Goal: Contribute content

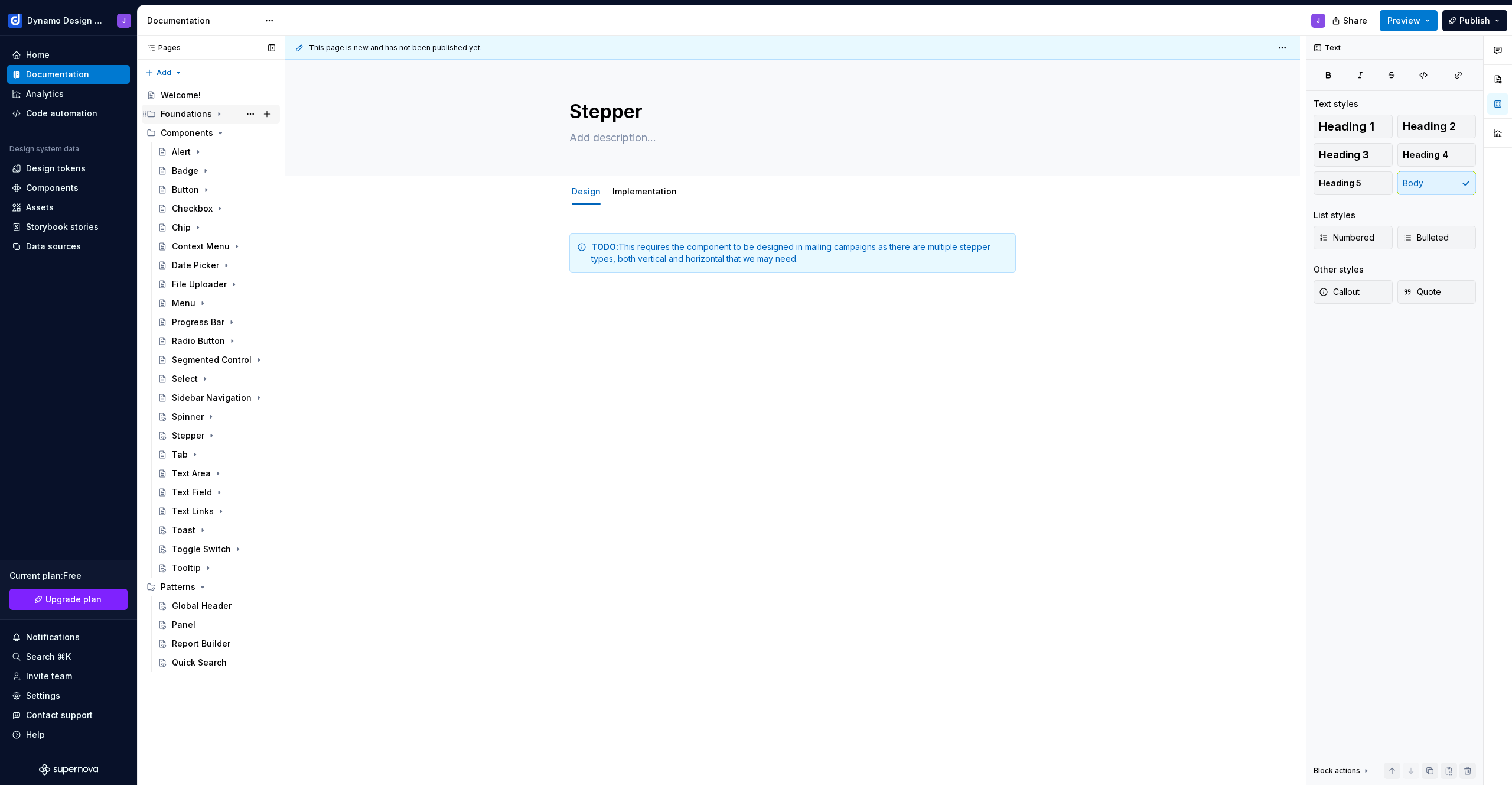
click at [186, 113] on div "Foundations" at bounding box center [186, 114] width 51 height 12
click at [219, 189] on icon "Page tree" at bounding box center [221, 190] width 3 height 1
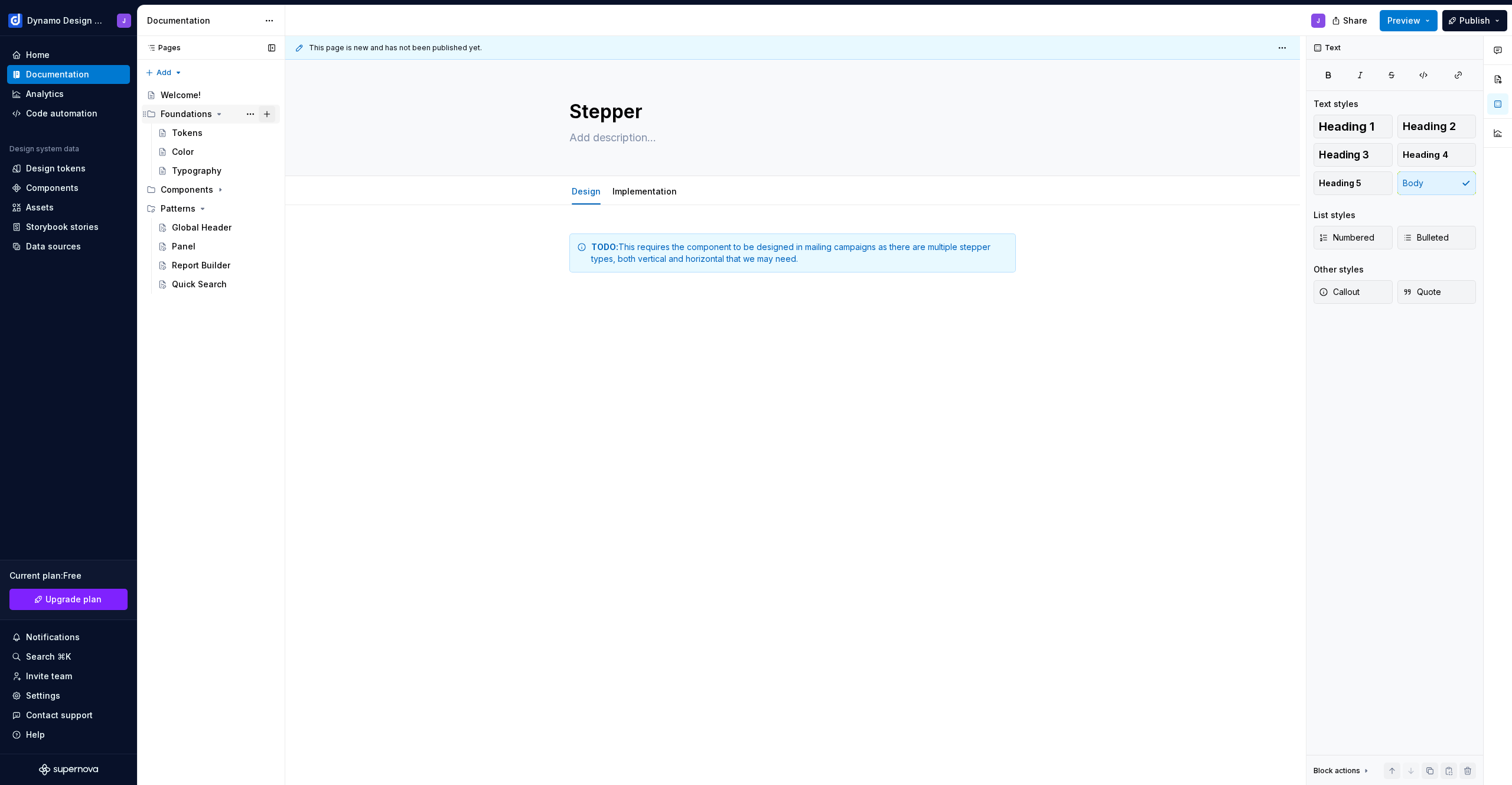
click at [268, 113] on button "Page tree" at bounding box center [267, 114] width 16 height 16
type textarea "*"
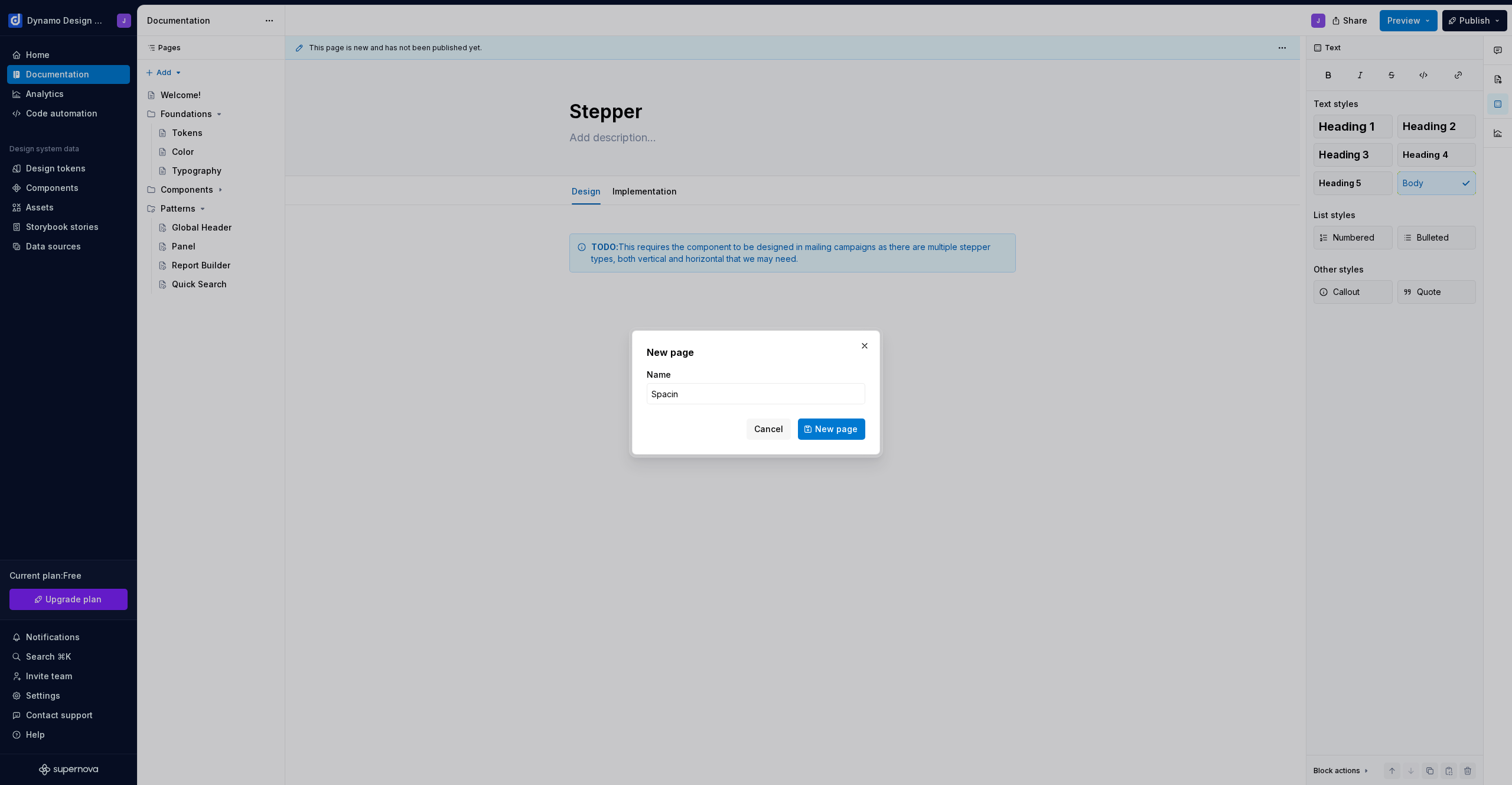
type input "Spacing"
click button "New page" at bounding box center [831, 428] width 67 height 21
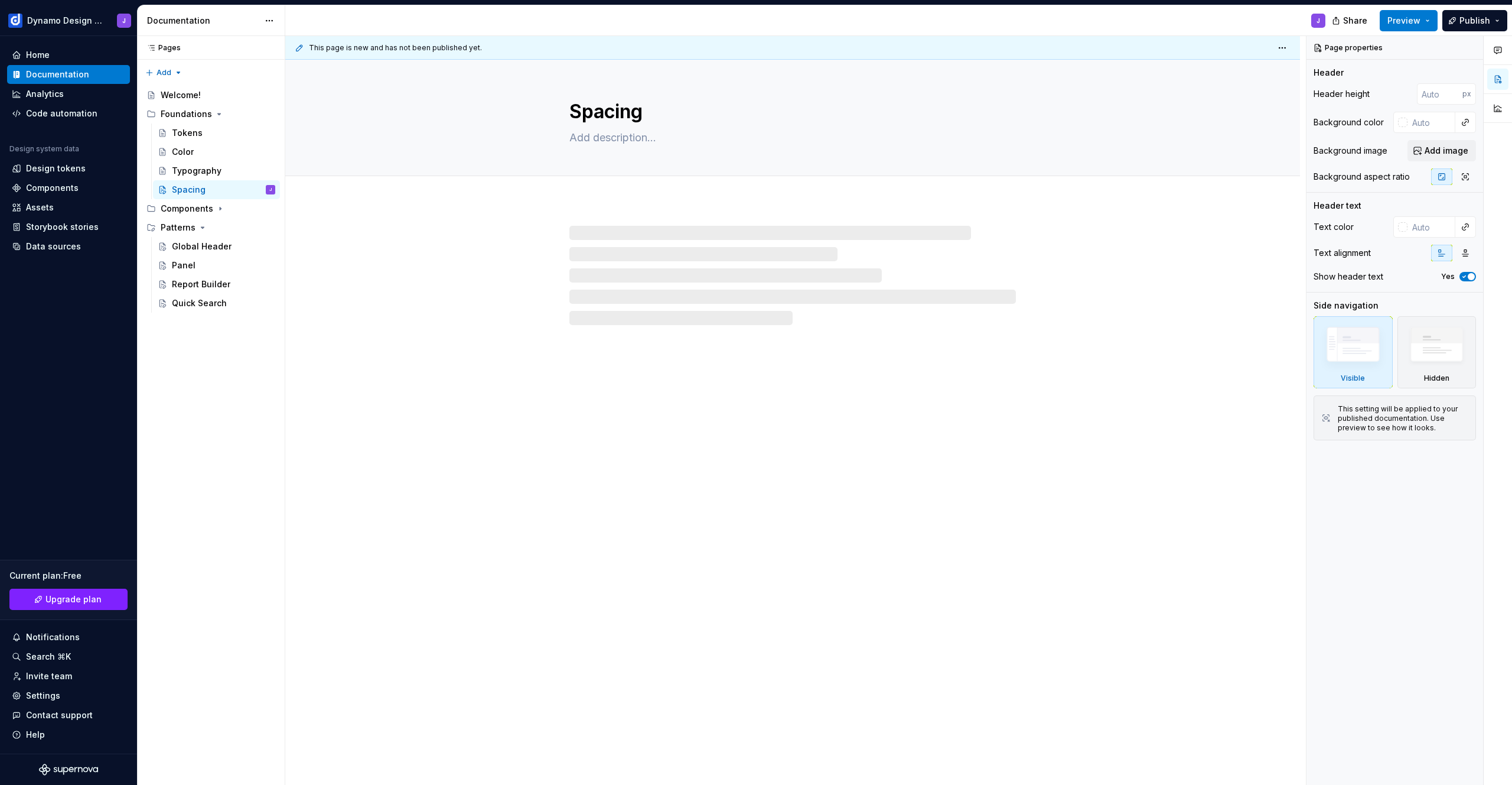
click at [596, 228] on div at bounding box center [793, 275] width 447 height 99
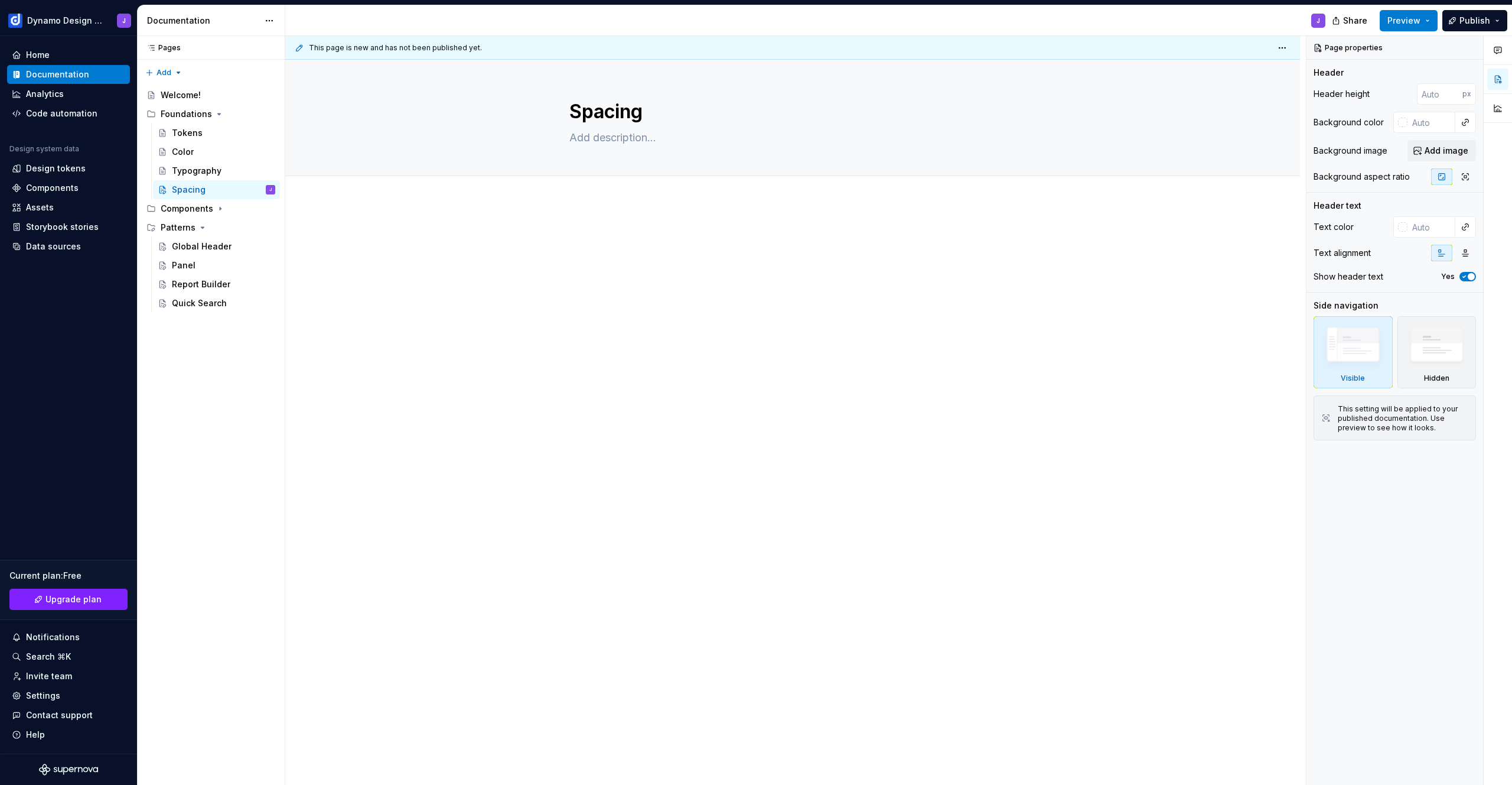
type textarea "*"
click at [592, 195] on button "Add tab" at bounding box center [594, 189] width 48 height 16
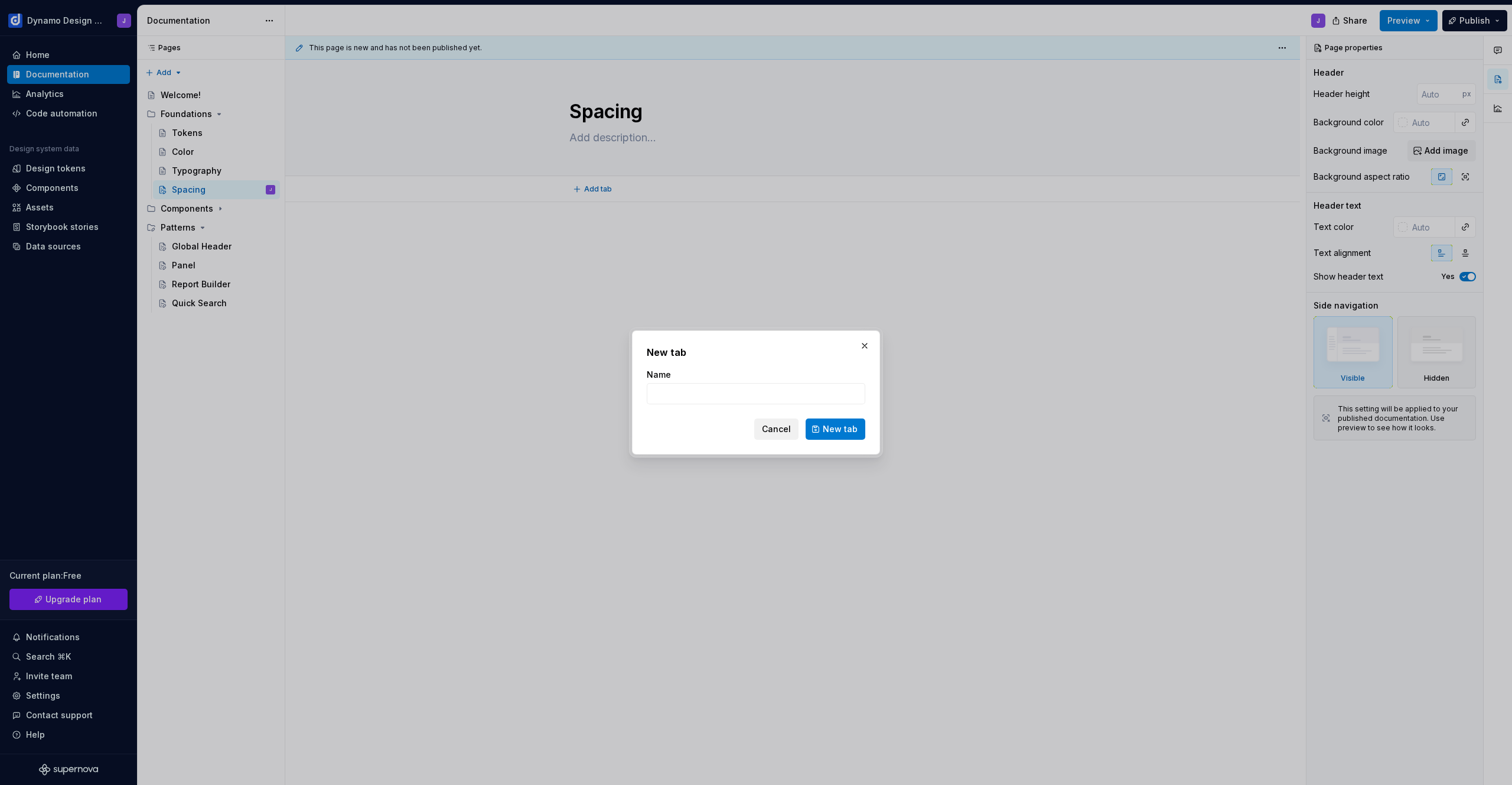
click at [777, 435] on button "Cancel" at bounding box center [777, 428] width 45 height 21
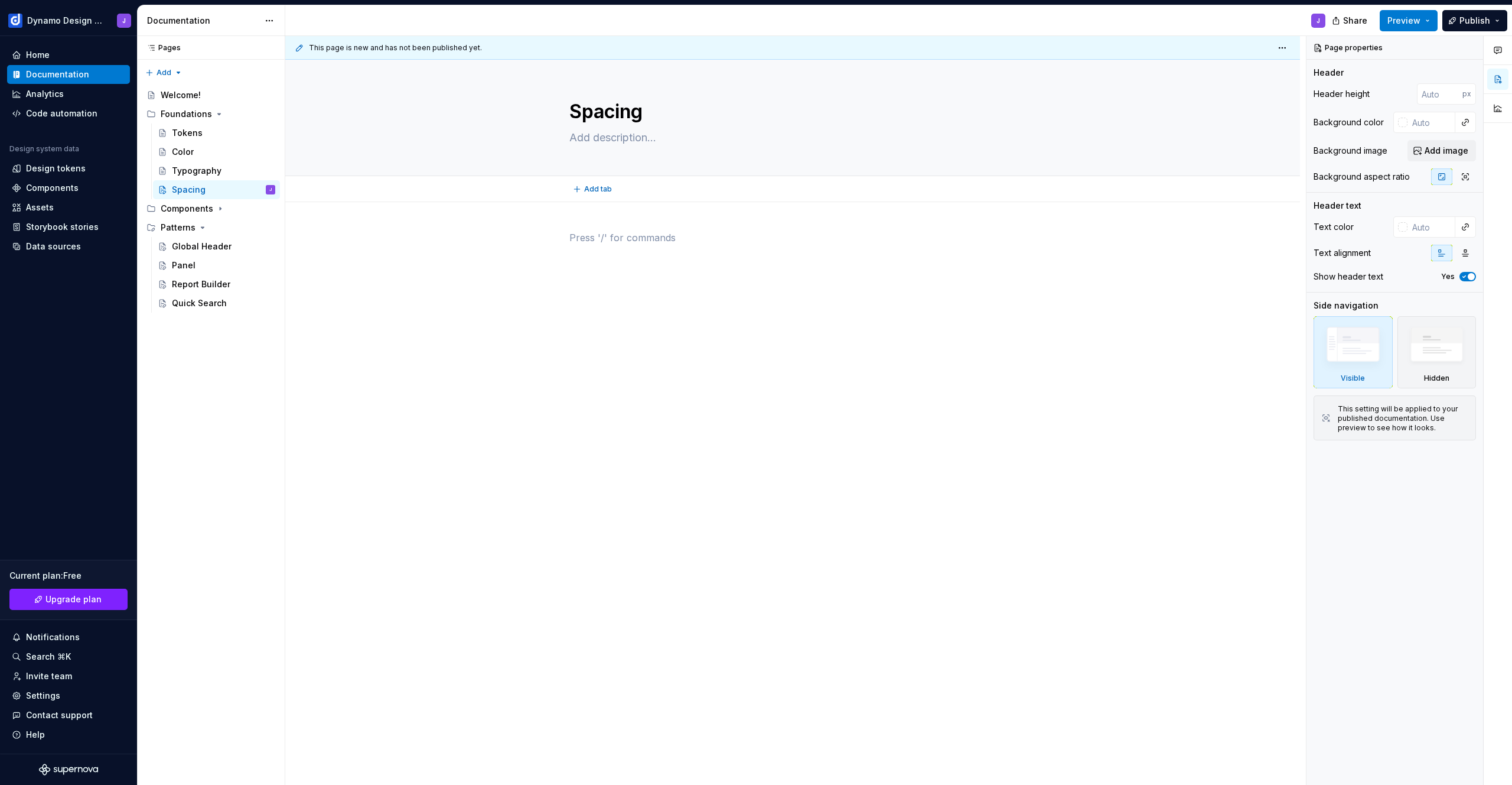
click at [607, 234] on p at bounding box center [793, 237] width 447 height 14
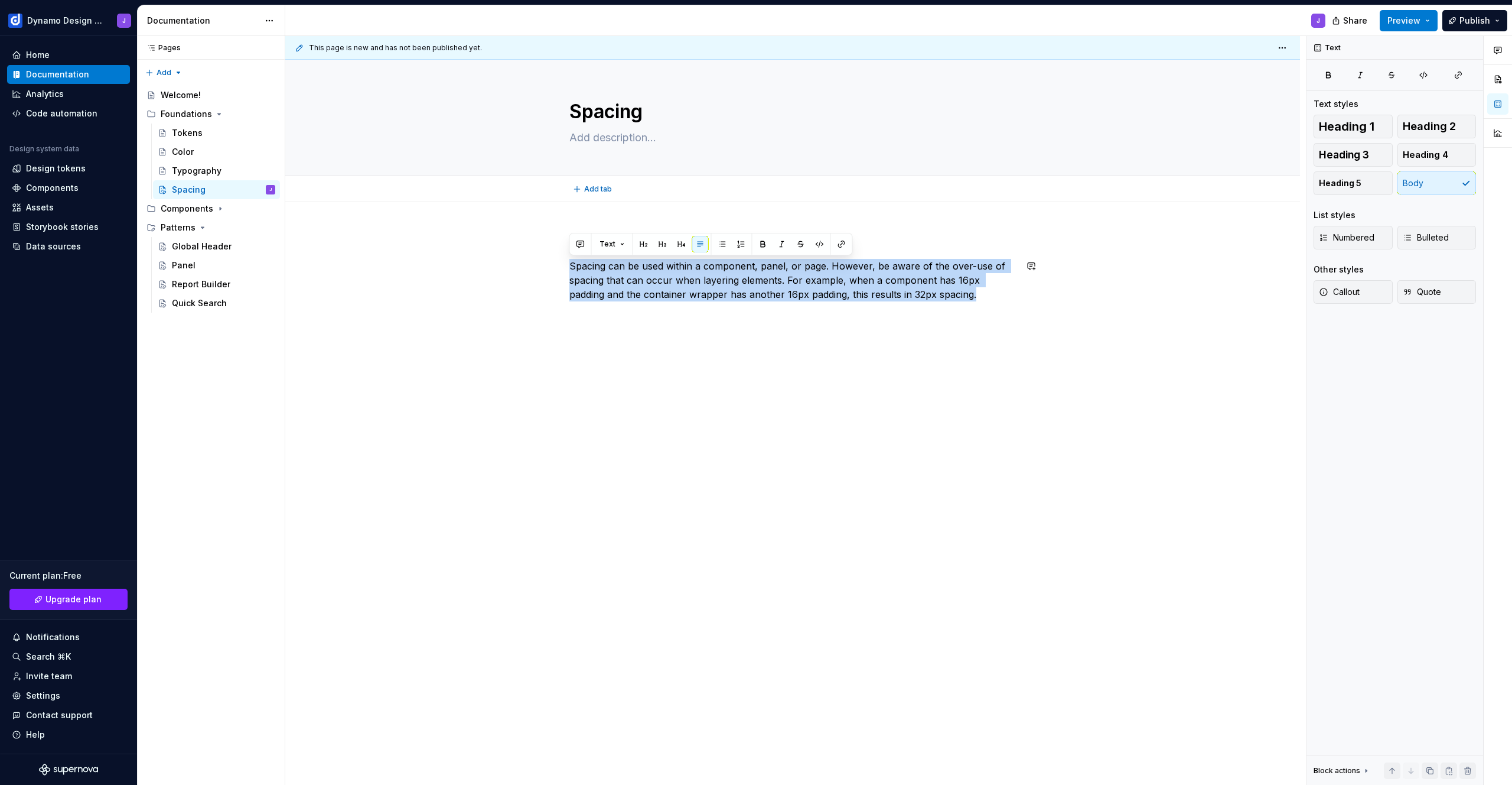
copy p "Spacing can be used within a component, panel, or page. However, be aware of th…"
click at [818, 313] on div "Correct Usage Spacing can be used within a component, panel, or page. However, …" at bounding box center [793, 273] width 447 height 85
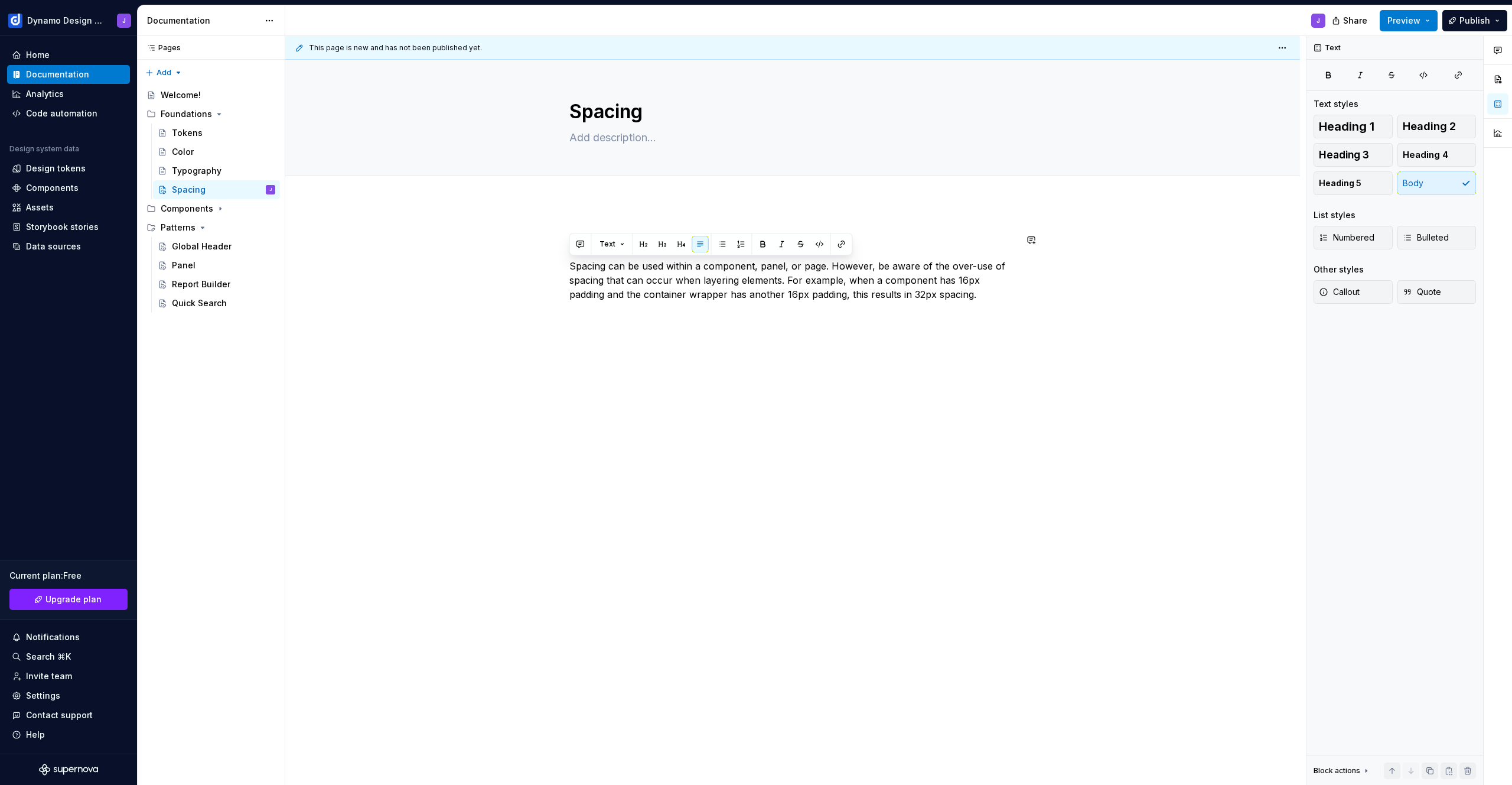
click at [700, 208] on div "Correct Usage Spacing can be used within a component, panel, or page. However, …" at bounding box center [792, 376] width 1015 height 348
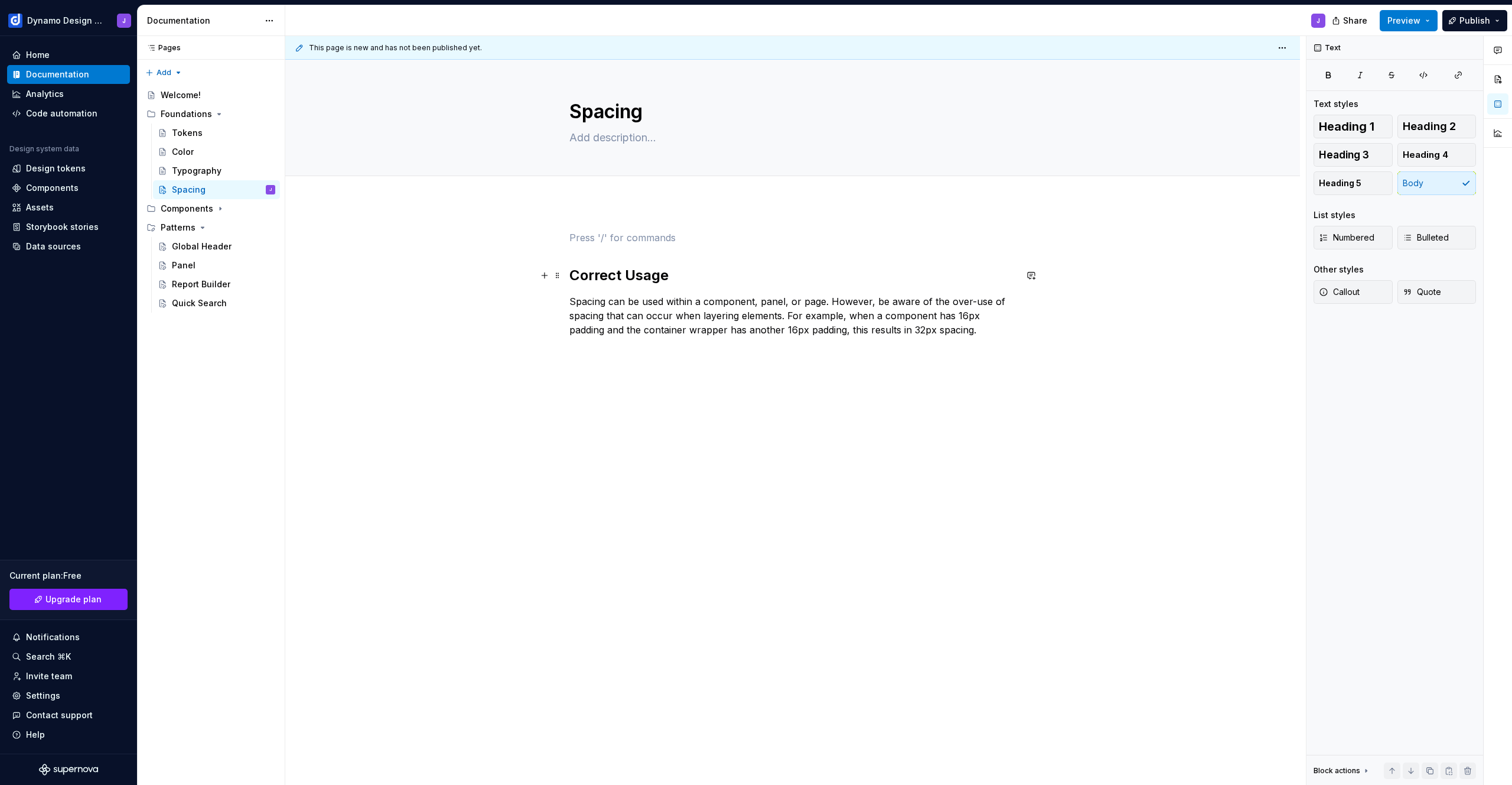
click at [681, 275] on h2 "Correct Usage" at bounding box center [793, 276] width 447 height 19
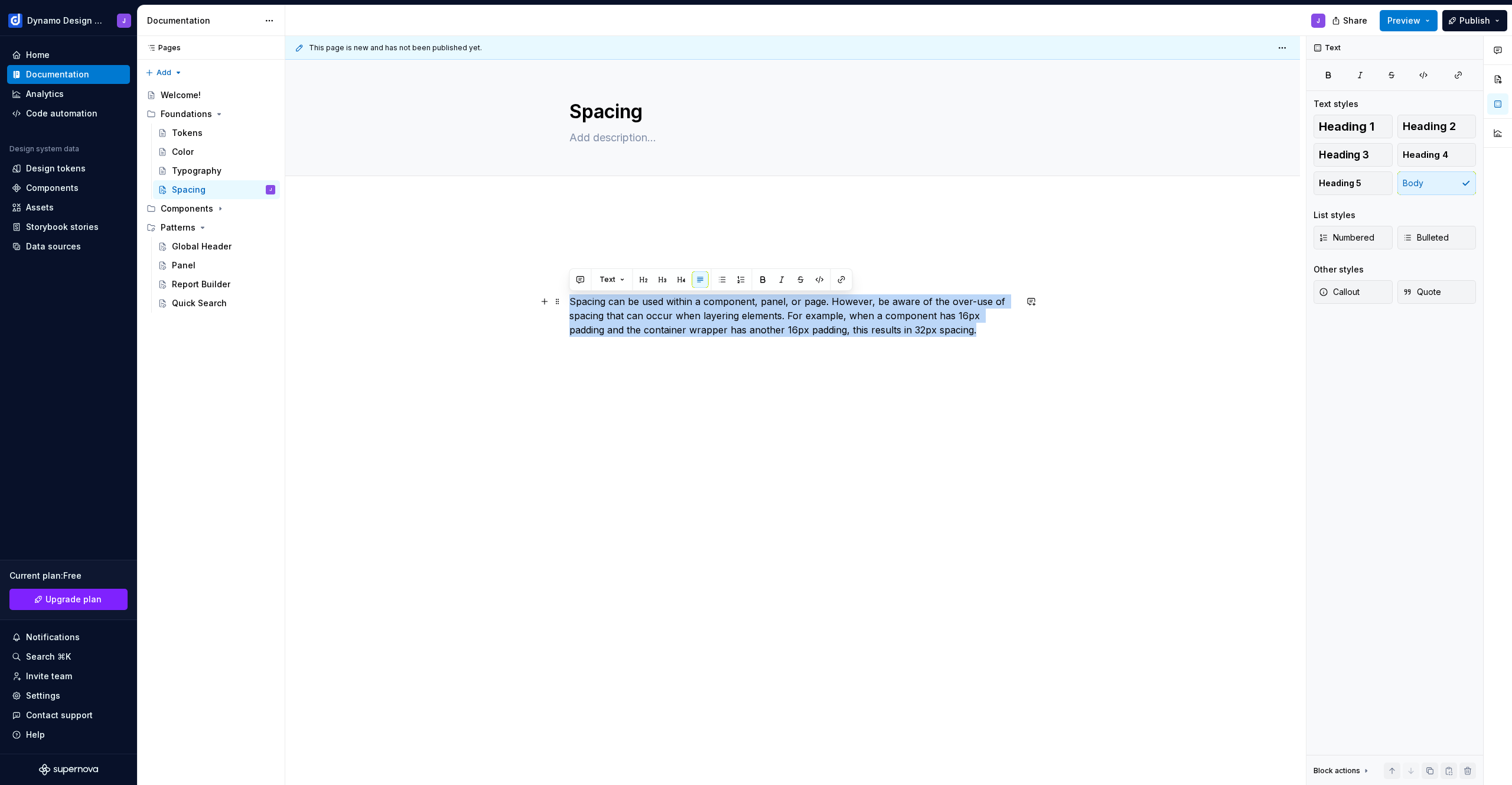
drag, startPoint x: 947, startPoint y: 332, endPoint x: 568, endPoint y: 299, distance: 380.4
click at [568, 299] on div "Spacing Considerations Spacing can be used within a component, panel, or page. …" at bounding box center [792, 394] width 1015 height 384
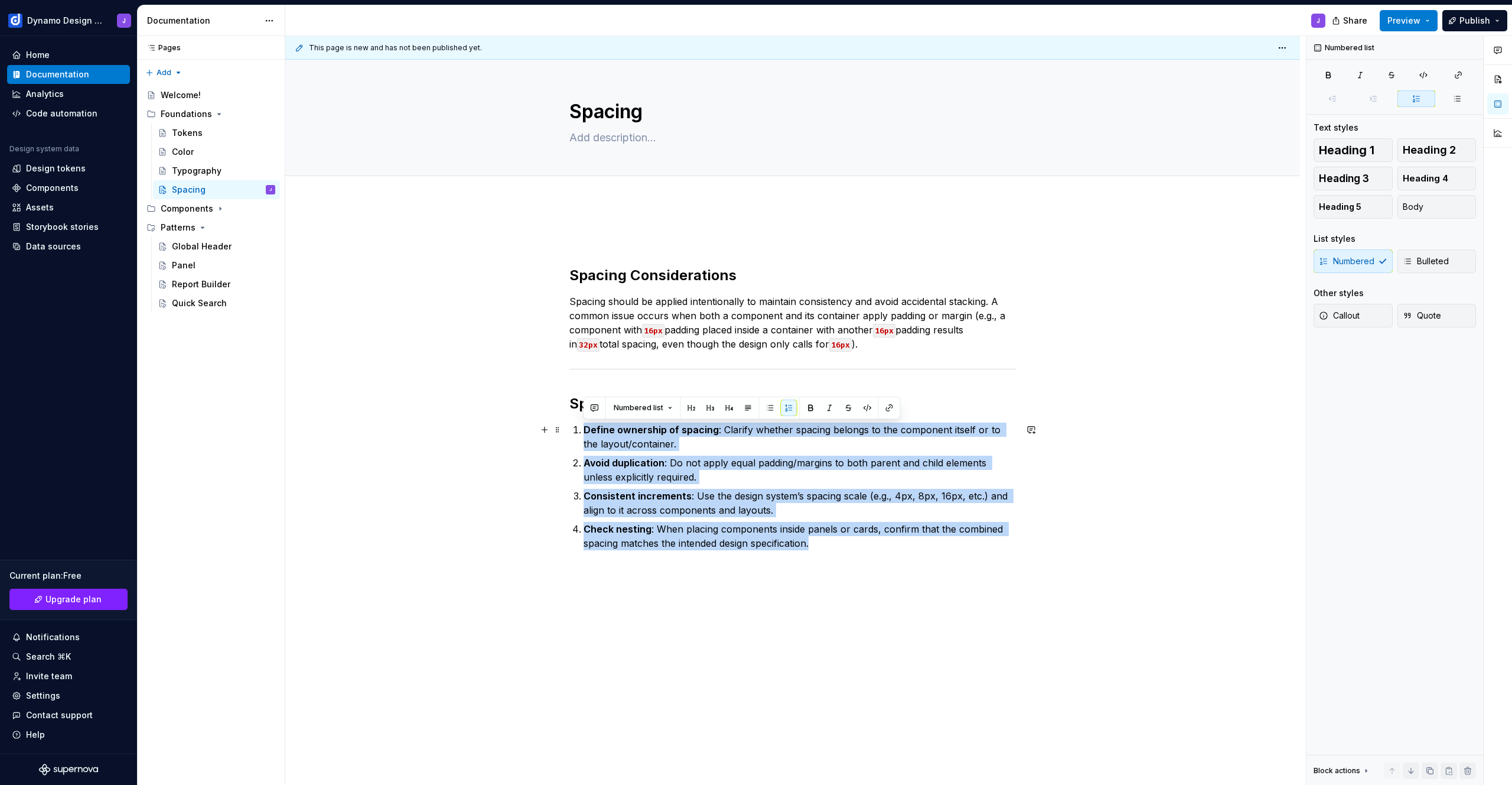
drag, startPoint x: 807, startPoint y: 540, endPoint x: 575, endPoint y: 436, distance: 254.2
click at [583, 436] on ol "Define ownership of spacing : Clarify whether spacing belongs to the component …" at bounding box center [799, 486] width 432 height 128
click at [1417, 251] on button "Bulleted" at bounding box center [1437, 261] width 79 height 23
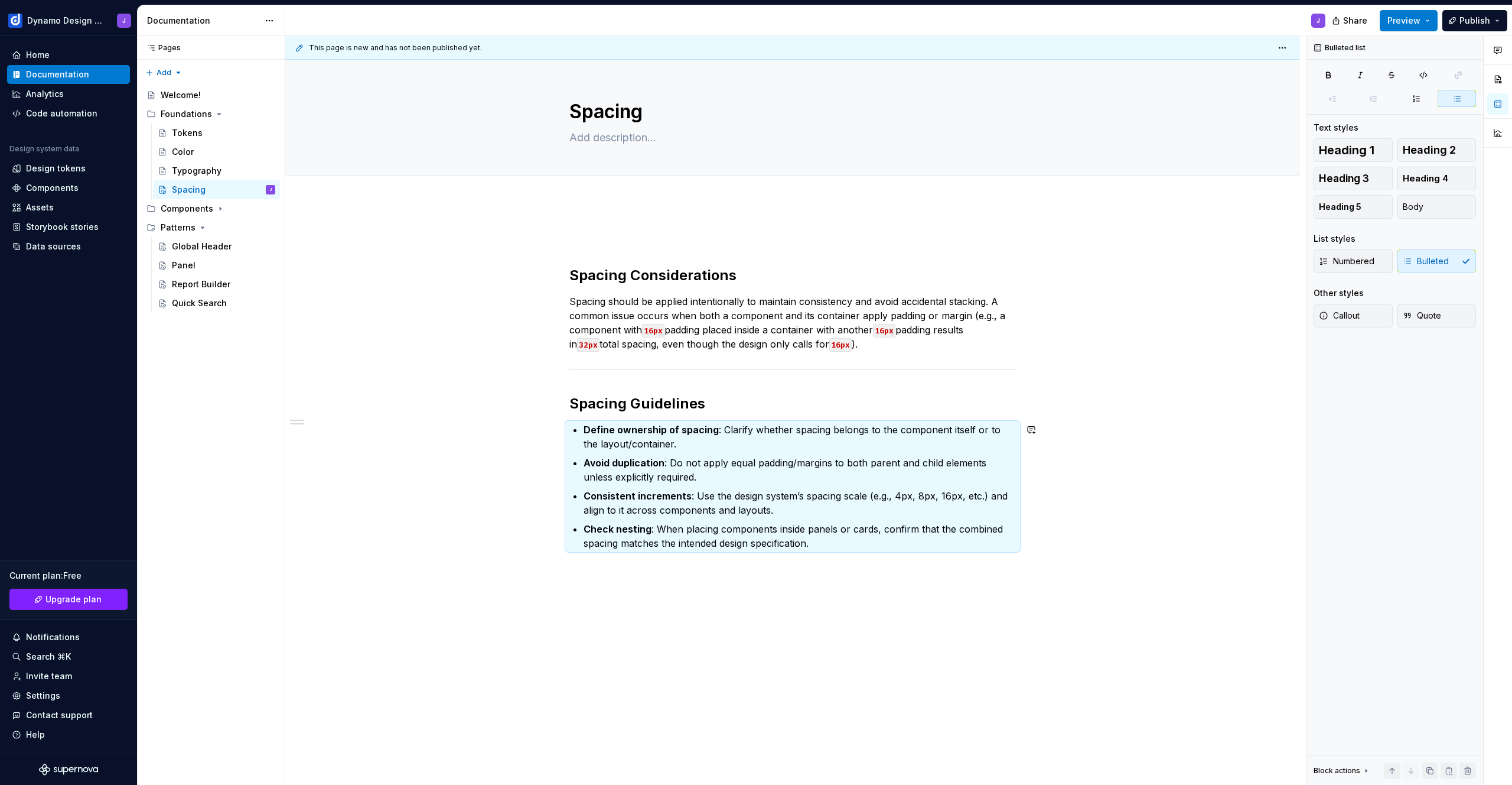
click at [722, 563] on div "Spacing Considerations Spacing should be applied intentionally to maintain cons…" at bounding box center [793, 397] width 447 height 334
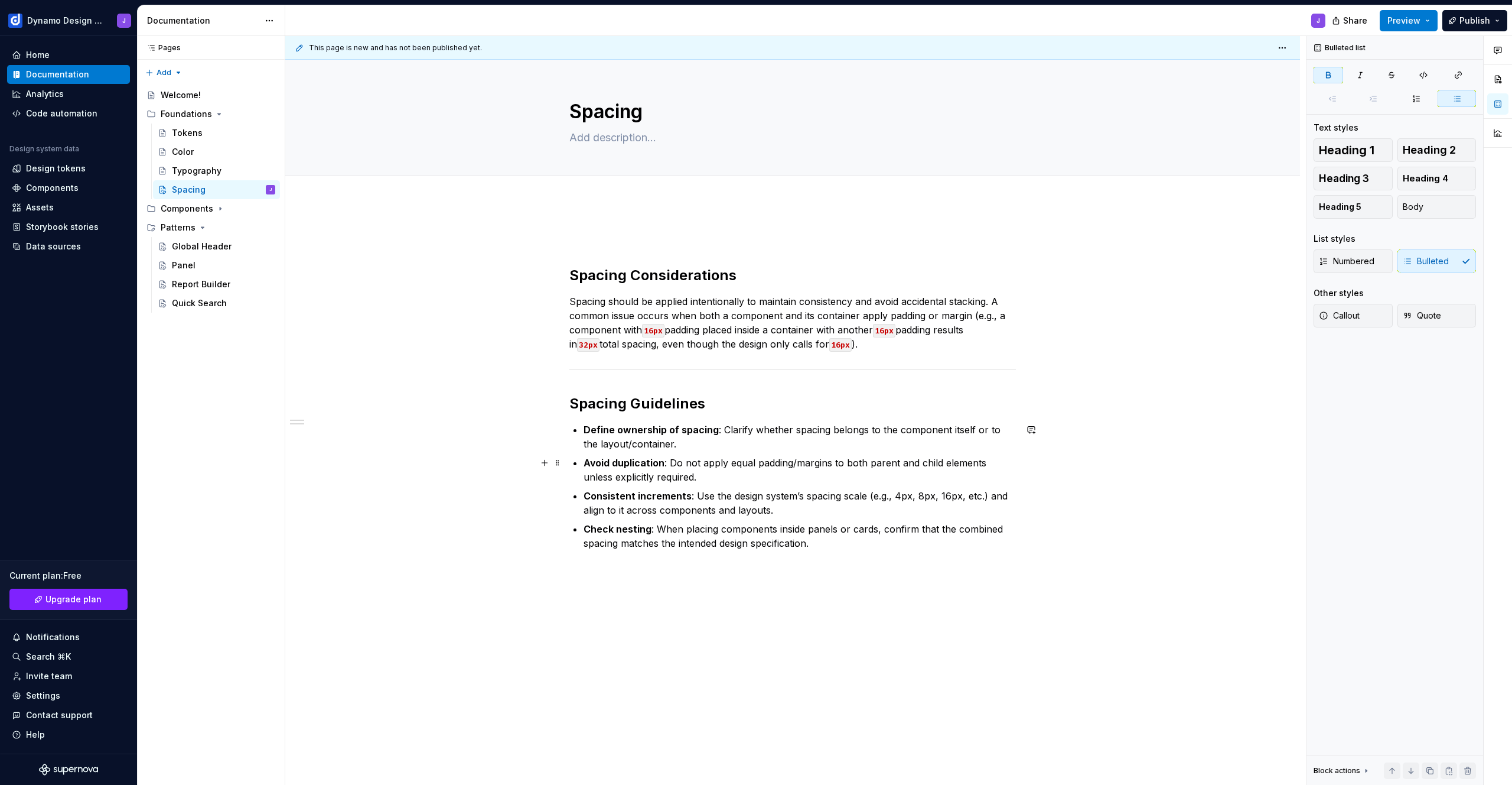
click at [724, 454] on ul "Define ownership of spacing : Clarify whether spacing belongs to the component …" at bounding box center [799, 486] width 432 height 128
click at [720, 426] on p "Define ownership of spacing : Clarify whether spacing belongs to the component …" at bounding box center [799, 436] width 432 height 28
click at [672, 445] on p "Define ownership of spacing : Clarify whether spacing belongs to the component …" at bounding box center [799, 436] width 432 height 28
click at [833, 544] on p "Check nesting : When placing components inside panels or cards, confirm that th…" at bounding box center [799, 535] width 432 height 28
click at [618, 224] on div "Spacing Considerations Spacing should be applied intentionally to maintain cons…" at bounding box center [792, 500] width 1015 height 597
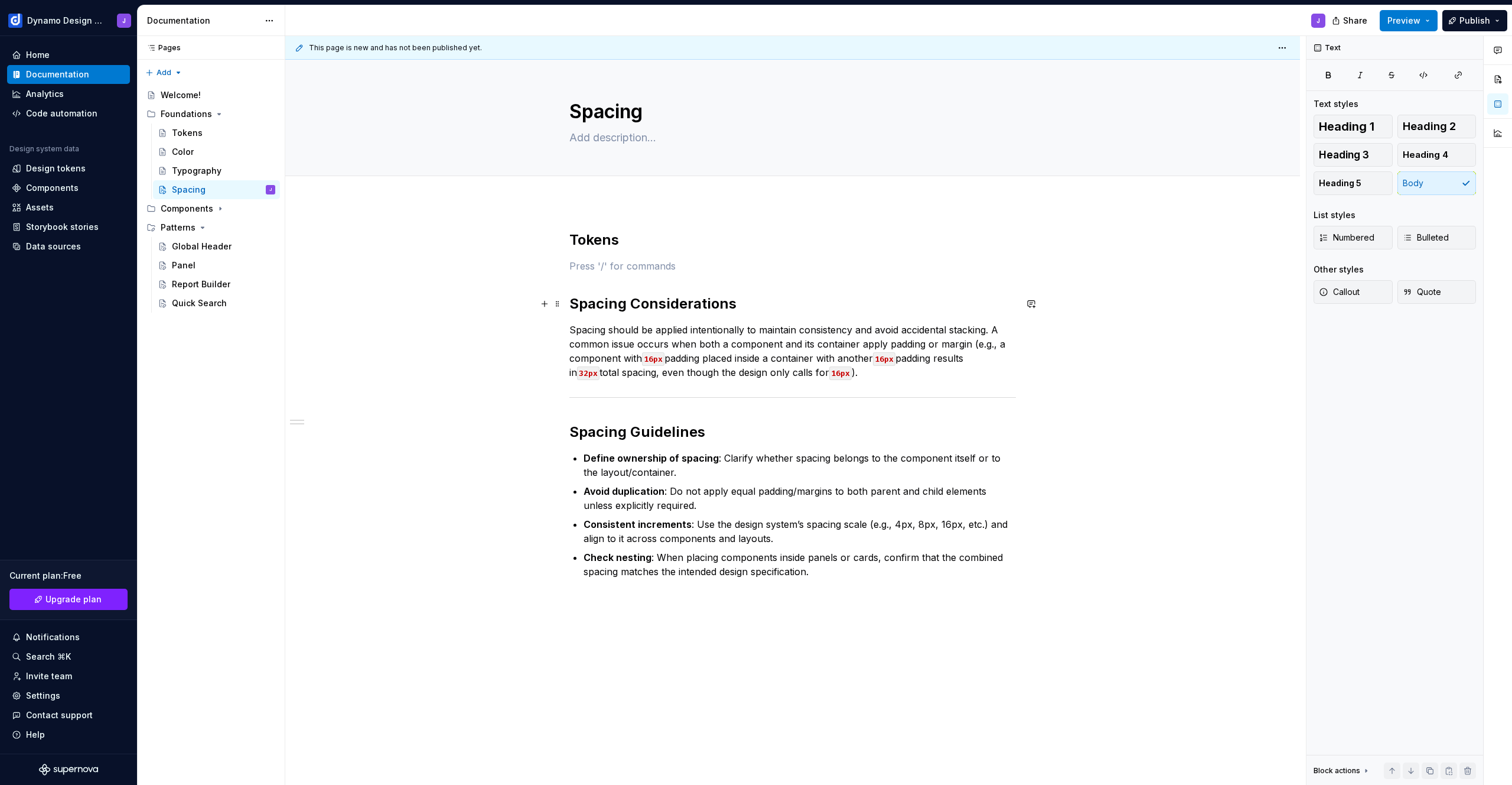
click at [629, 306] on h2 "Spacing Considerations" at bounding box center [793, 304] width 447 height 19
click at [631, 433] on h2 "Spacing Guidelines" at bounding box center [793, 432] width 447 height 19
click at [647, 246] on h2 "Tokens" at bounding box center [793, 240] width 447 height 19
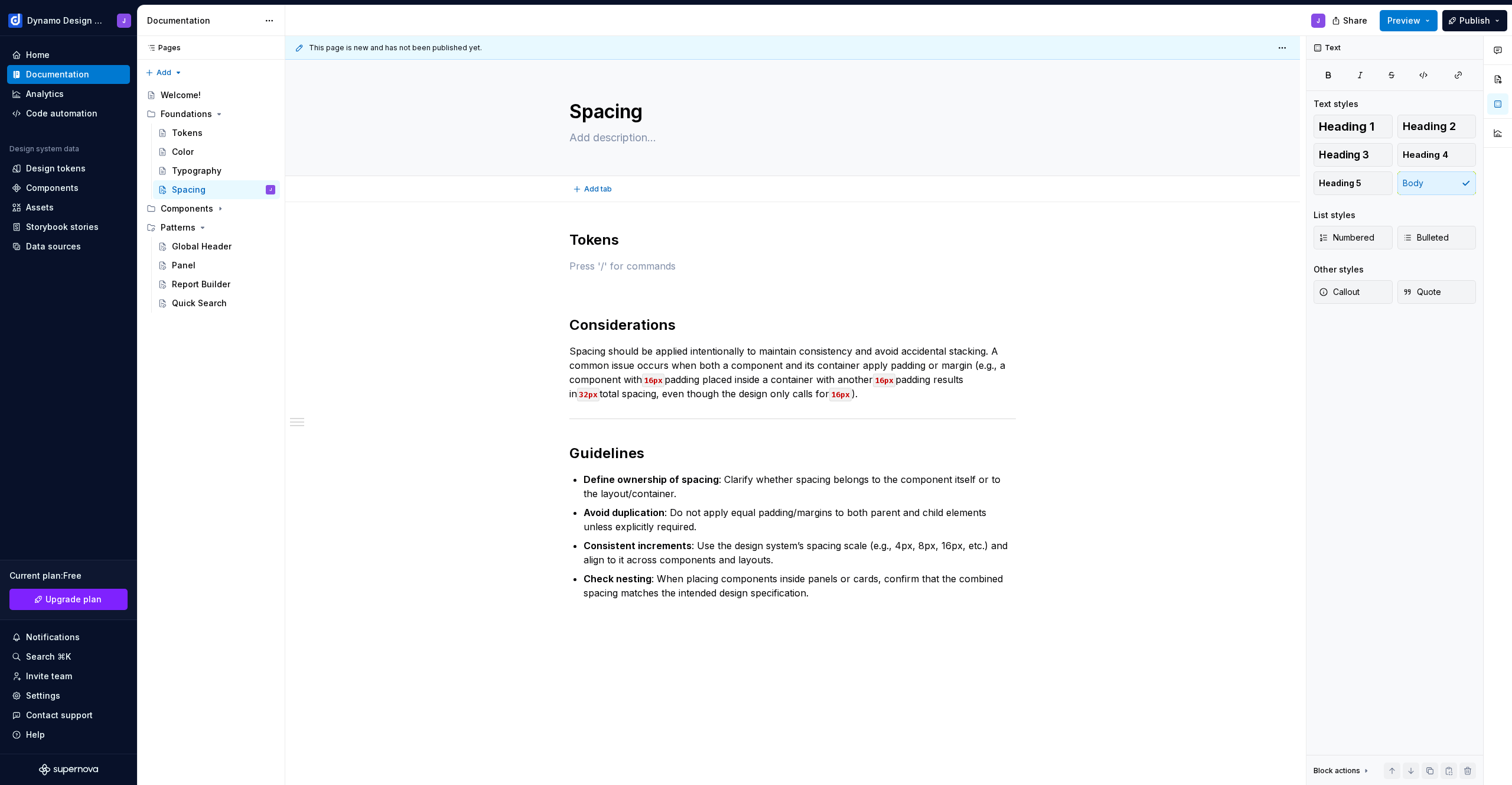
type textarea "*"
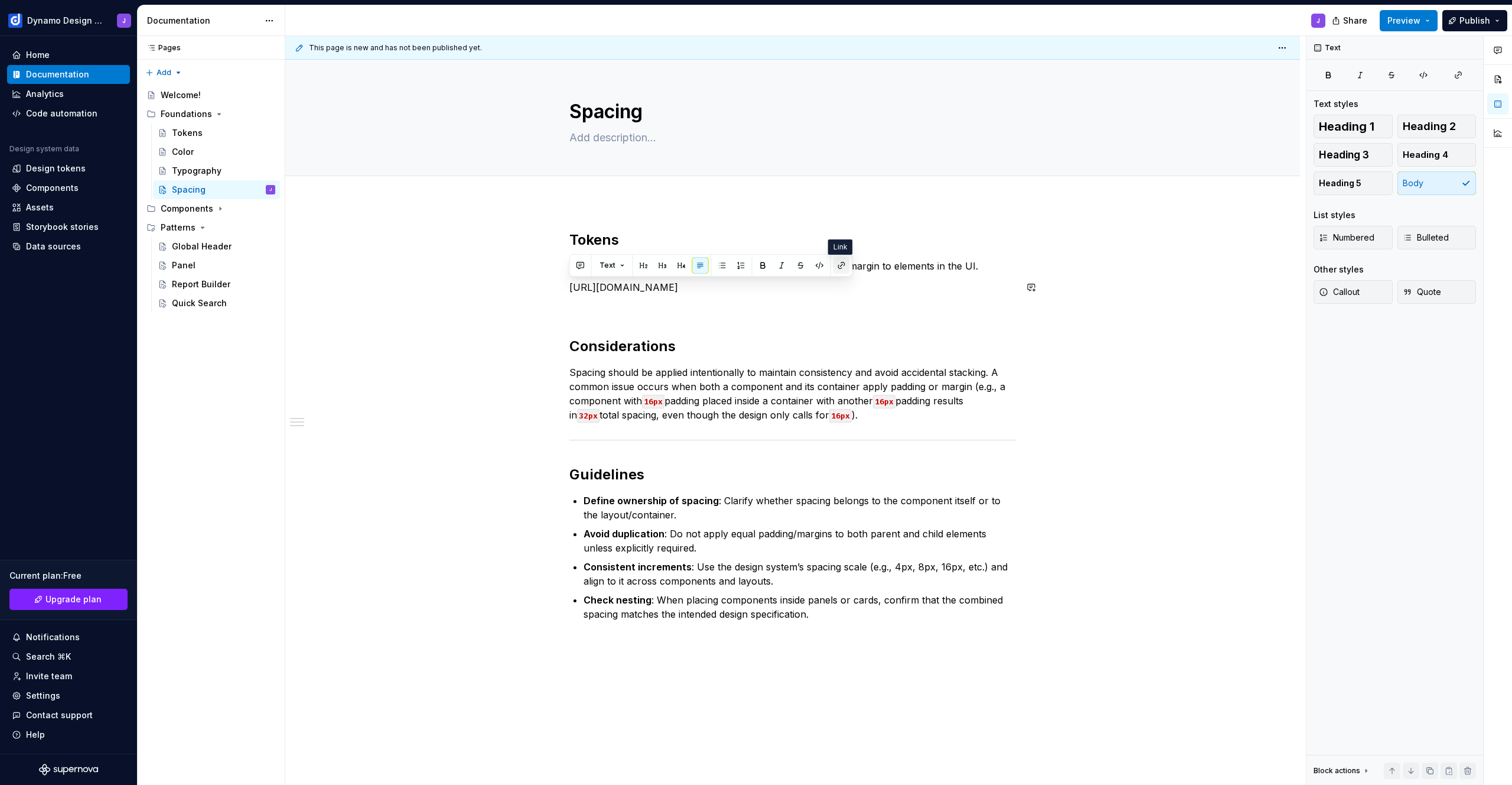
click at [838, 267] on button "button" at bounding box center [842, 265] width 16 height 16
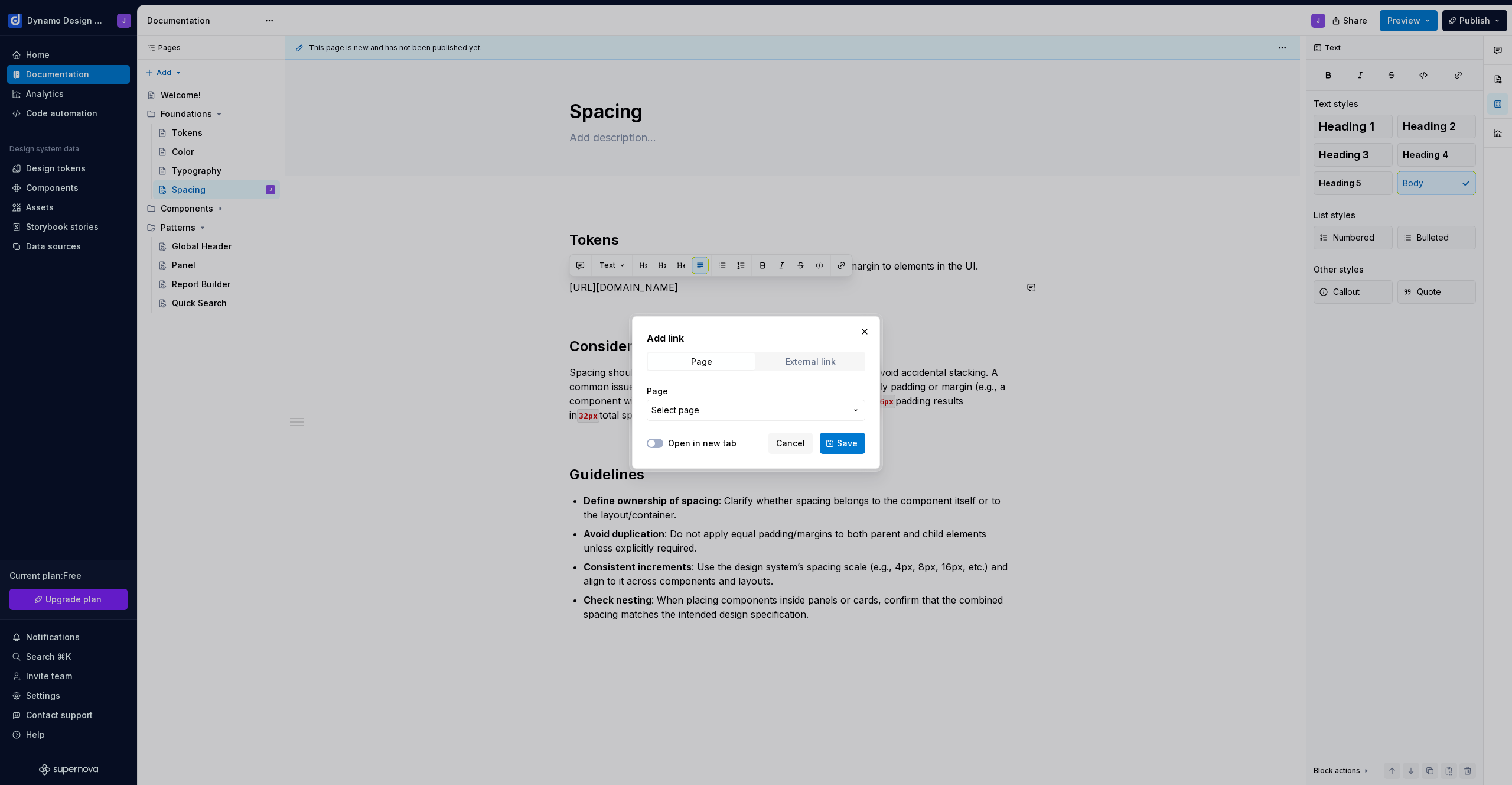
click at [795, 362] on div "External link" at bounding box center [810, 362] width 50 height 10
click at [707, 442] on label "Open in new tab" at bounding box center [703, 443] width 69 height 12
click at [663, 442] on button "Open in new tab" at bounding box center [655, 443] width 16 height 10
click at [720, 415] on input "URL" at bounding box center [756, 410] width 219 height 21
paste input "[URL][DOMAIN_NAME]"
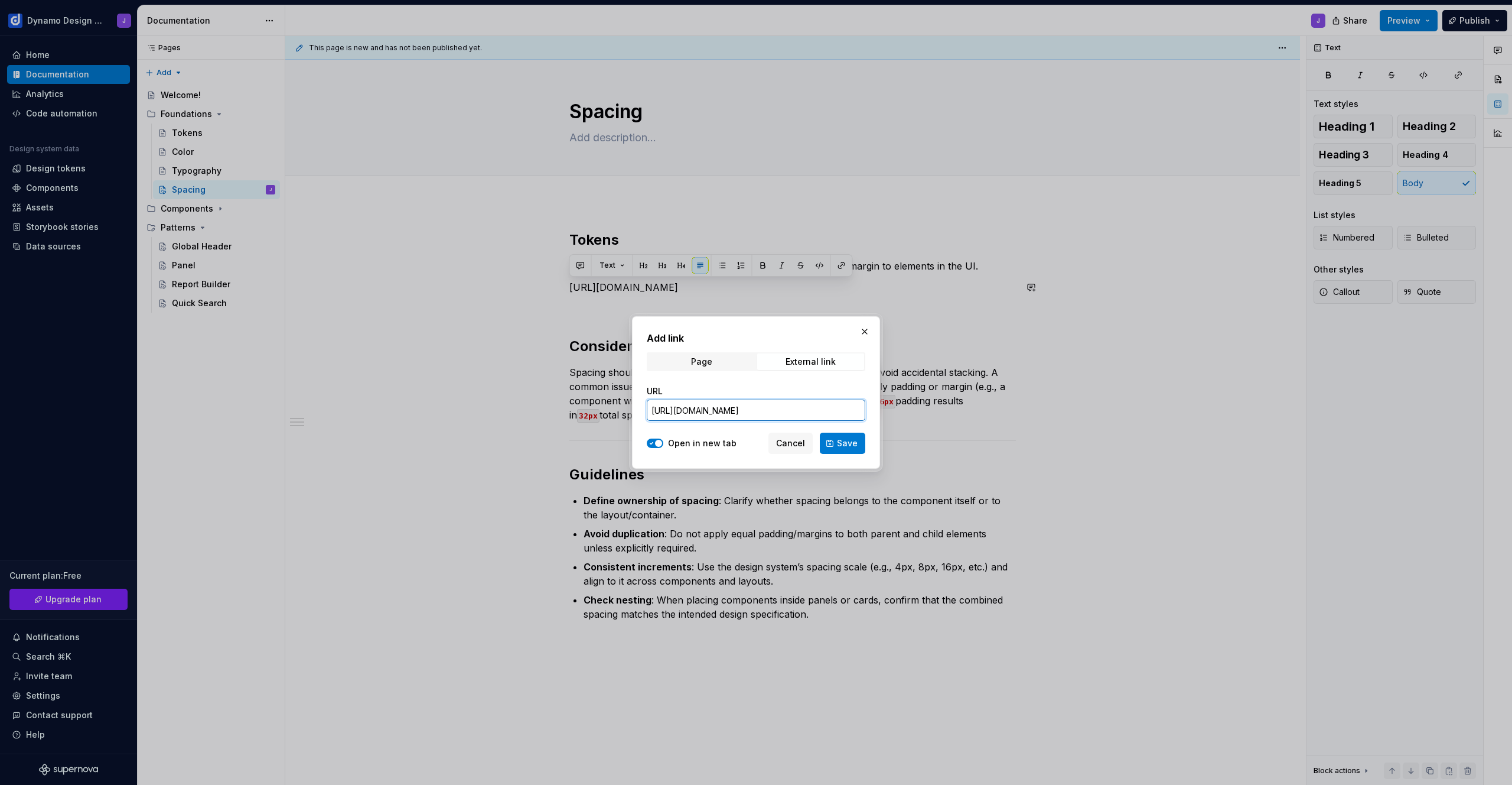
scroll to position [0, 1]
type input "[URL][DOMAIN_NAME]"
click at [844, 443] on span "Save" at bounding box center [847, 443] width 21 height 12
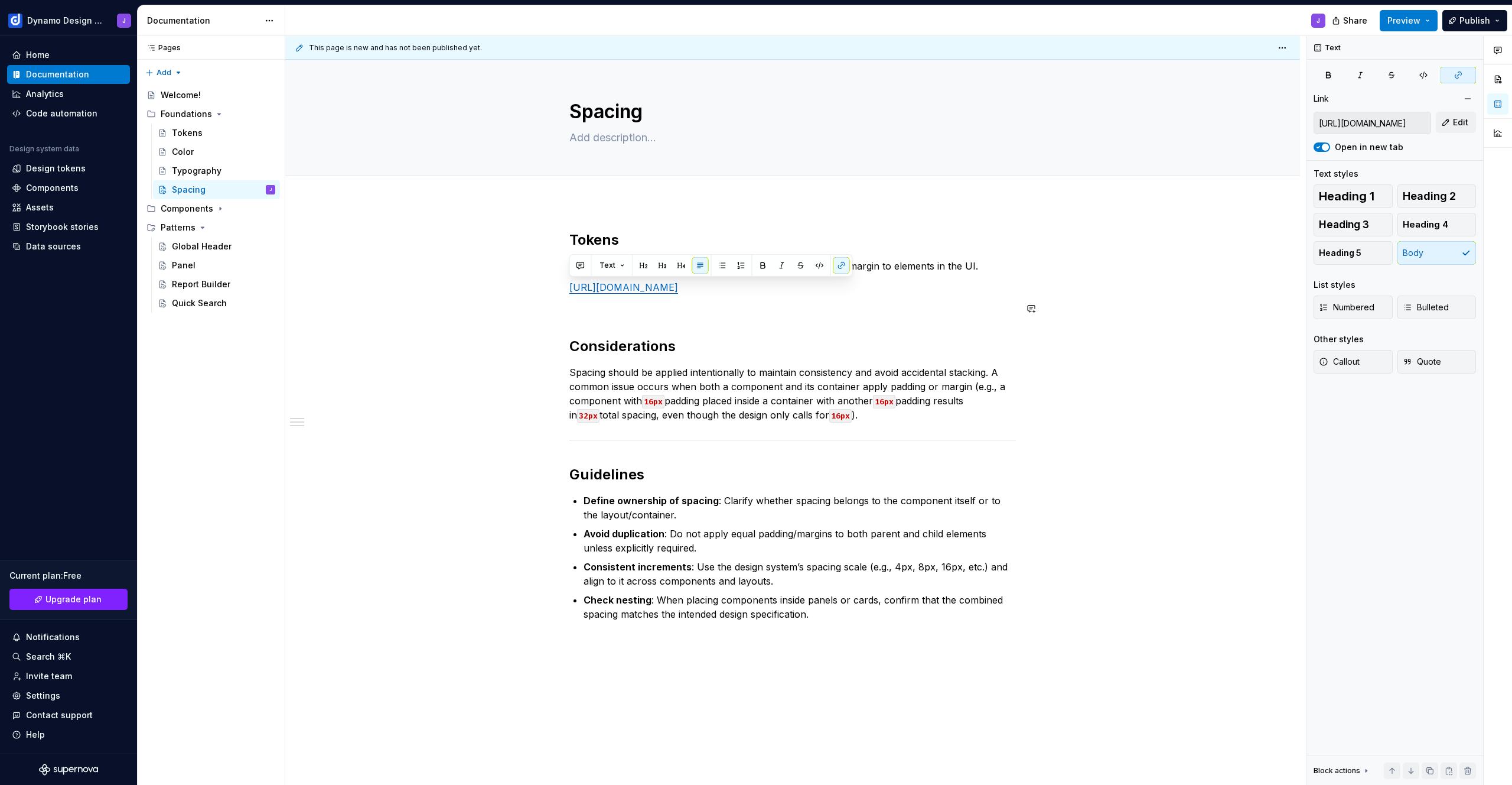
click at [858, 297] on div "Tokens Tailwind spacing tokens defines the way to apply padding and margin to e…" at bounding box center [793, 426] width 447 height 391
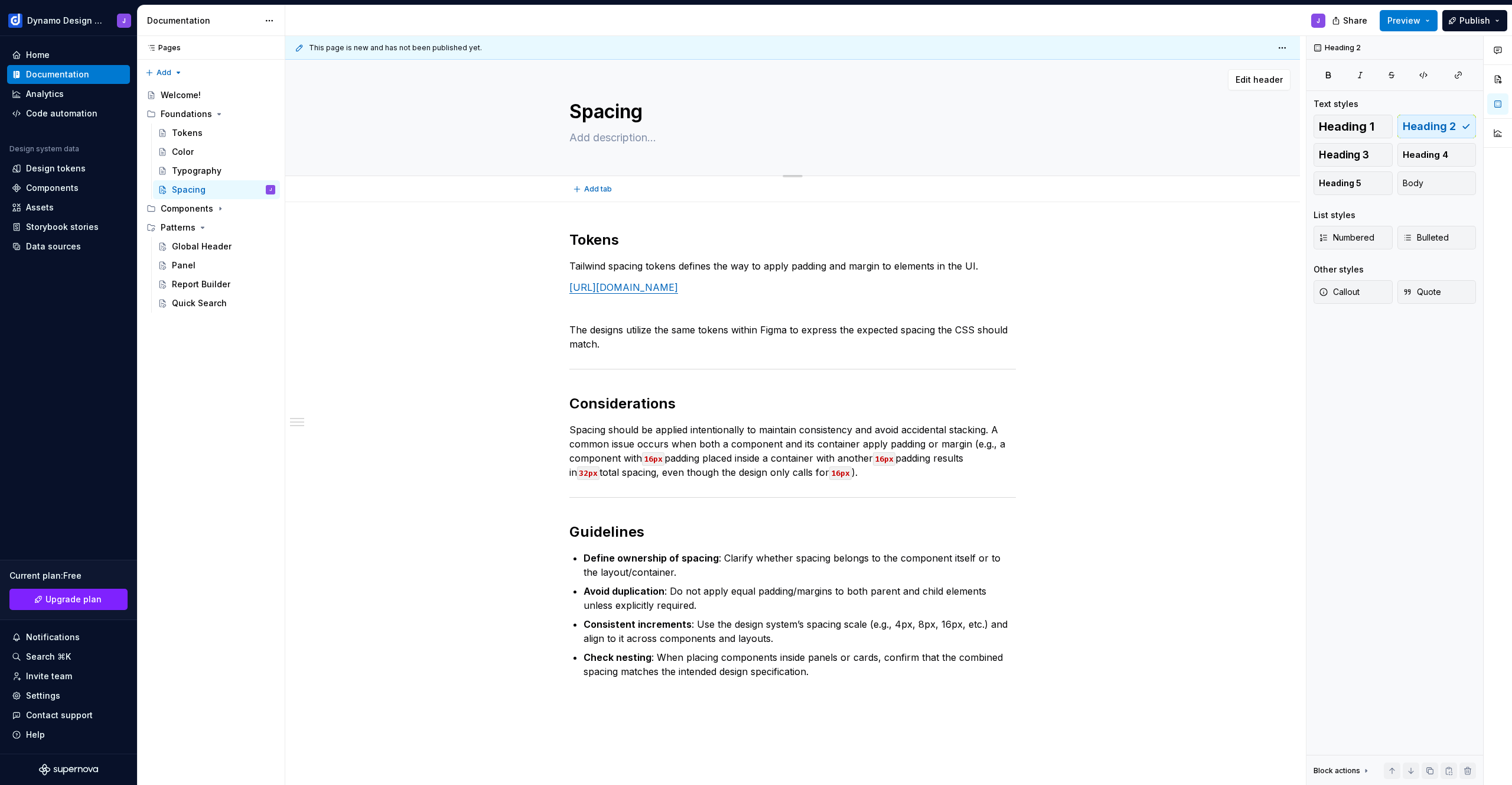
click at [600, 137] on textarea at bounding box center [790, 138] width 447 height 19
paste textarea "Spacing defines the use of padding and margins to create structure, improve rea…"
type textarea "*"
type textarea "Spacing defines the use of padding and margins to create structure, improve rea…"
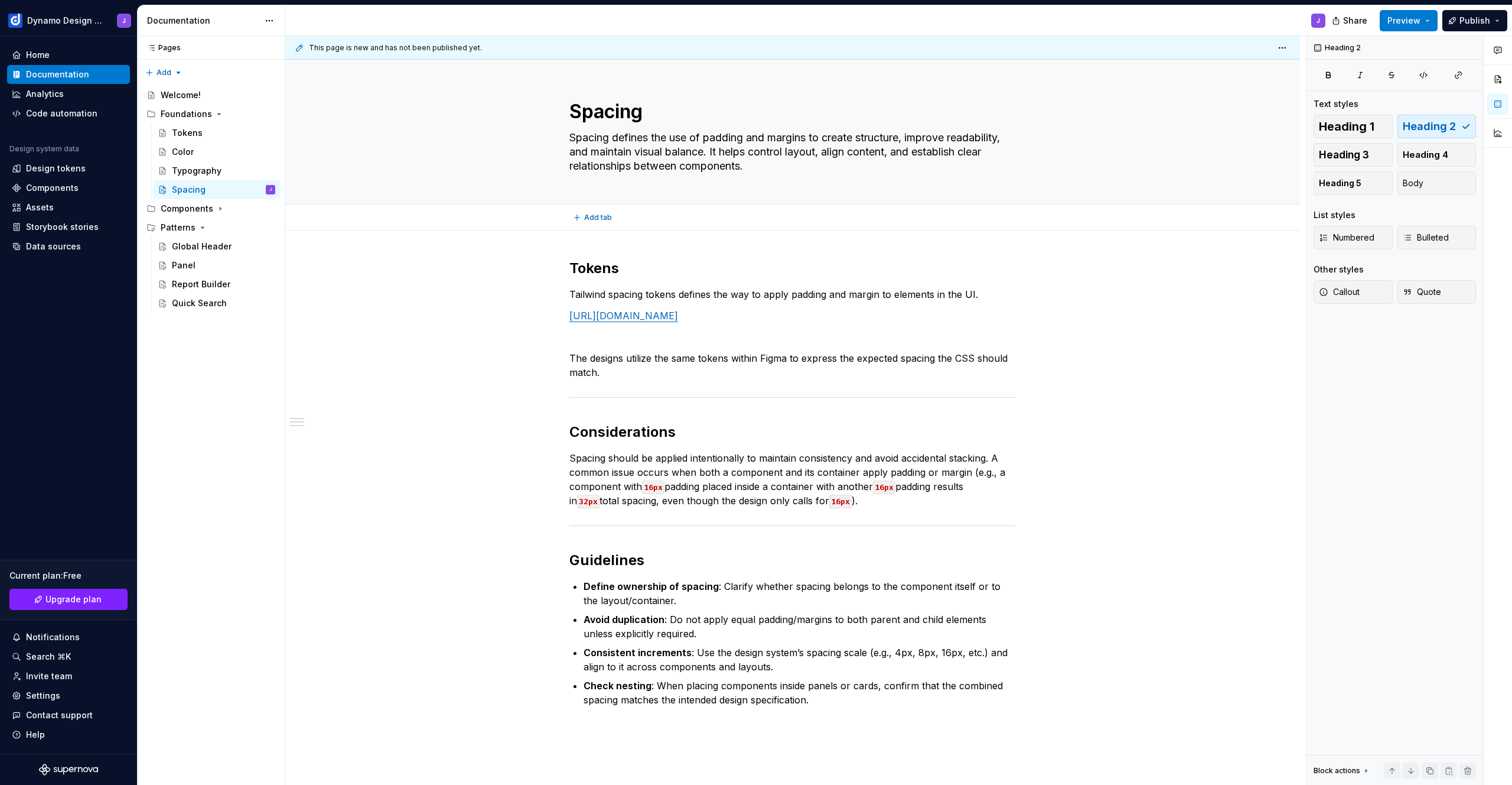
type textarea "*"
type textarea "Spacing defines the use of padding and margins to create structure, improve rea…"
click at [501, 448] on div "Tokens Tailwind spacing tokens defines the way to apply padding and margin to e…" at bounding box center [792, 593] width 1015 height 725
drag, startPoint x: 621, startPoint y: 360, endPoint x: 644, endPoint y: 372, distance: 25.9
click at [621, 360] on p "The designs utilize the same tokens within Figma to express the expected spacin…" at bounding box center [793, 365] width 447 height 28
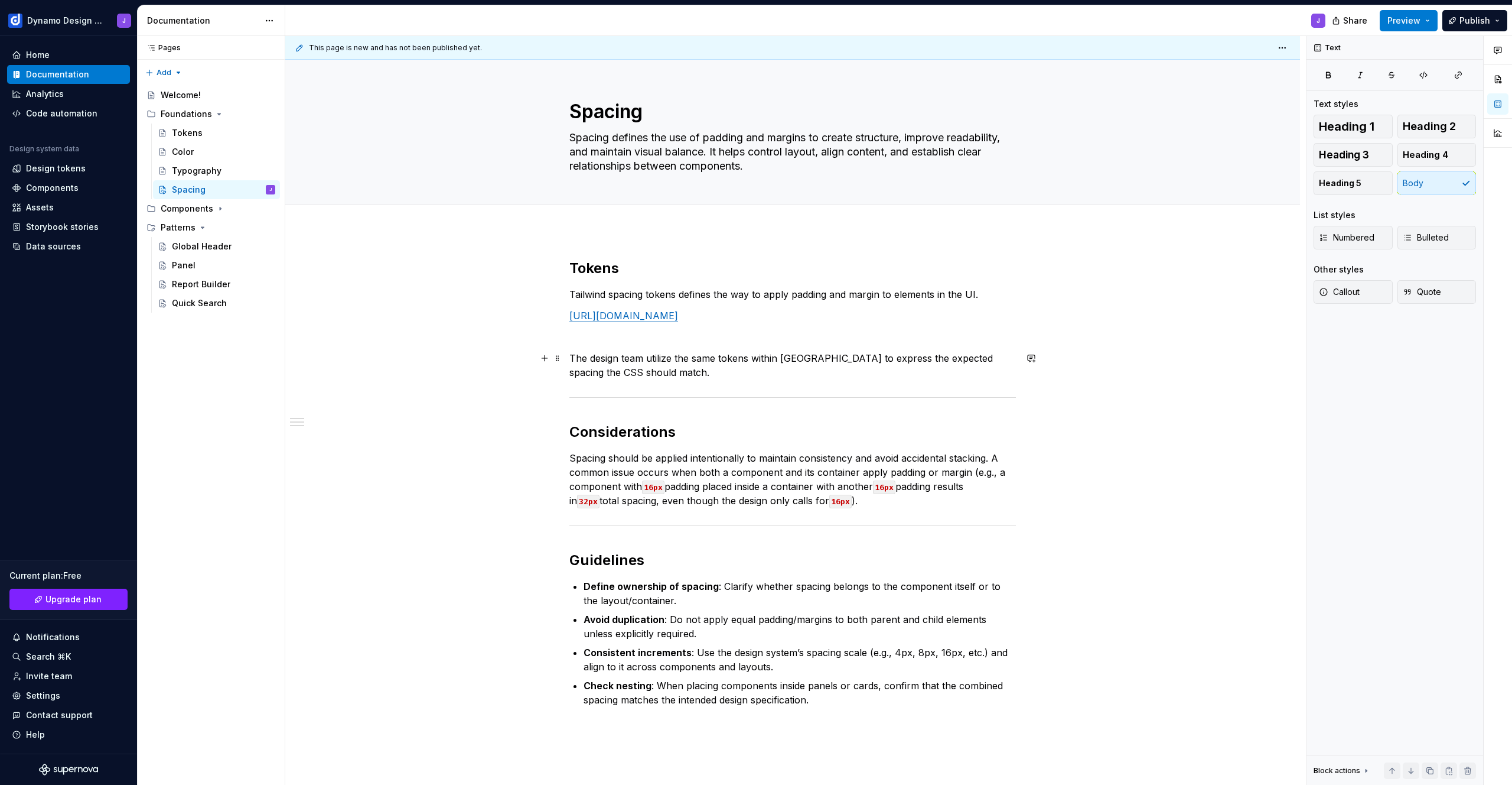
click at [672, 359] on p "The design team utilize the same tokens within [GEOGRAPHIC_DATA] to express the…" at bounding box center [793, 365] width 447 height 28
click at [650, 372] on p "The design team utilizes the same tokens within [GEOGRAPHIC_DATA] to express th…" at bounding box center [793, 365] width 447 height 28
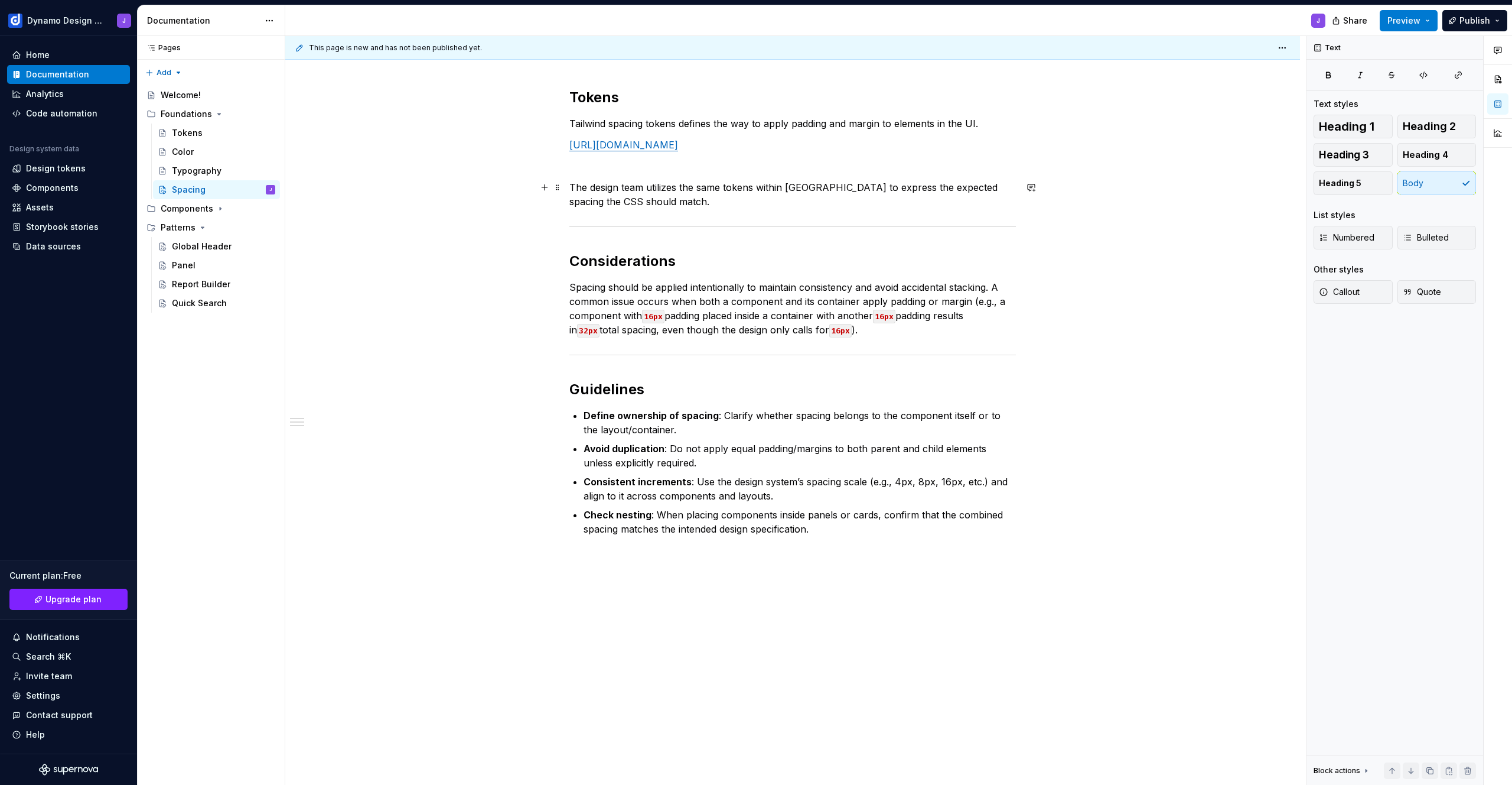
click at [966, 186] on p "The design team utilizes the same tokens within [GEOGRAPHIC_DATA] to express th…" at bounding box center [793, 194] width 447 height 28
drag, startPoint x: 637, startPoint y: 202, endPoint x: 592, endPoint y: 206, distance: 45.2
click at [592, 206] on p "The design team utilizes the same tokens within [GEOGRAPHIC_DATA] to express th…" at bounding box center [793, 194] width 447 height 28
click at [857, 534] on p "Check nesting : When placing components inside panels or cards, confirm that th…" at bounding box center [799, 521] width 432 height 28
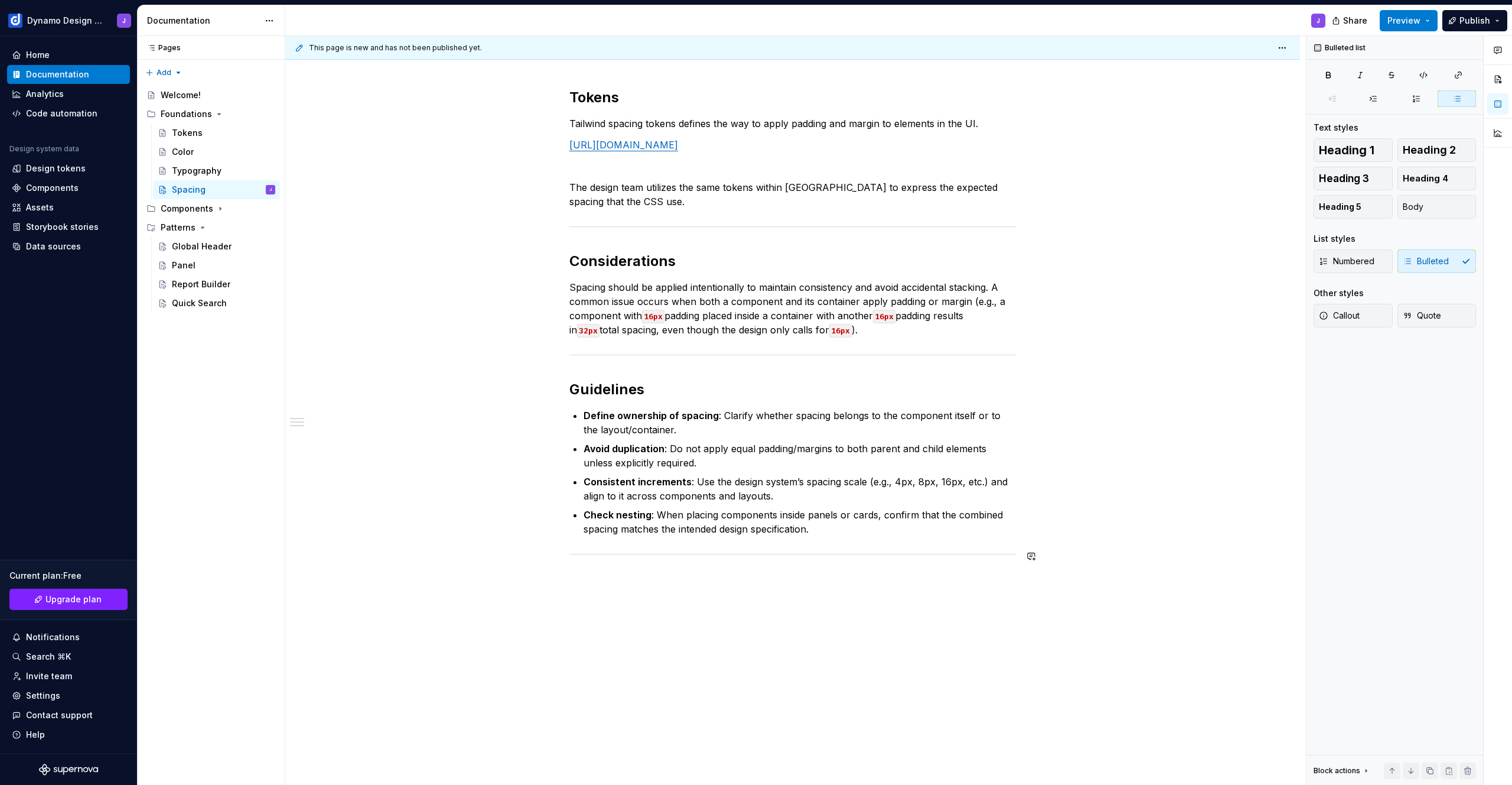
click at [799, 601] on div "Tokens Tailwind spacing tokens defines the way to apply padding and margin to e…" at bounding box center [792, 433] width 1015 height 747
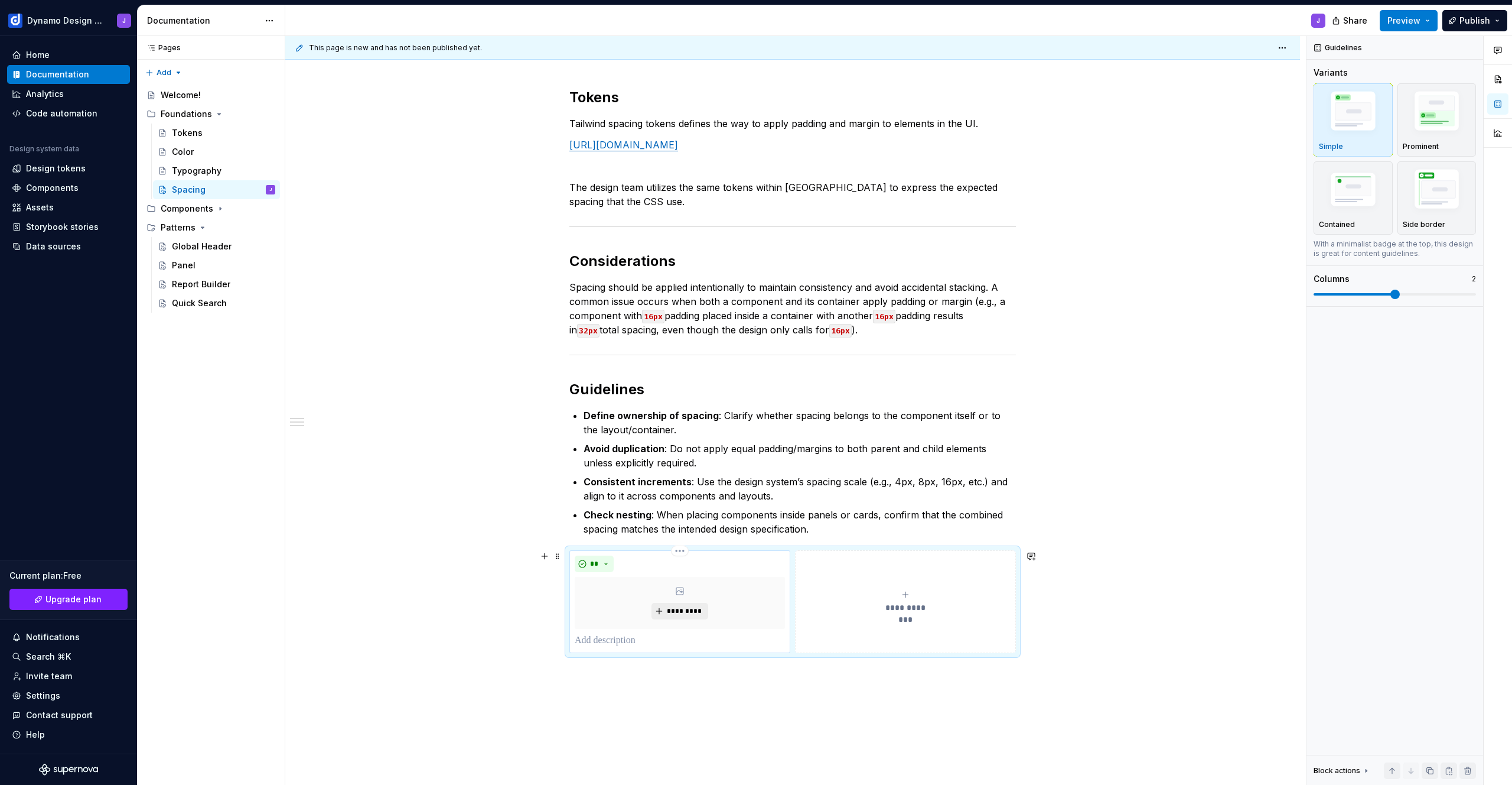
click at [683, 612] on span "*********" at bounding box center [684, 611] width 36 height 10
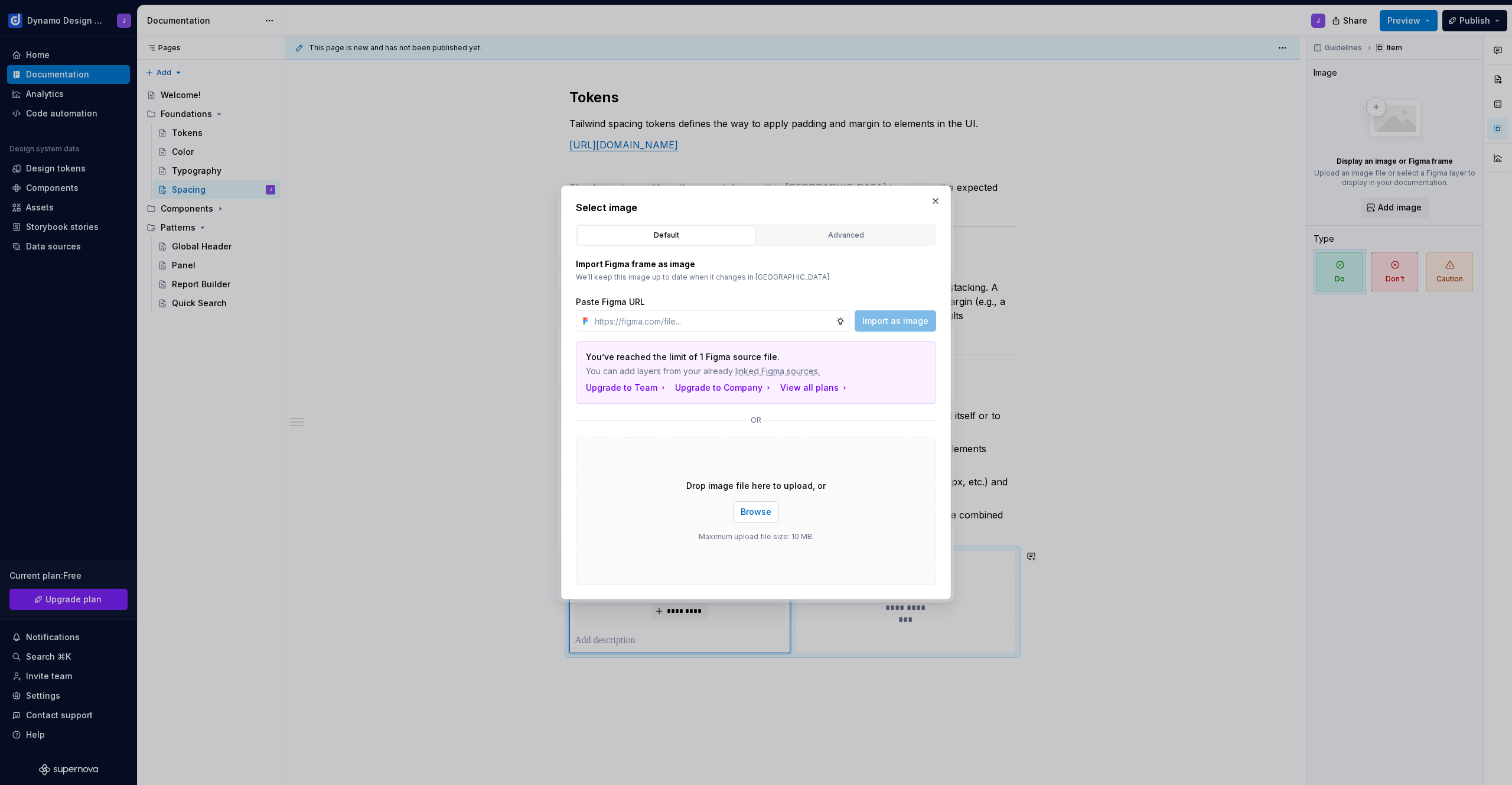
click at [763, 518] on button "Browse" at bounding box center [756, 511] width 46 height 21
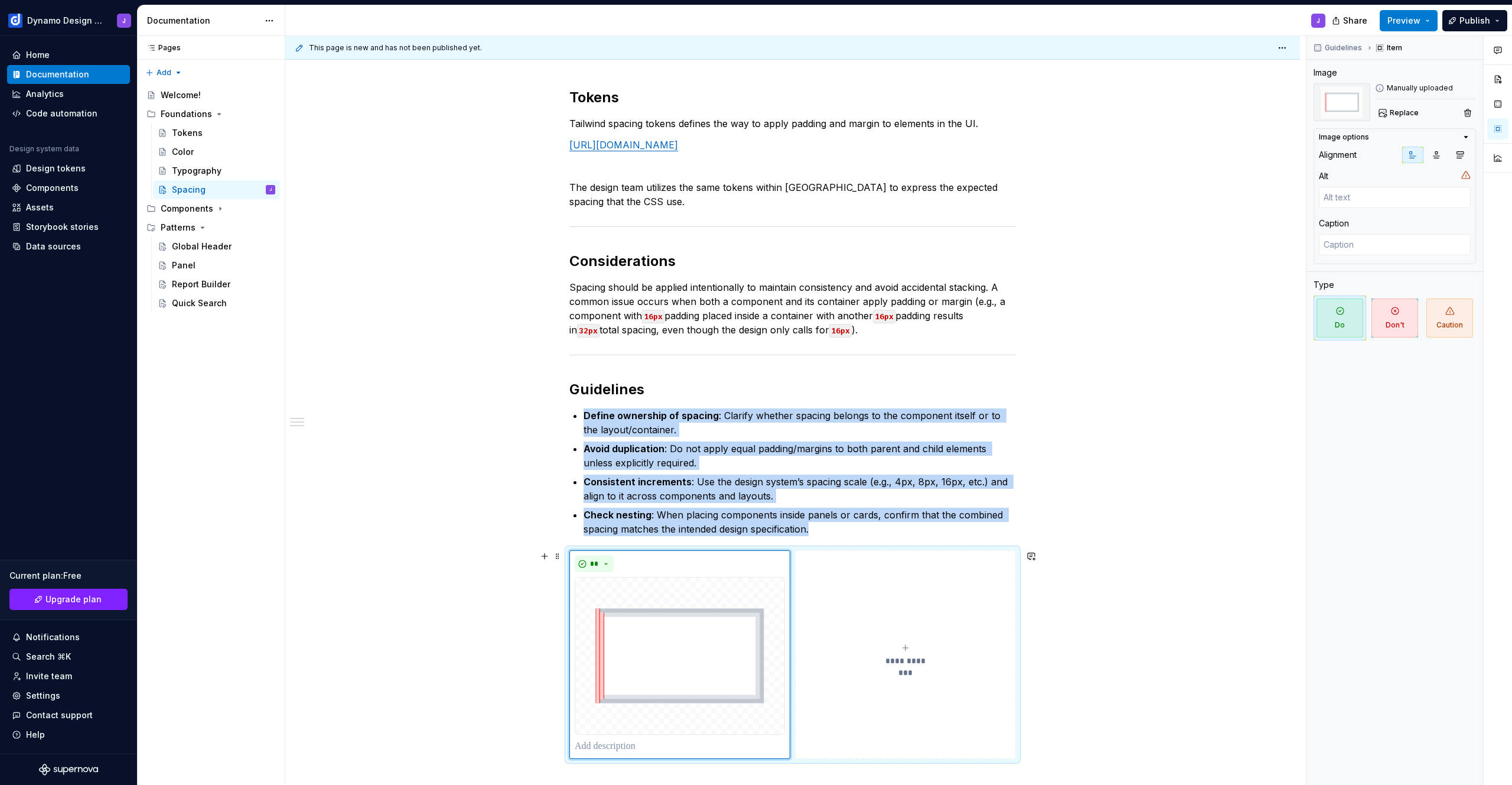
click at [910, 660] on span "**********" at bounding box center [905, 660] width 54 height 12
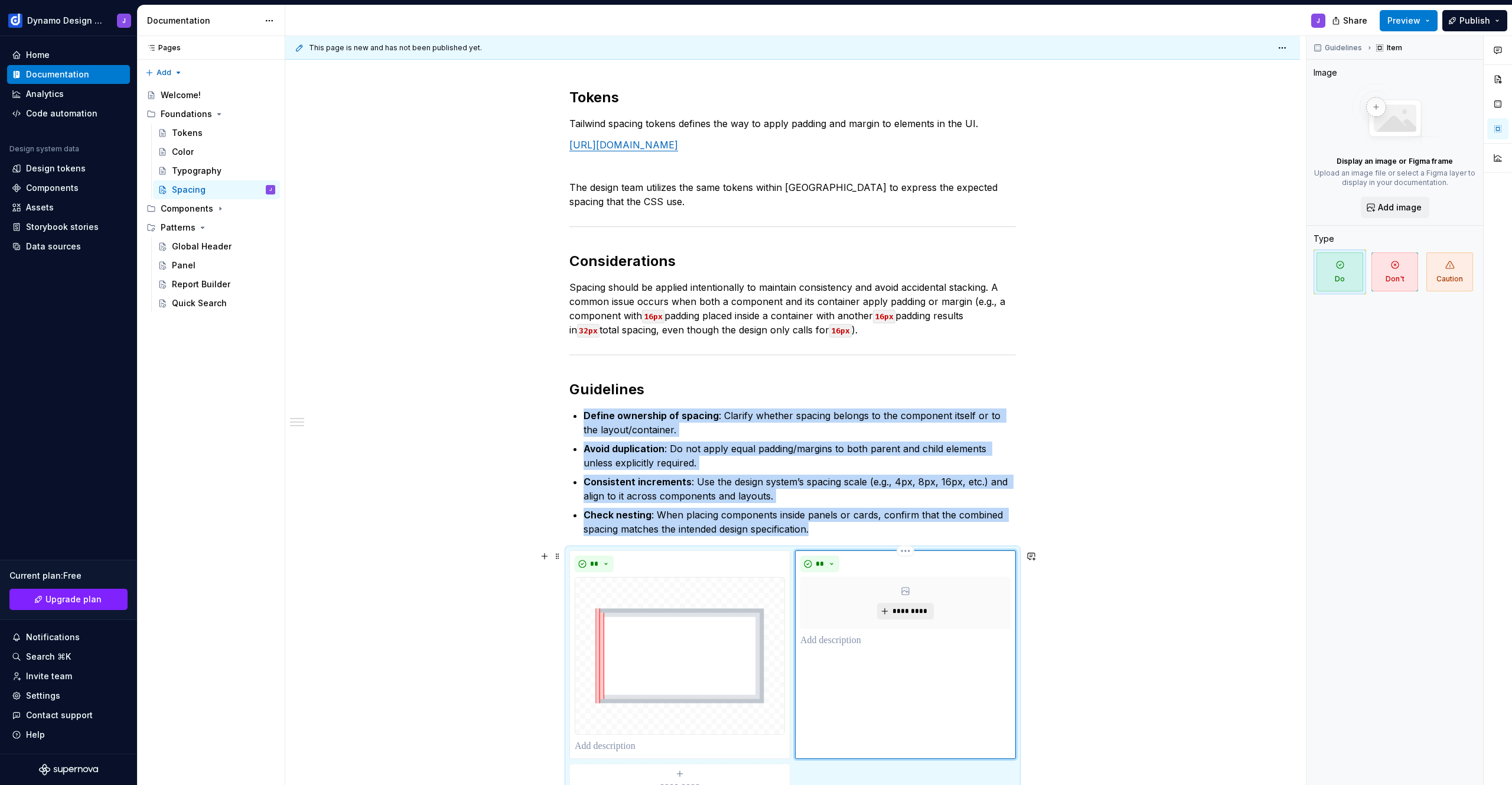
click at [912, 614] on span "*********" at bounding box center [910, 611] width 36 height 10
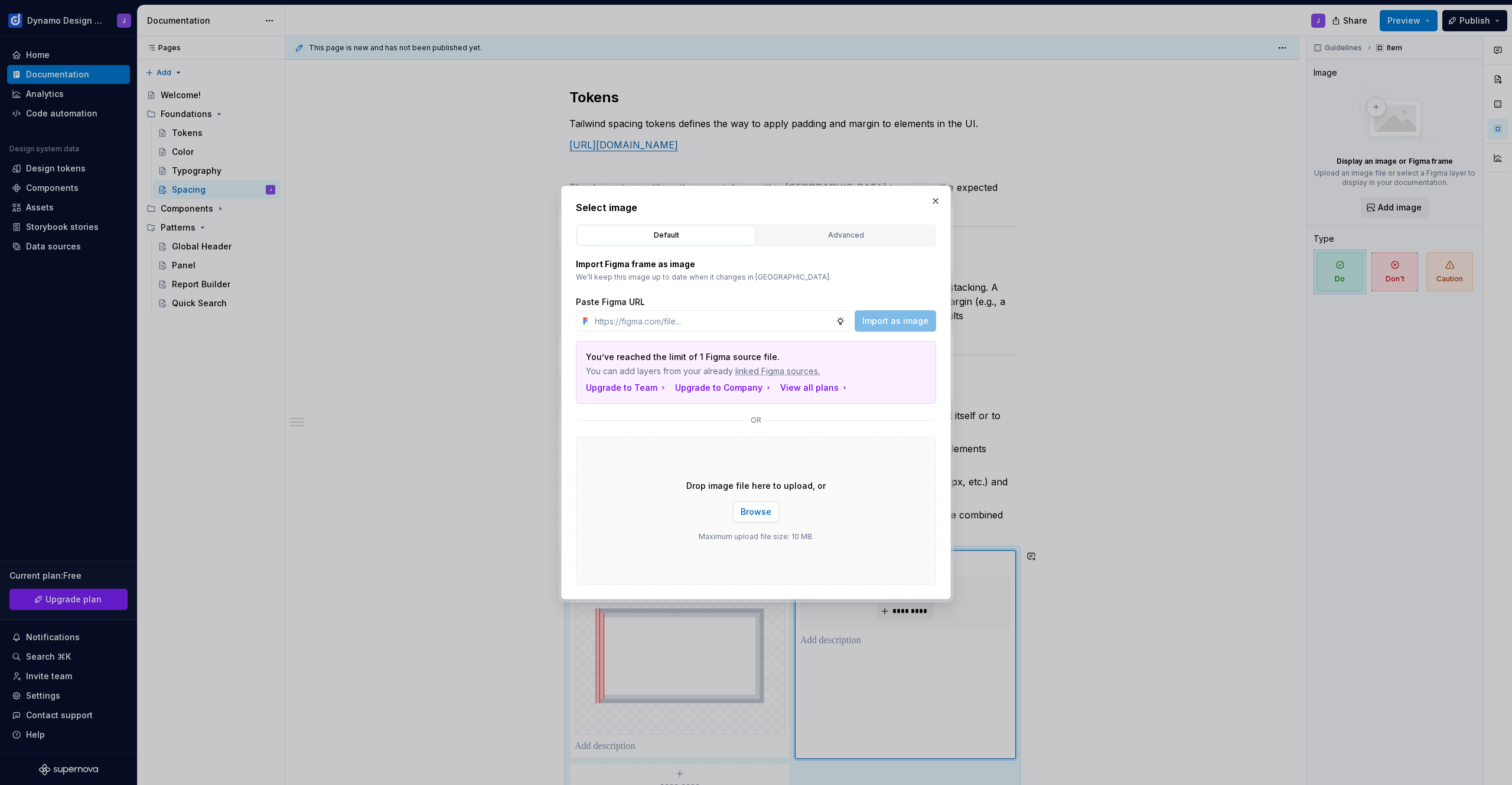
click at [764, 514] on span "Browse" at bounding box center [756, 511] width 31 height 12
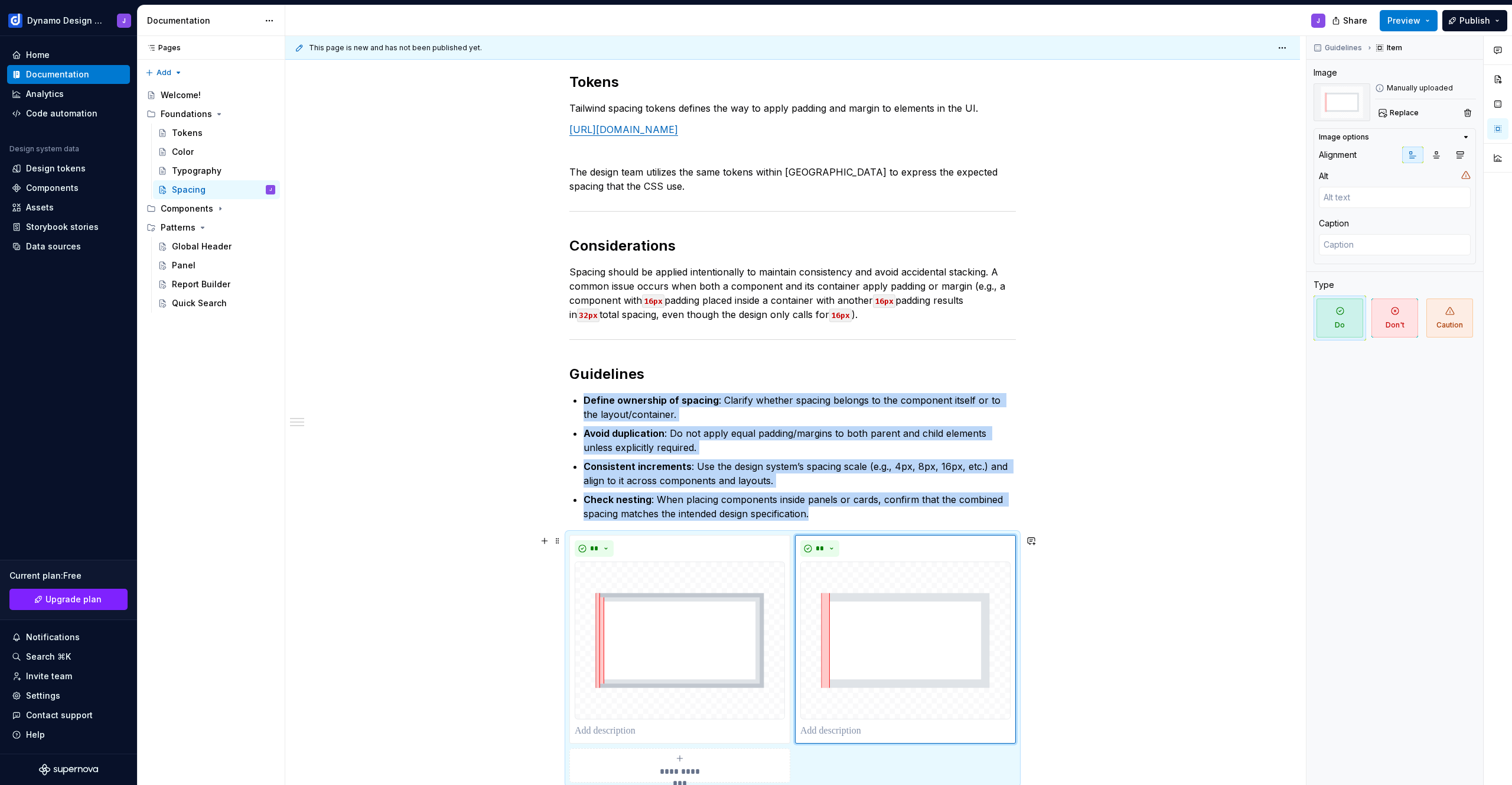
scroll to position [413, 0]
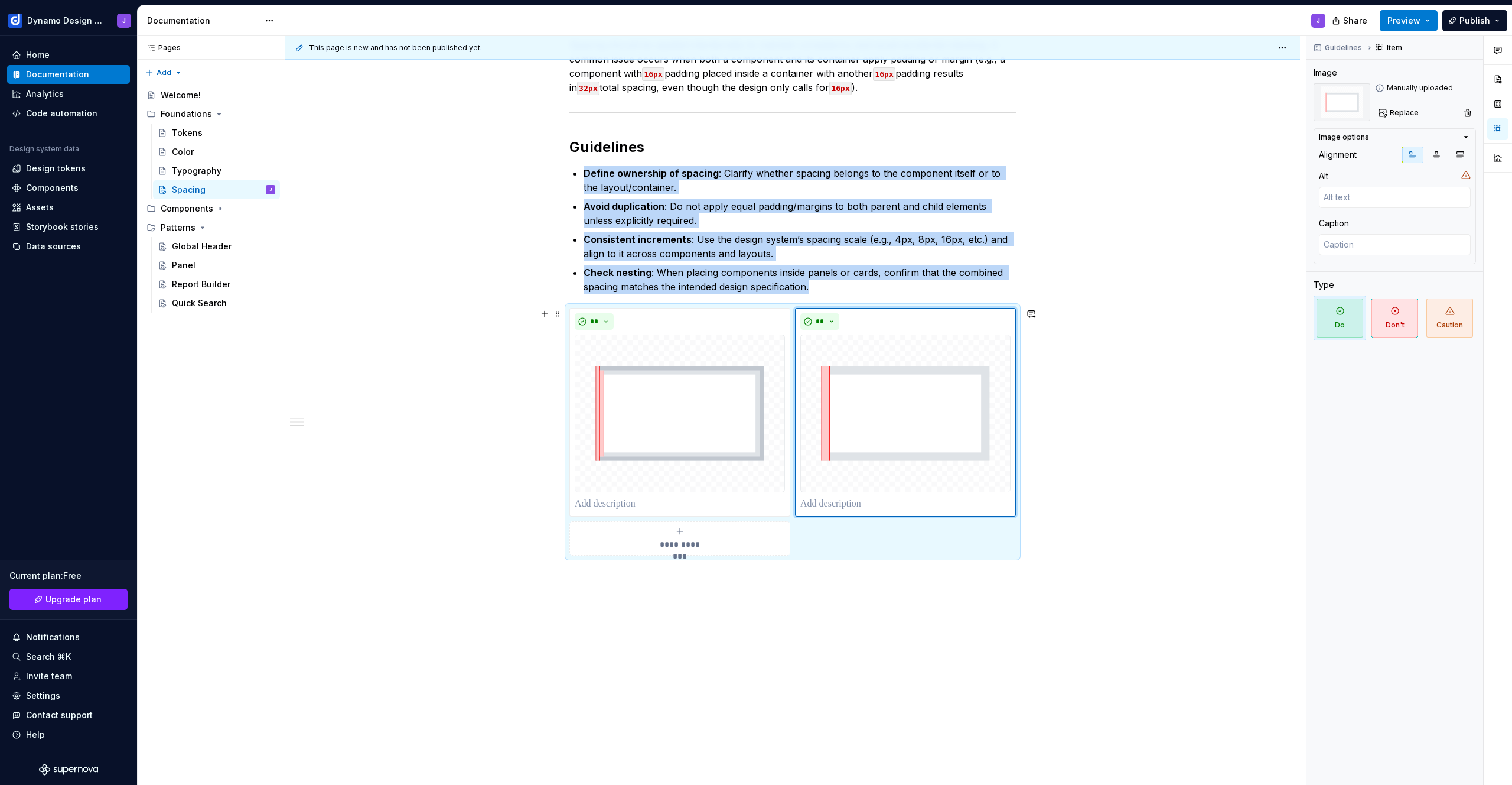
click at [709, 541] on div "**********" at bounding box center [680, 538] width 210 height 23
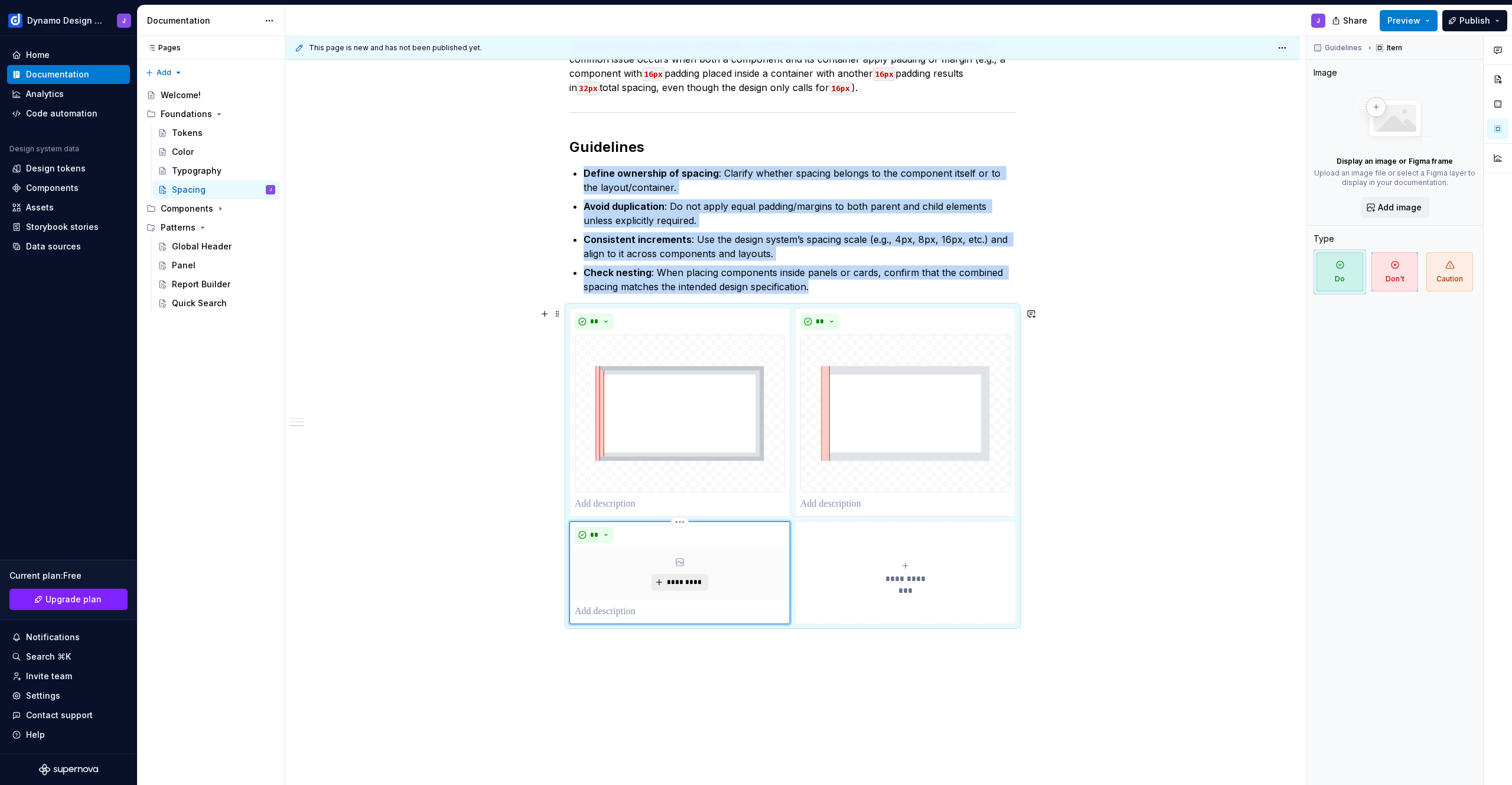
click at [682, 580] on span "*********" at bounding box center [684, 582] width 36 height 10
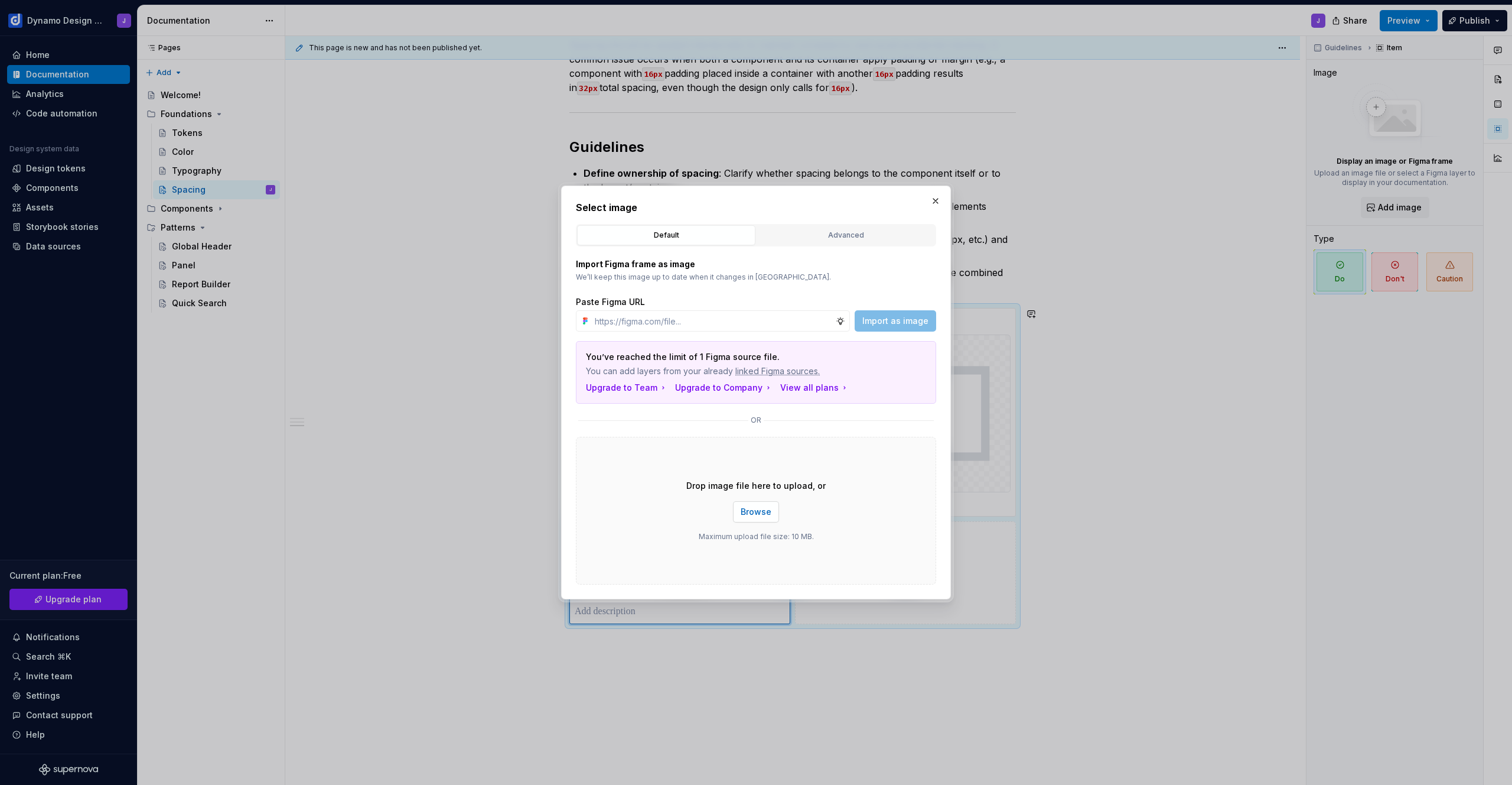
click at [759, 511] on span "Browse" at bounding box center [756, 511] width 31 height 12
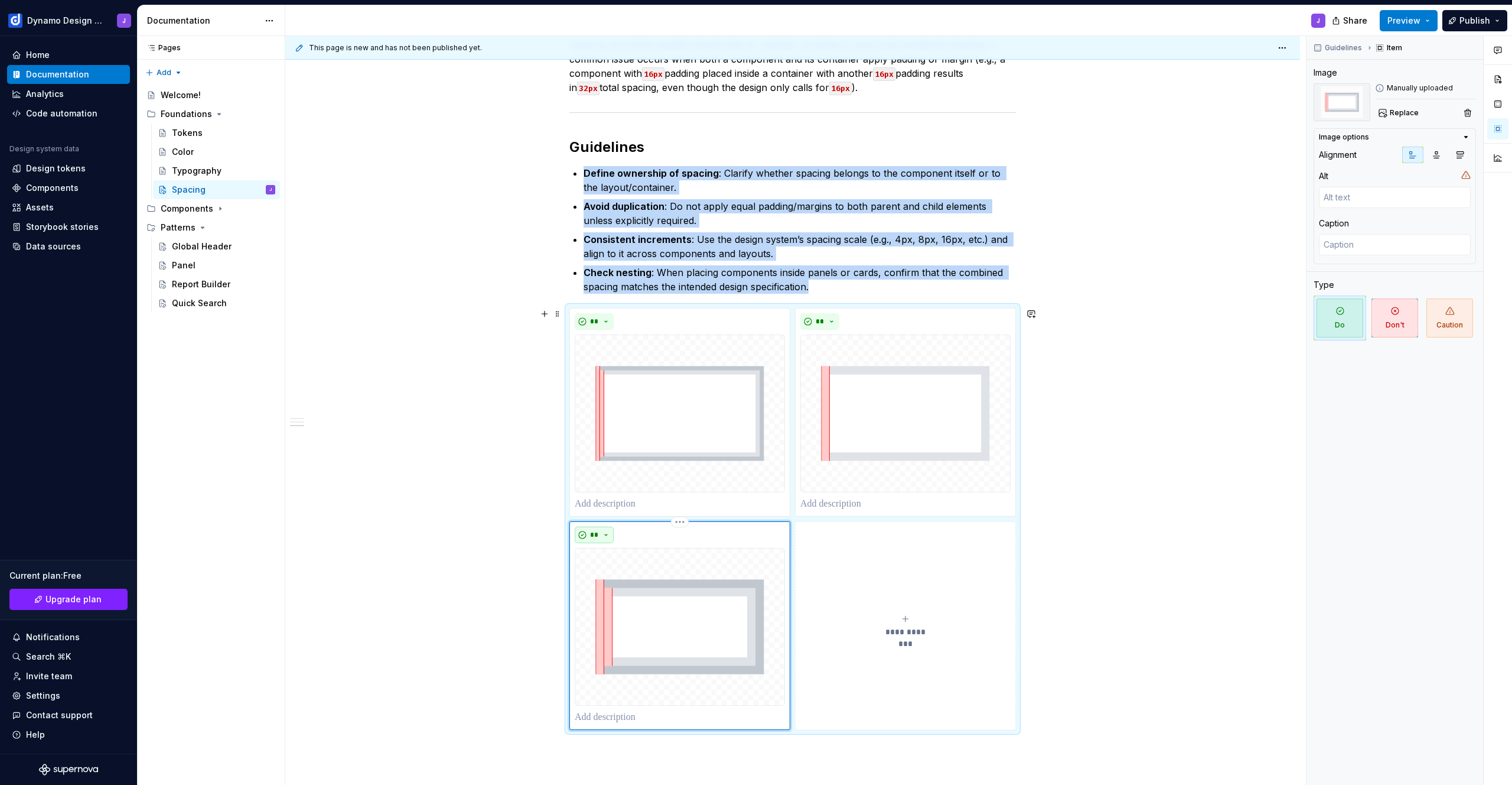
click at [605, 531] on button "**" at bounding box center [594, 535] width 39 height 16
click at [618, 593] on div "Caution" at bounding box center [626, 595] width 32 height 12
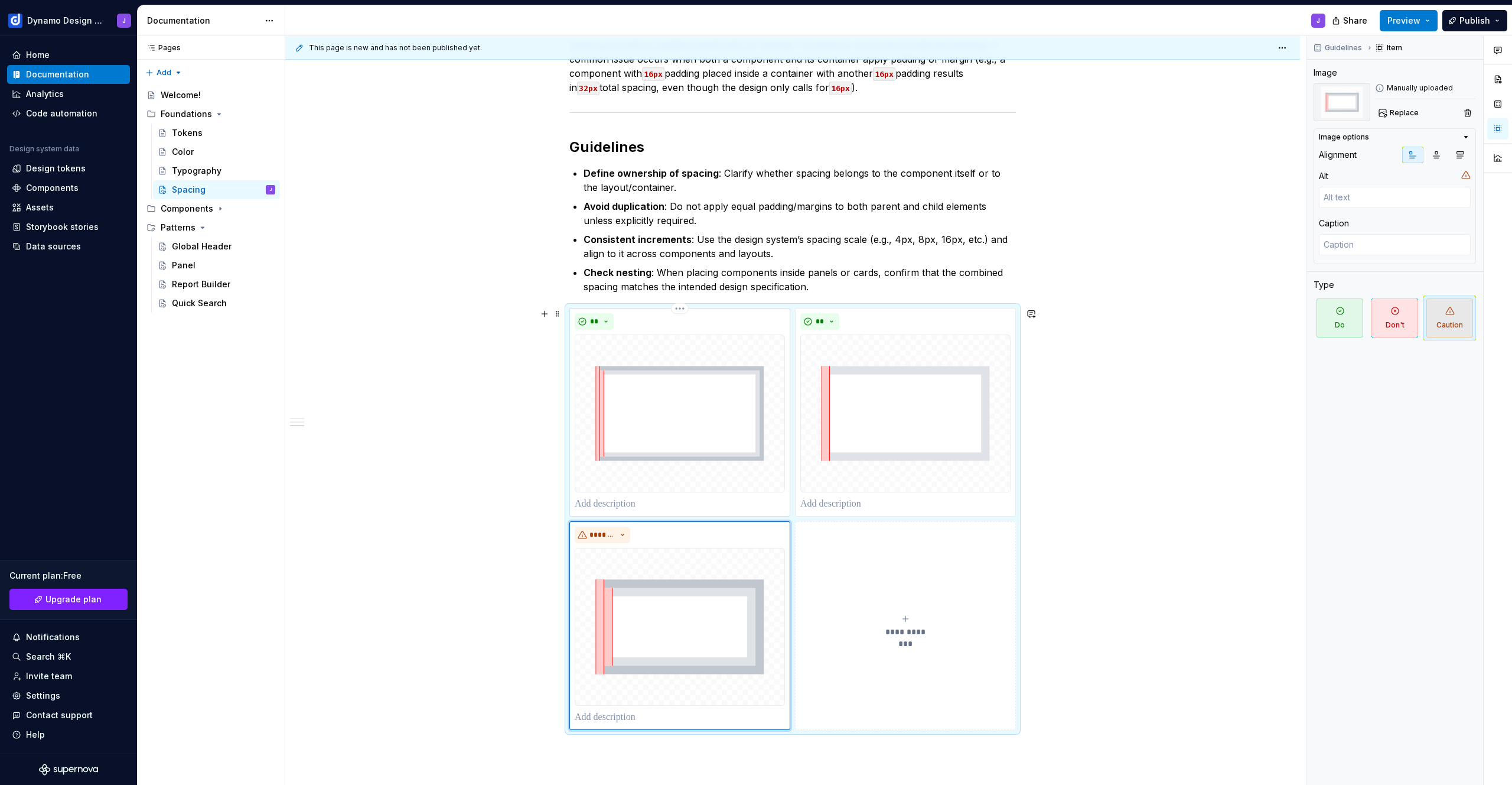
click at [674, 508] on p at bounding box center [680, 504] width 210 height 14
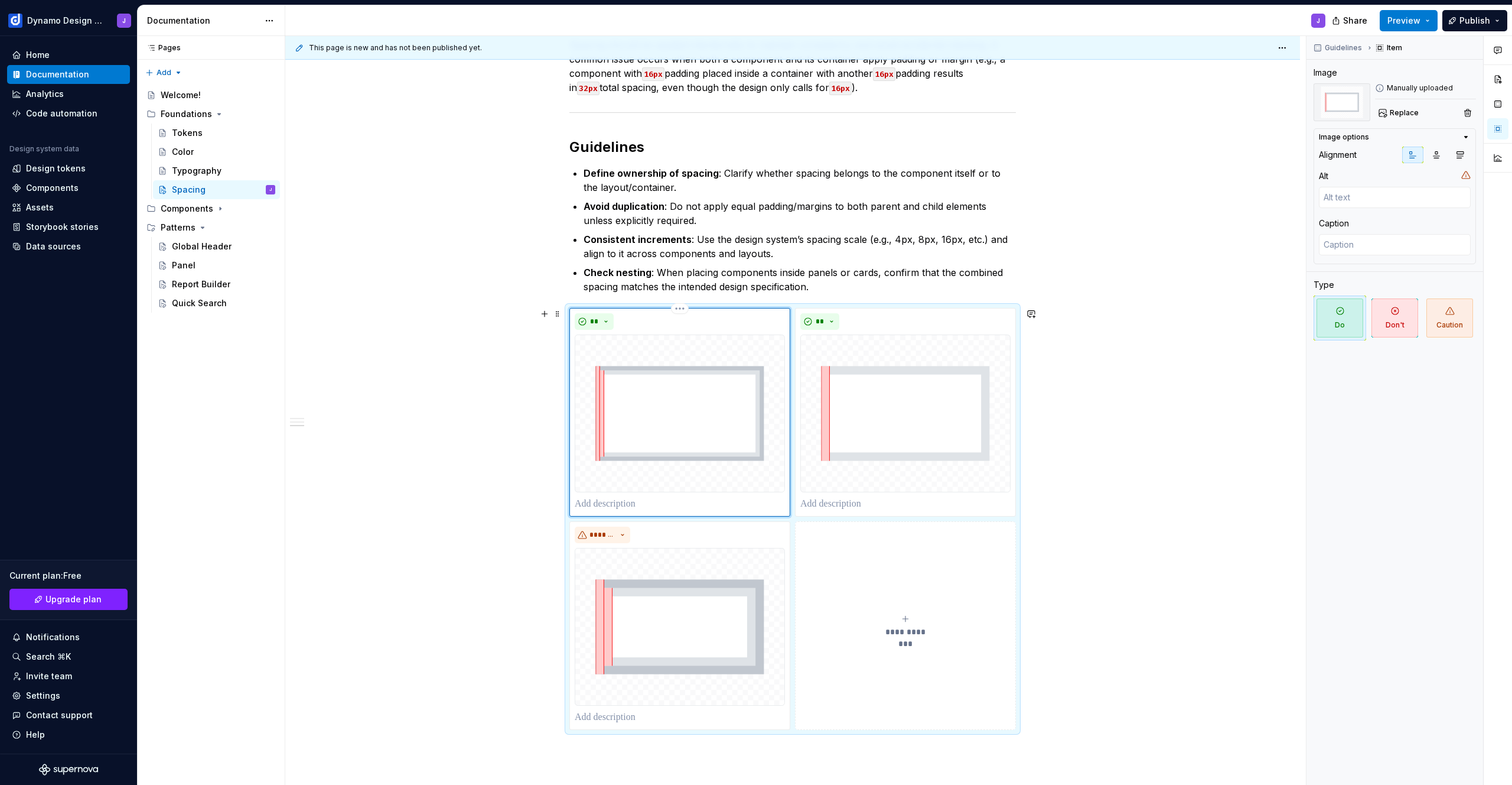
type textarea "*"
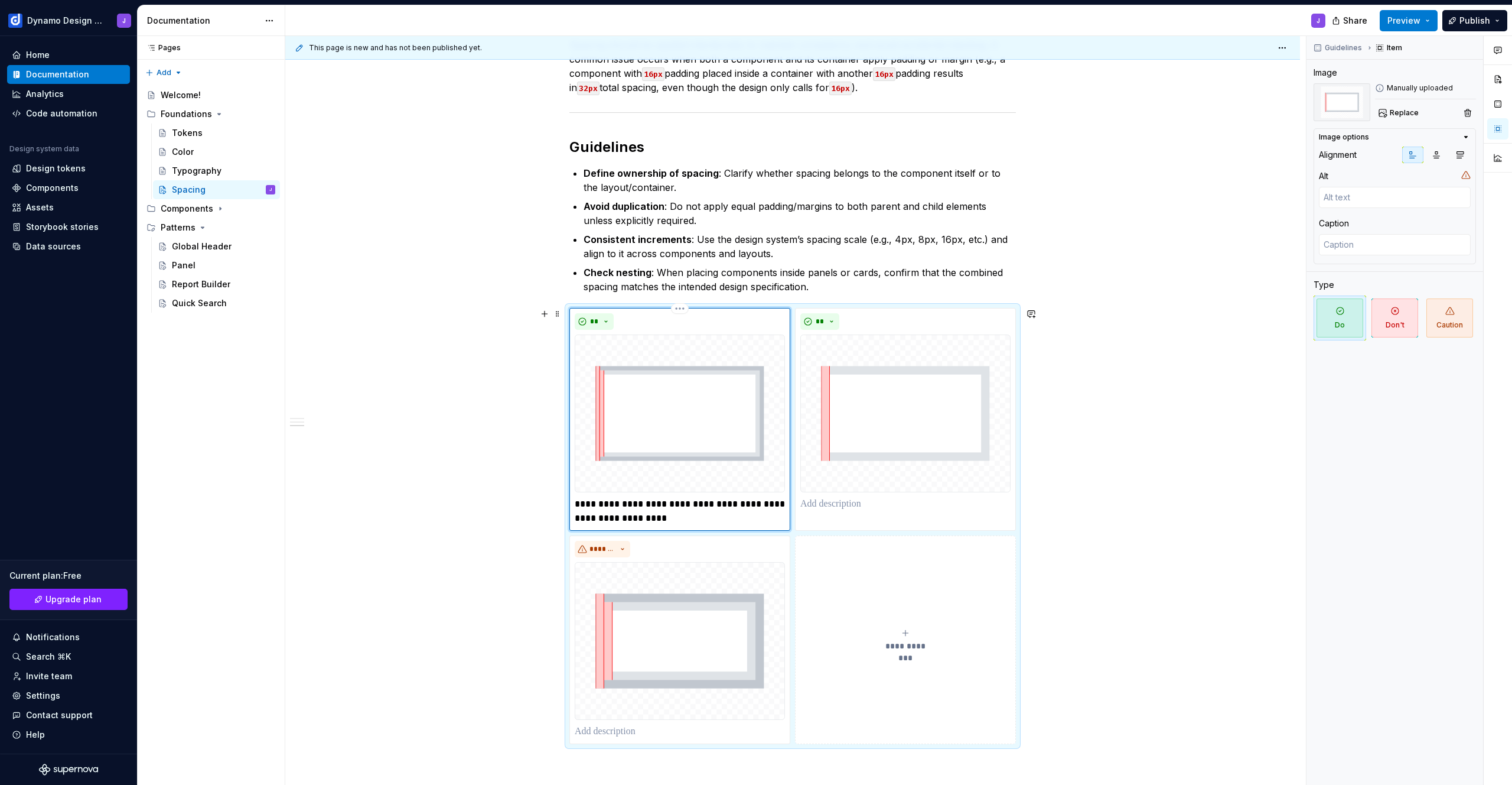
click at [724, 505] on p "**********" at bounding box center [680, 511] width 210 height 28
click at [843, 508] on p at bounding box center [905, 504] width 210 height 14
type textarea "*"
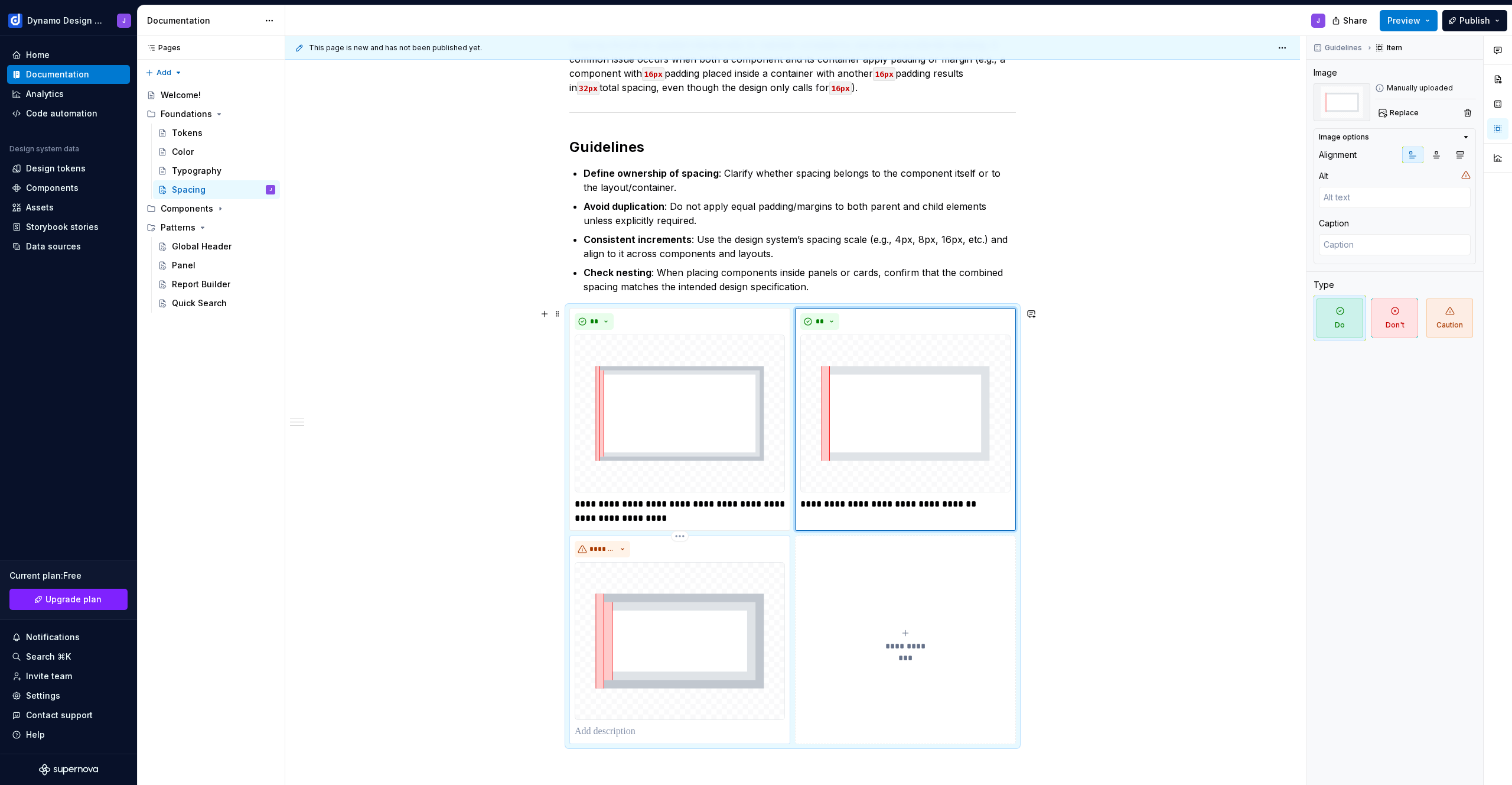
click at [656, 729] on p at bounding box center [680, 732] width 210 height 14
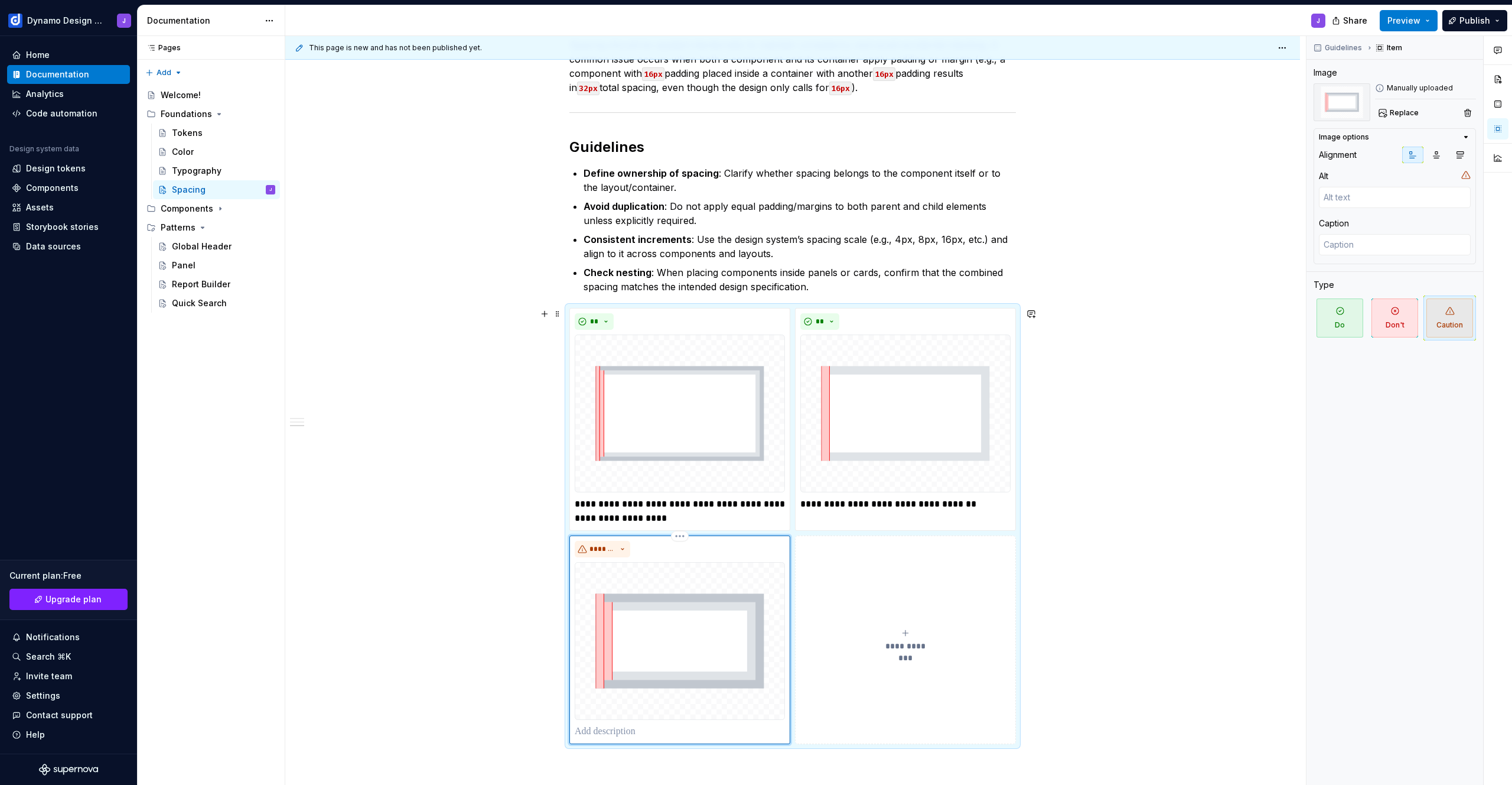
type textarea "*"
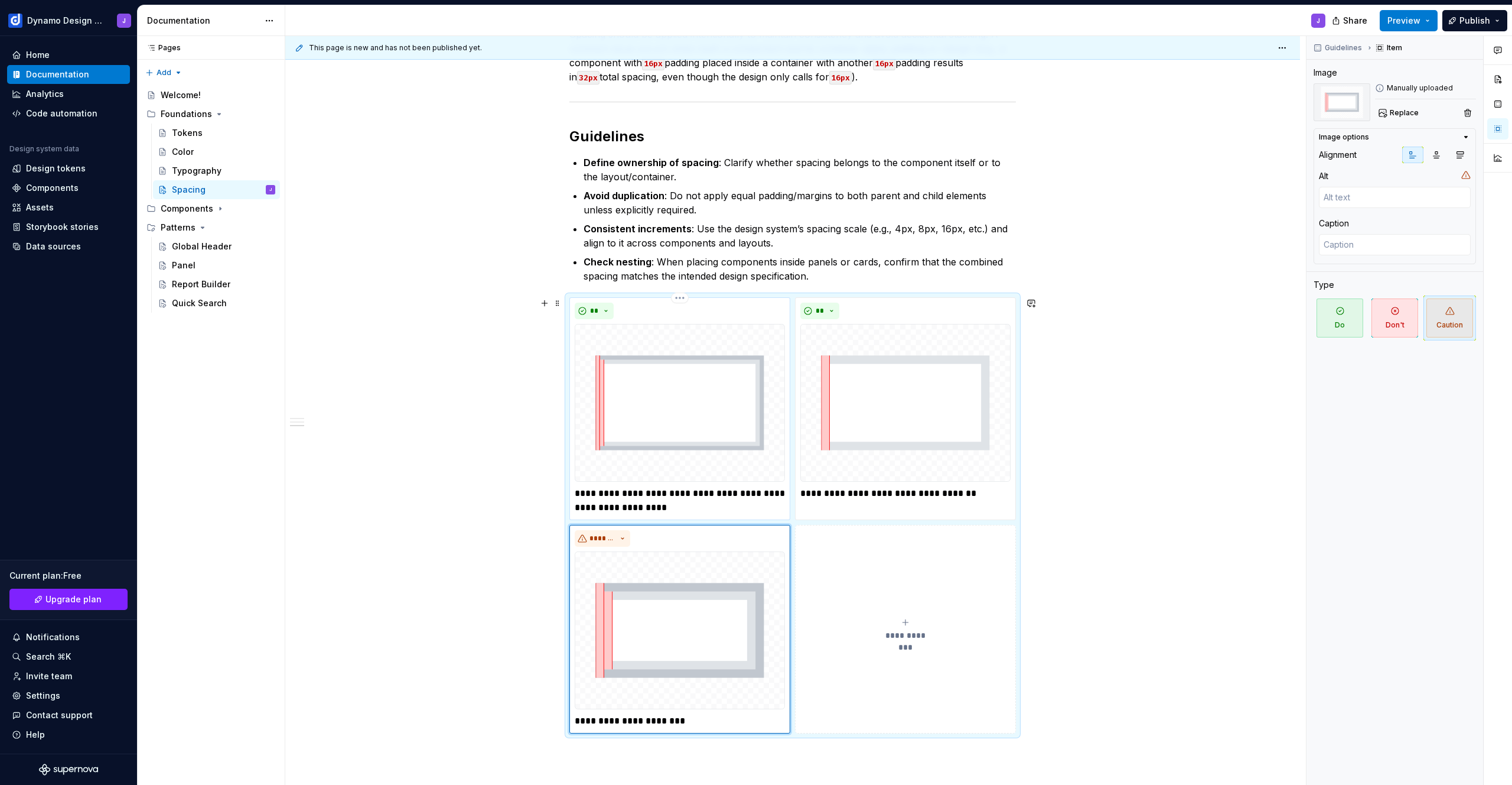
drag, startPoint x: 742, startPoint y: 492, endPoint x: 744, endPoint y: 503, distance: 11.2
click at [741, 492] on p "**********" at bounding box center [680, 500] width 210 height 28
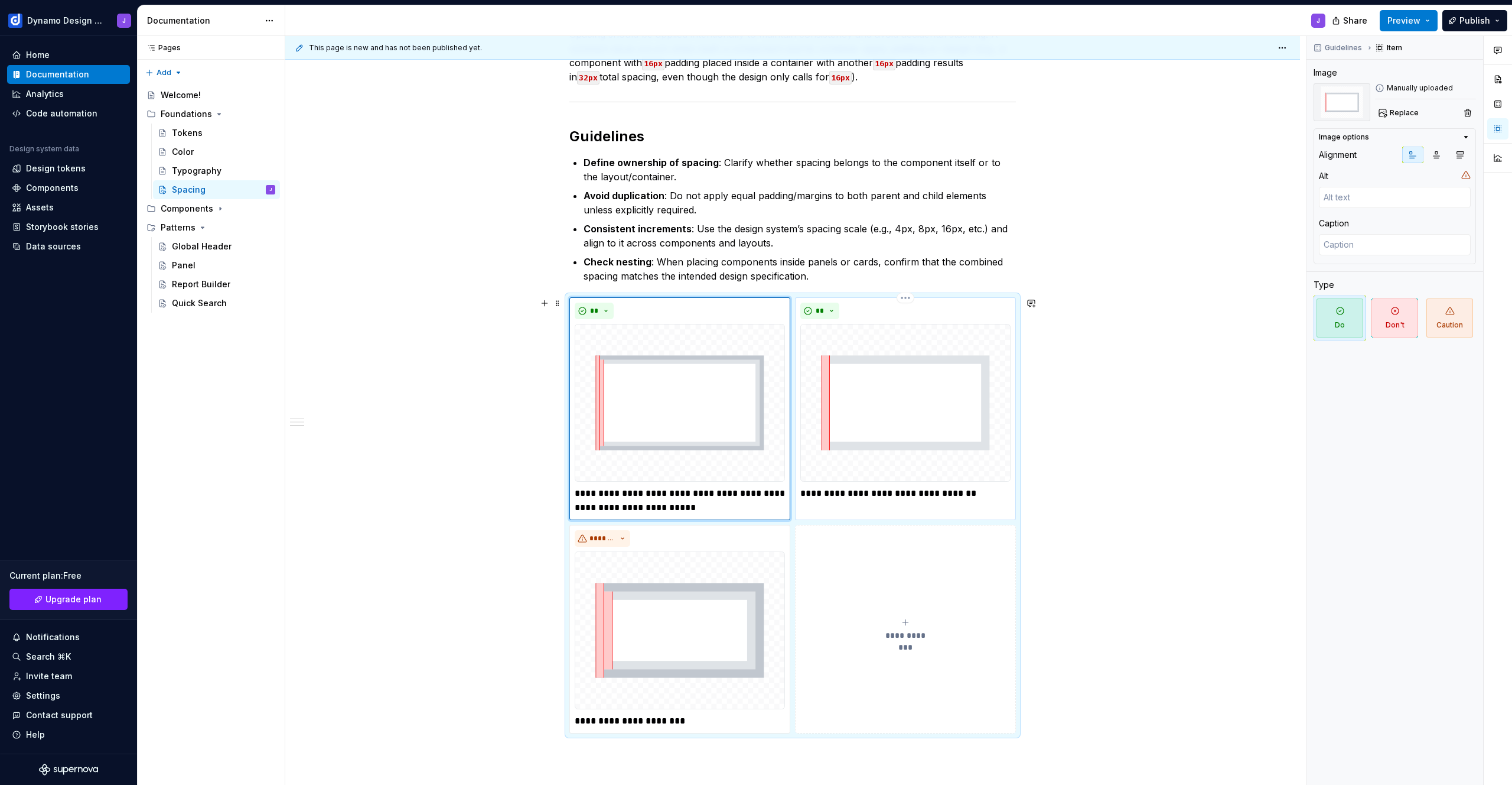
click at [989, 490] on p "**********" at bounding box center [905, 493] width 210 height 14
click at [699, 725] on p "**********" at bounding box center [680, 721] width 210 height 14
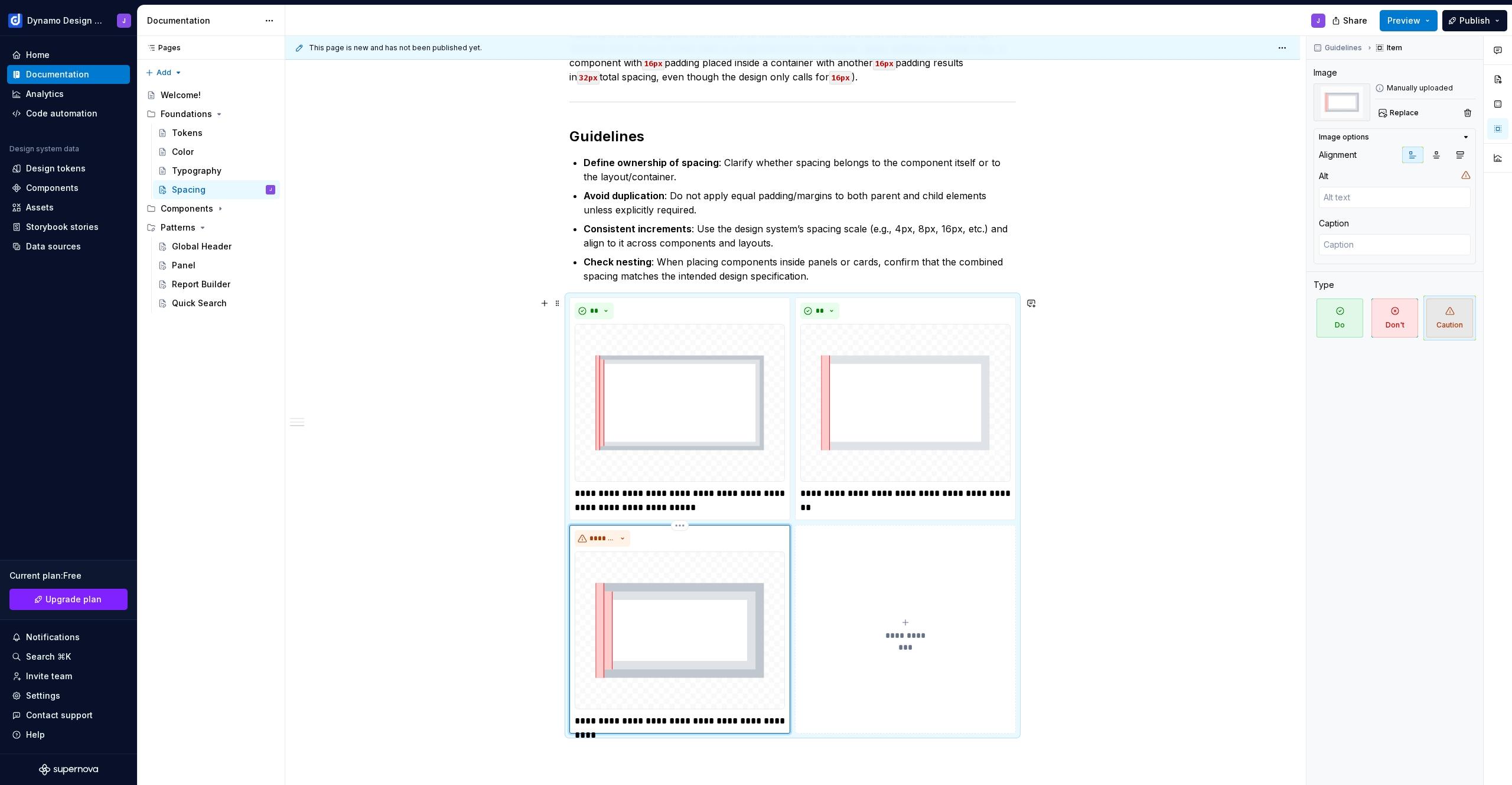
scroll to position [438, 0]
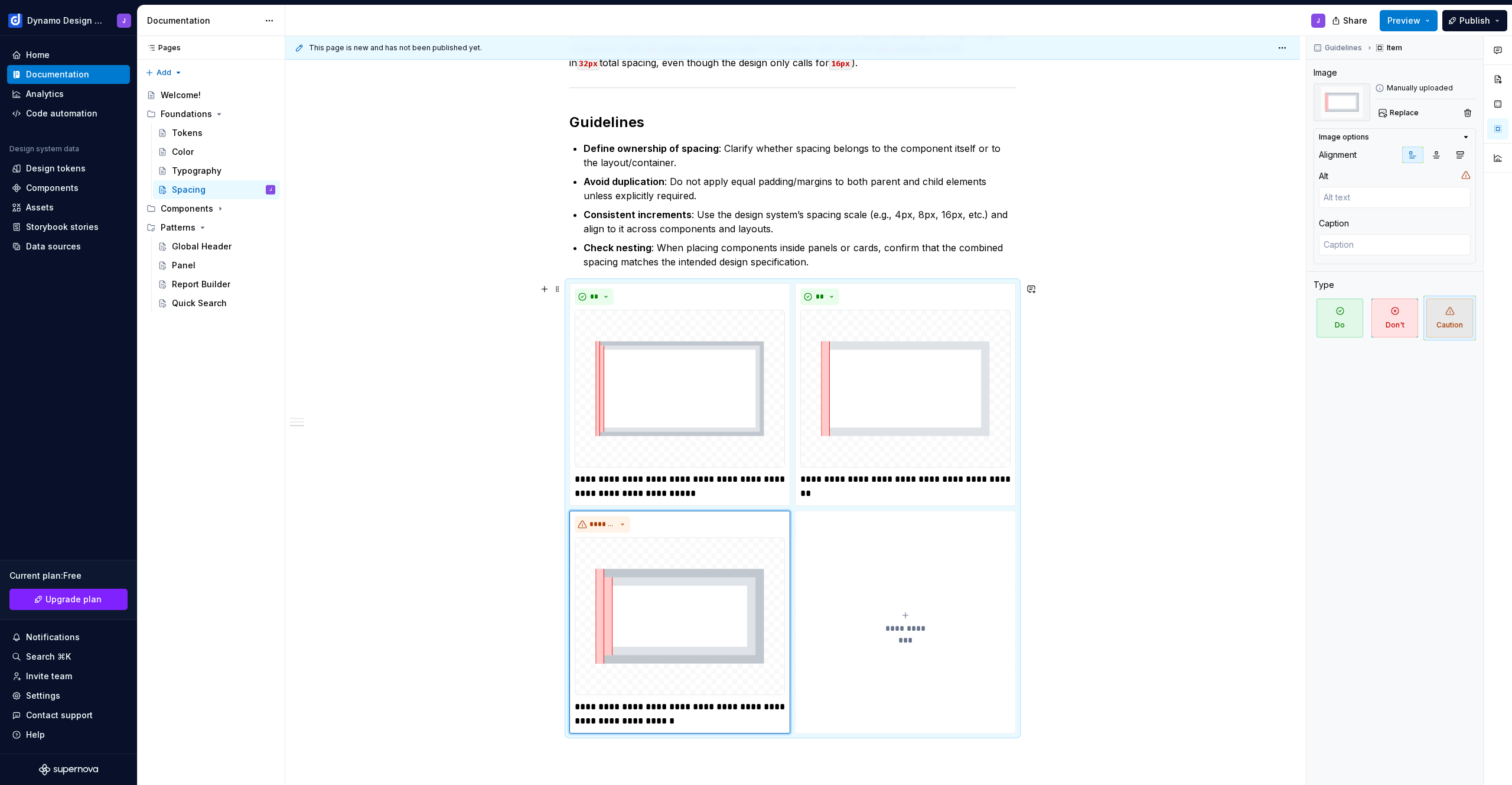
click at [1062, 460] on div "Tokens Tailwind spacing tokens defines the way to apply padding and margin to e…" at bounding box center [792, 388] width 1015 height 1190
click at [661, 283] on div "**********" at bounding box center [793, 508] width 447 height 450
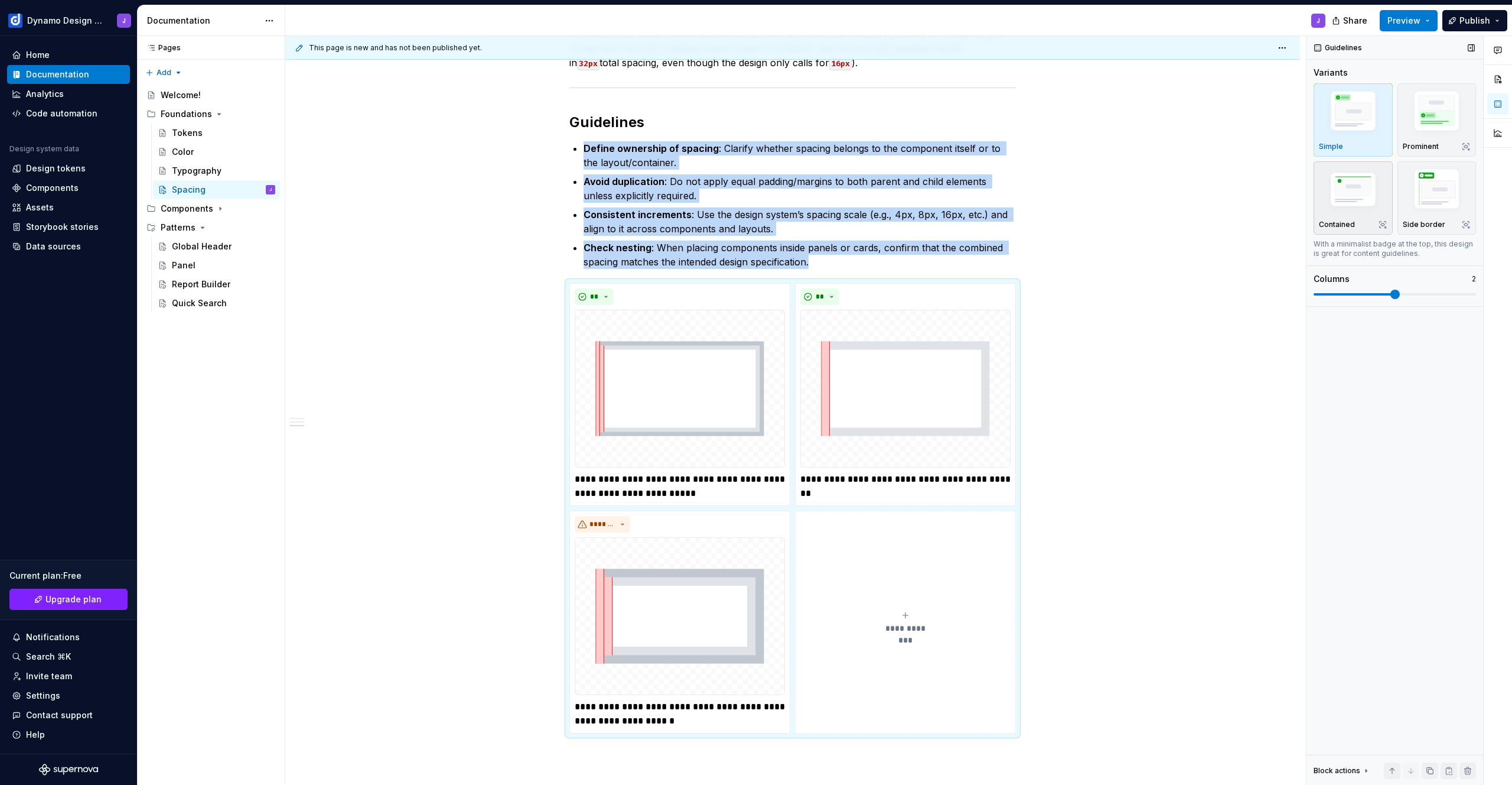
click at [1351, 200] on img "button" at bounding box center [1353, 191] width 69 height 46
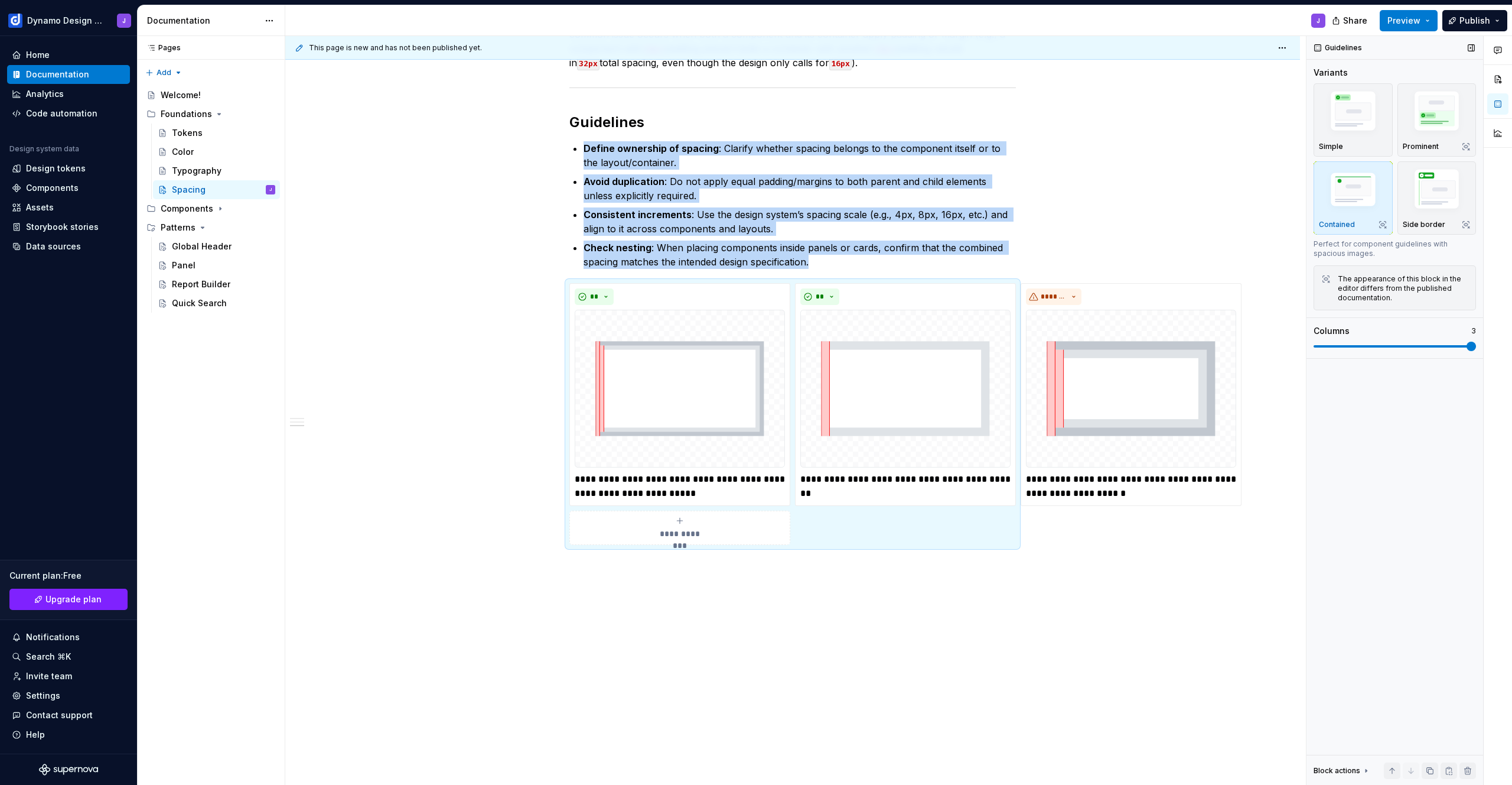
scroll to position [404, 0]
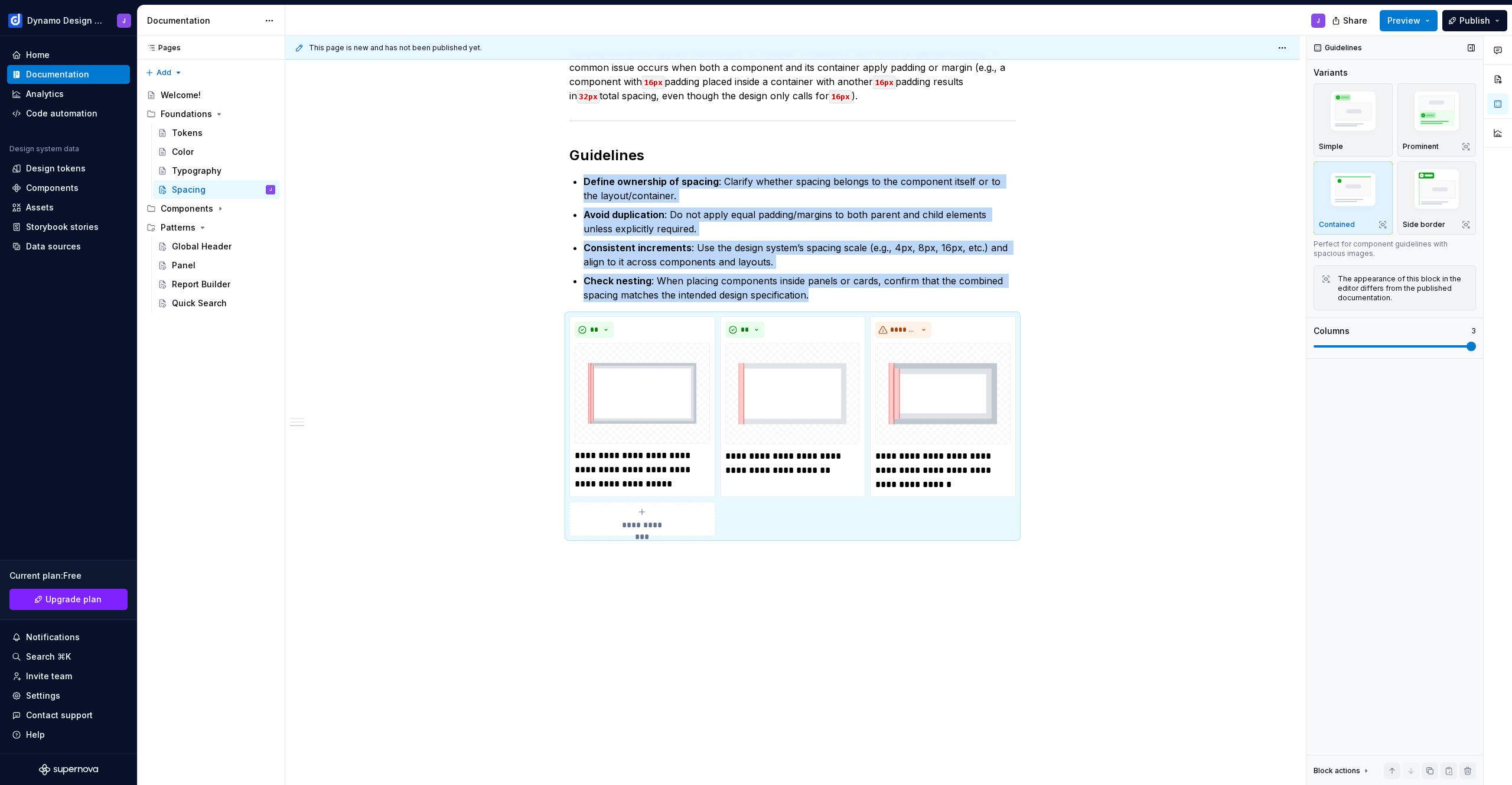
click at [1467, 348] on span at bounding box center [1472, 346] width 10 height 10
click at [1405, 28] on button "Preview" at bounding box center [1409, 21] width 58 height 21
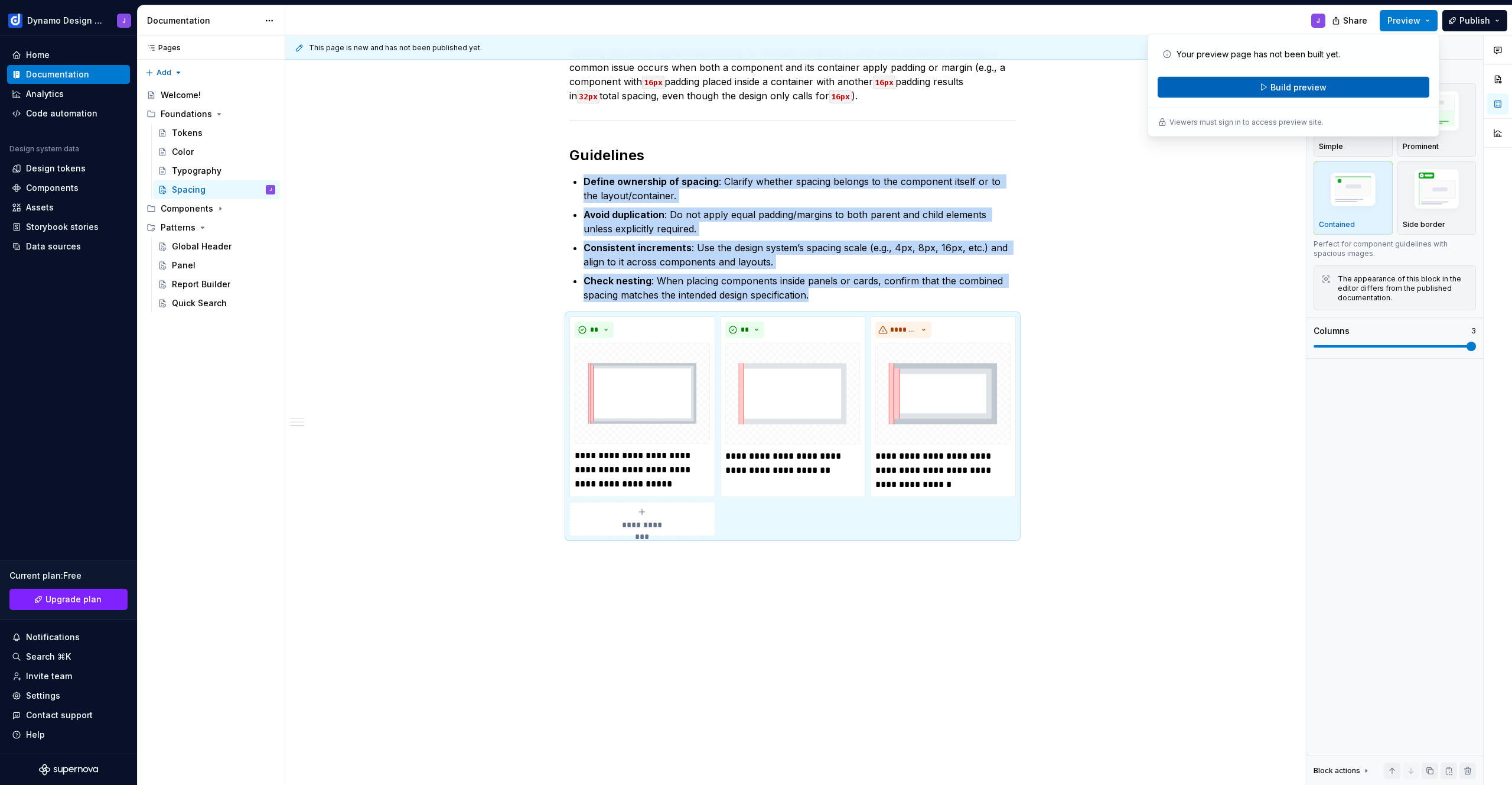
click at [1330, 84] on button "Build preview" at bounding box center [1293, 87] width 271 height 21
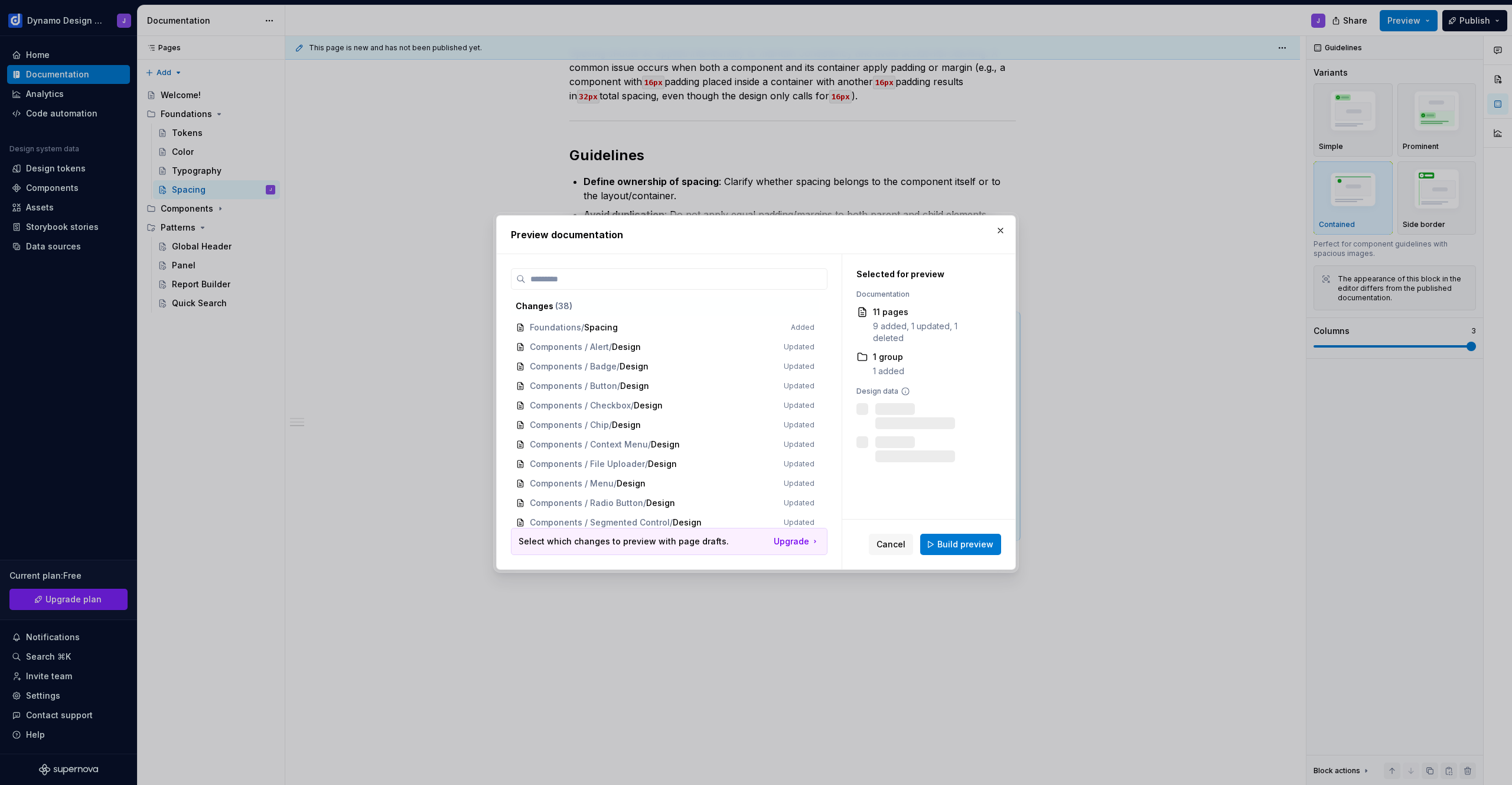
click at [961, 542] on span "Build preview" at bounding box center [966, 544] width 56 height 12
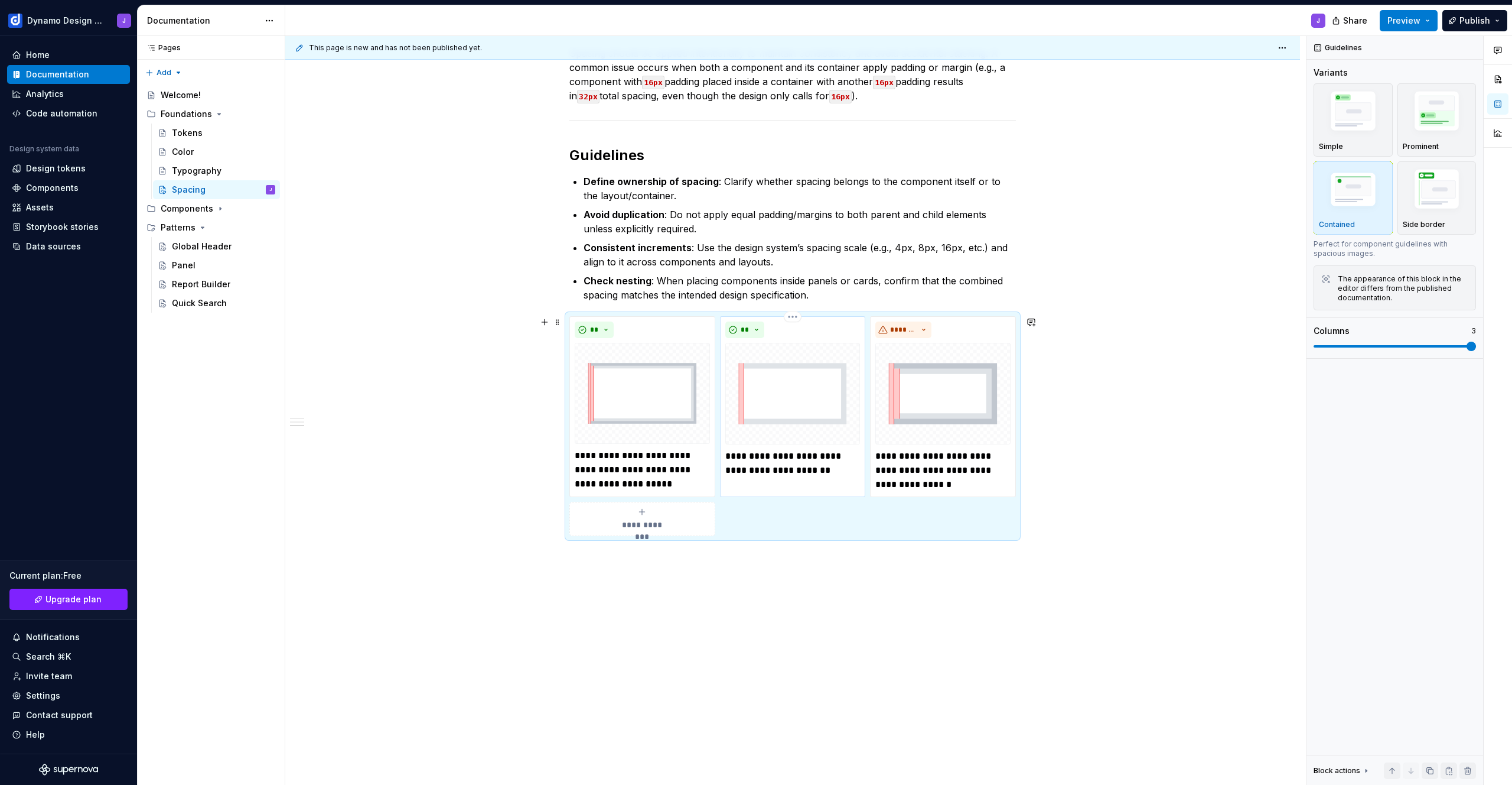
click at [733, 470] on p "**********" at bounding box center [792, 463] width 135 height 28
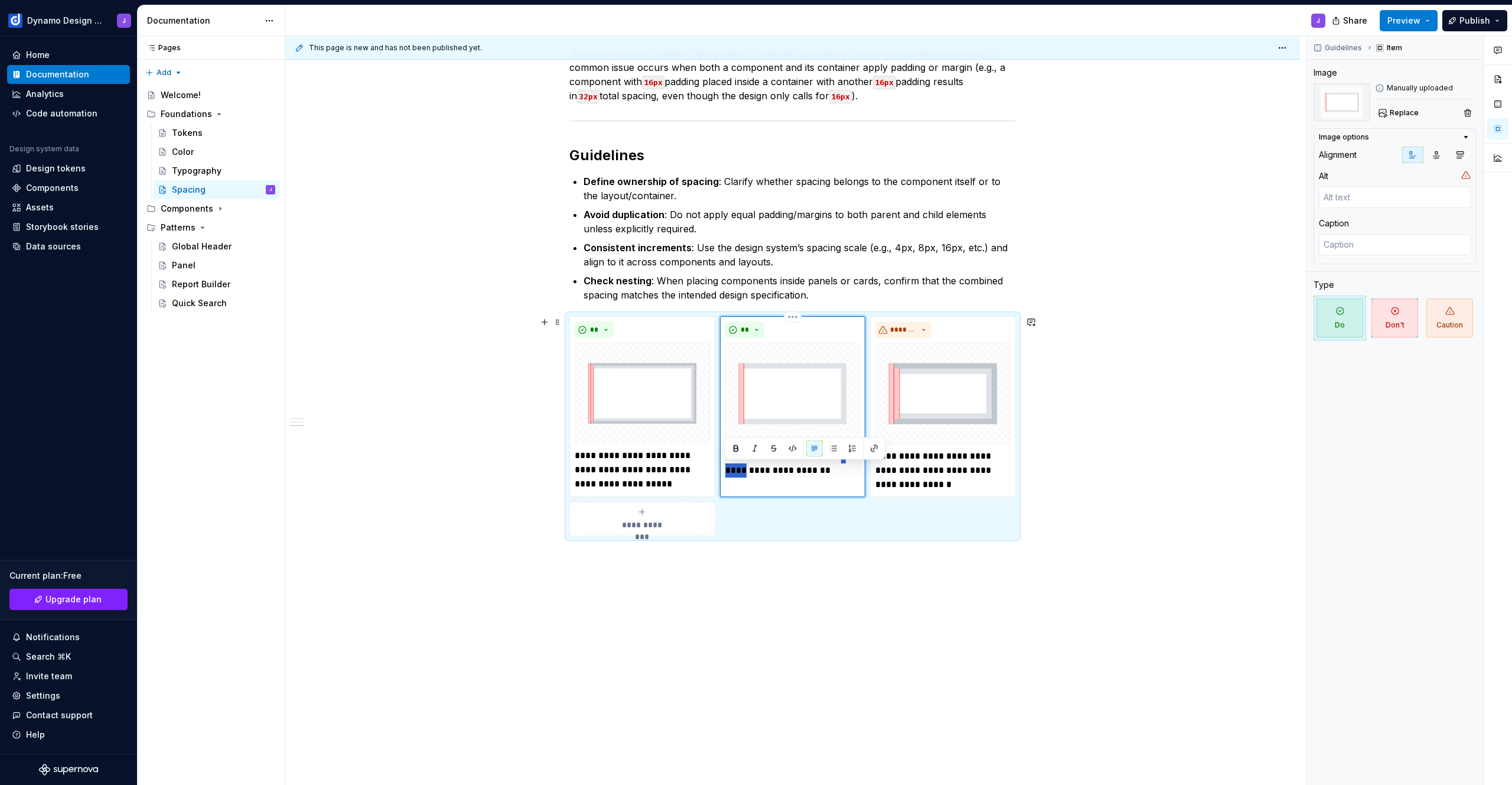
type textarea "*"
click at [944, 480] on p "**********" at bounding box center [942, 470] width 135 height 43
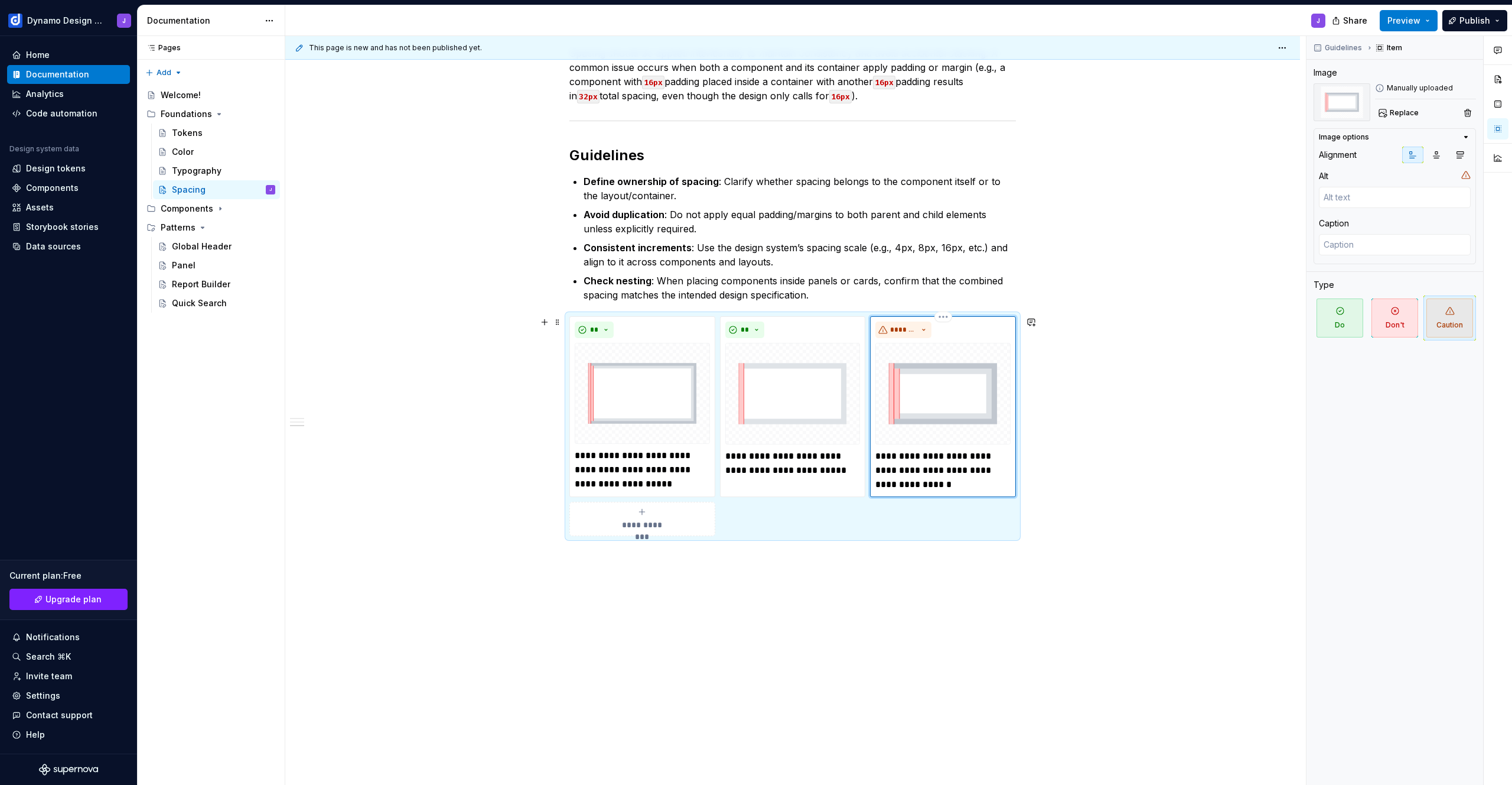
click at [877, 467] on p "**********" at bounding box center [942, 470] width 135 height 43
type textarea "*"
click at [610, 455] on p "**********" at bounding box center [642, 470] width 135 height 43
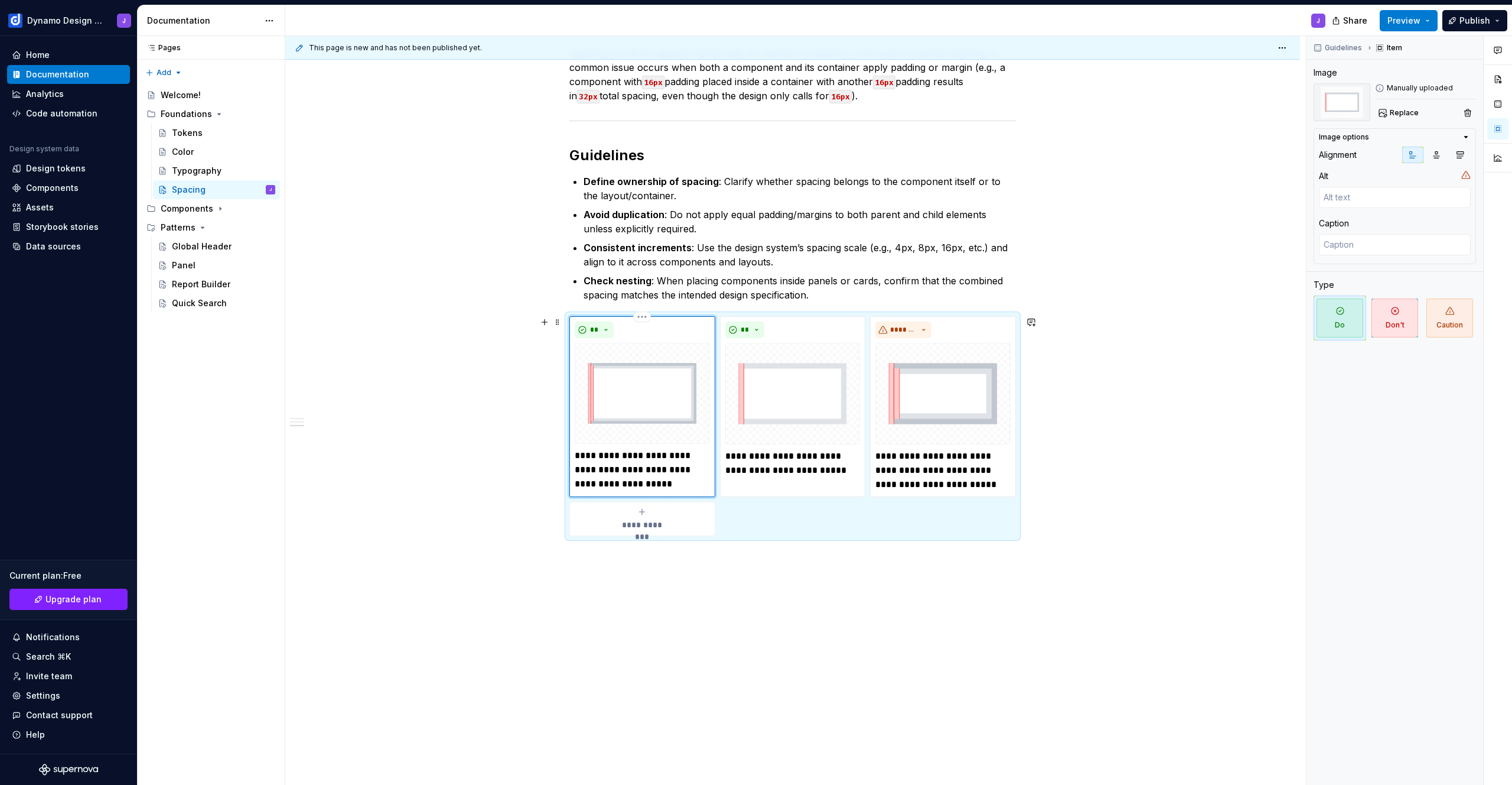
click at [668, 485] on p "**********" at bounding box center [642, 470] width 135 height 43
click at [832, 456] on p "**********" at bounding box center [792, 463] width 135 height 28
click at [823, 474] on p "**********" at bounding box center [792, 463] width 135 height 28
click at [708, 197] on p "Define ownership of spacing : Clarify whether spacing belongs to the component …" at bounding box center [799, 188] width 432 height 28
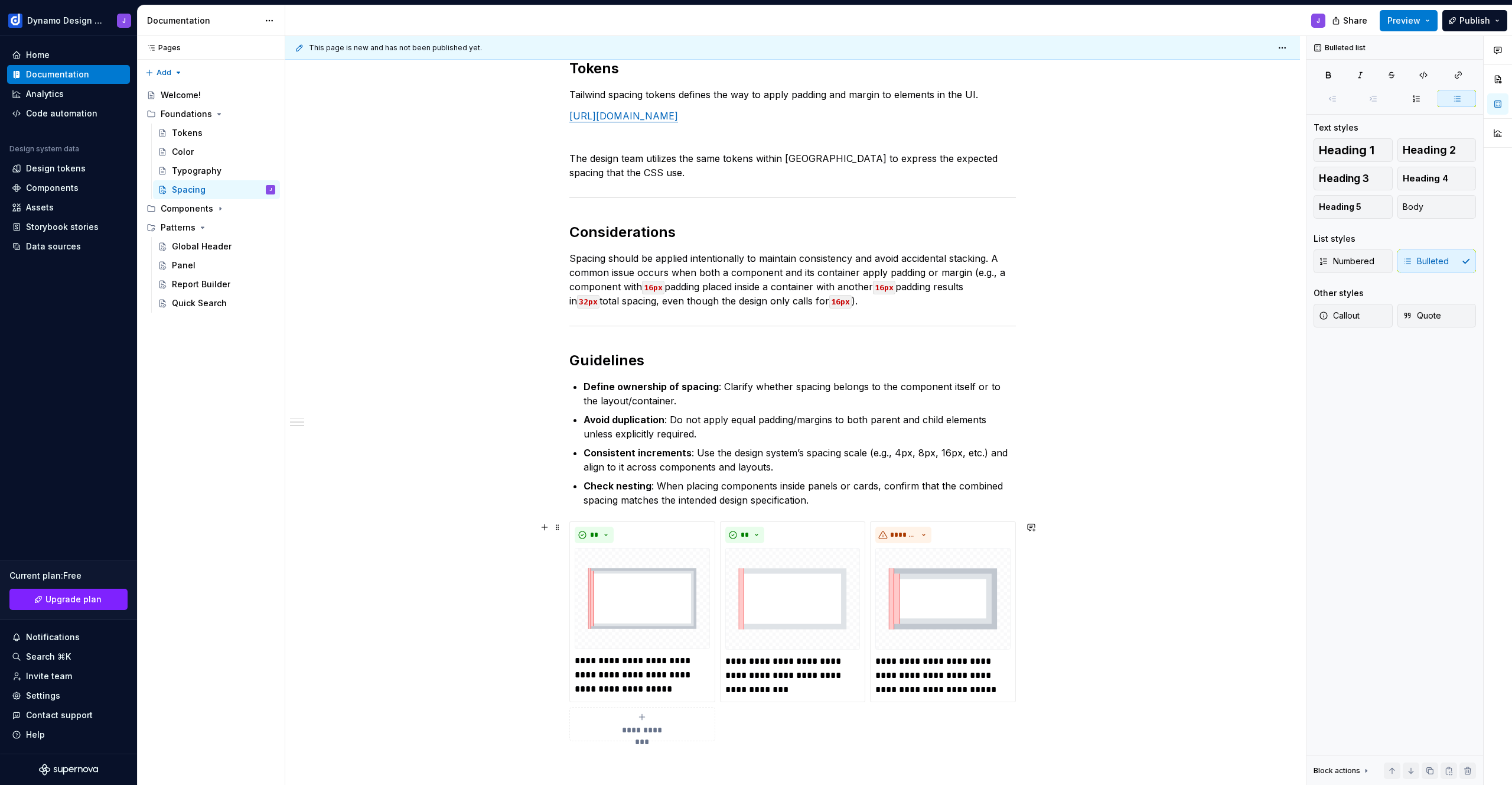
scroll to position [178, 0]
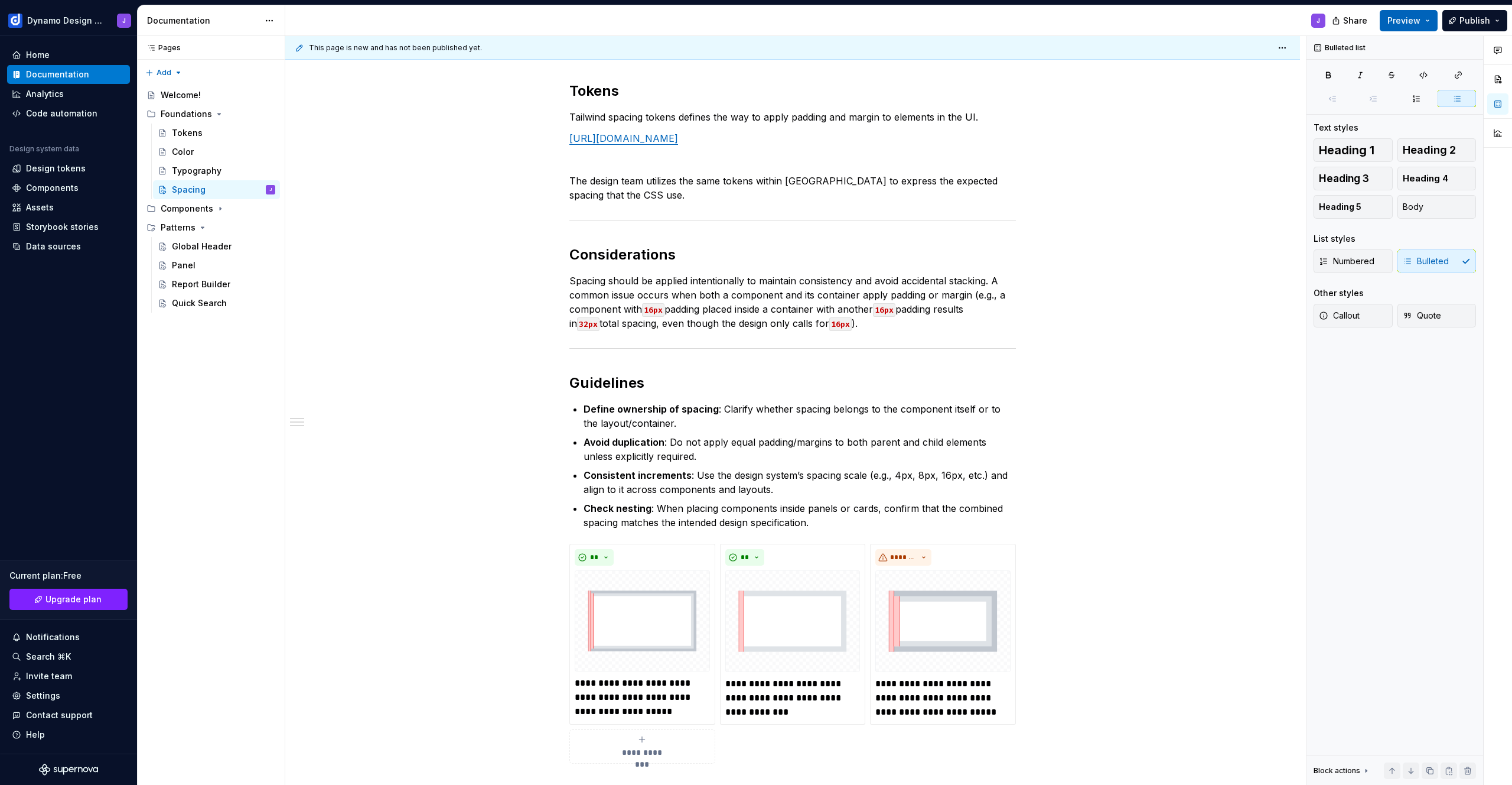
click at [1422, 23] on button "Preview" at bounding box center [1409, 21] width 58 height 21
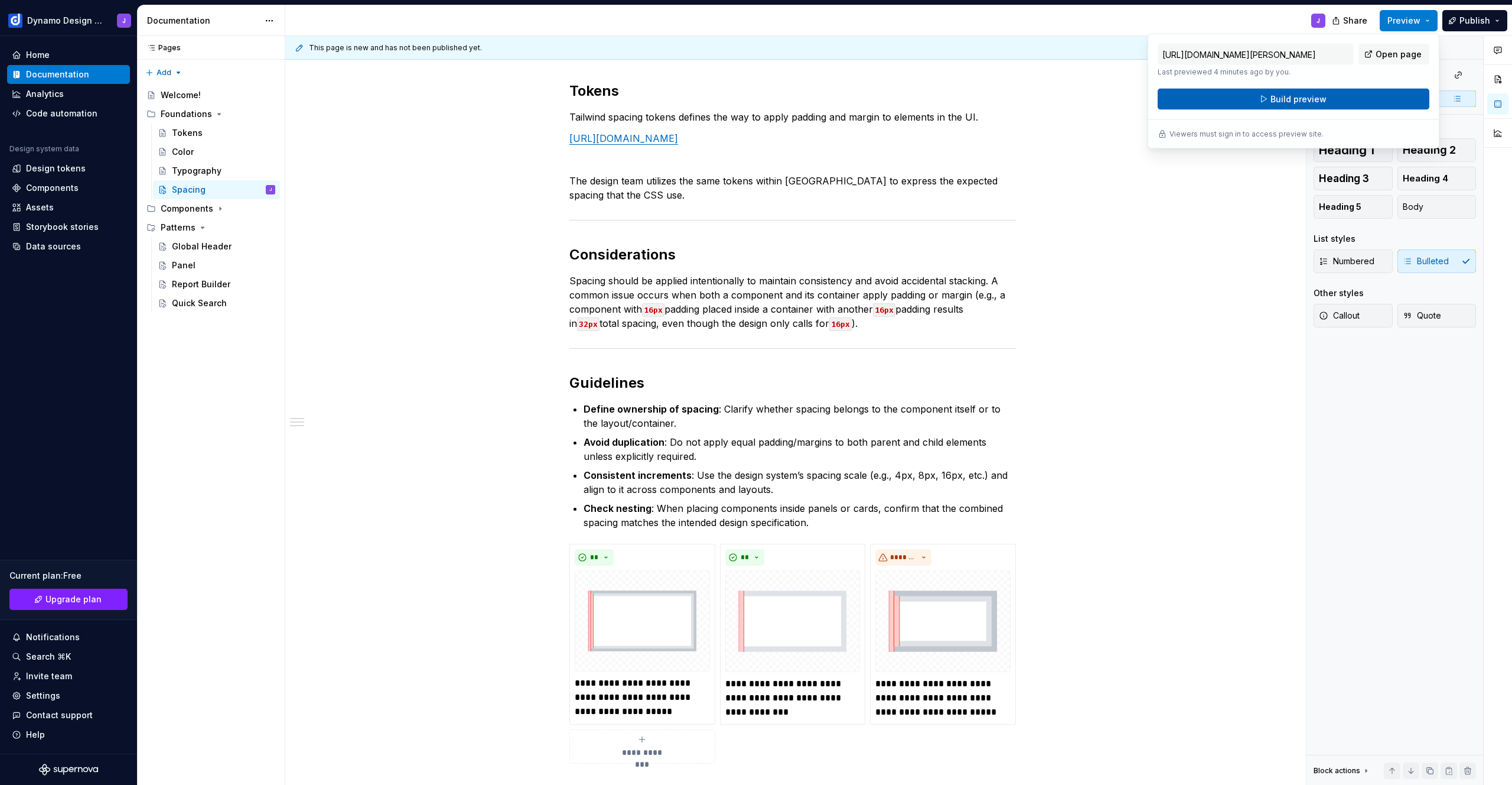
click at [1339, 100] on button "Build preview" at bounding box center [1293, 99] width 271 height 21
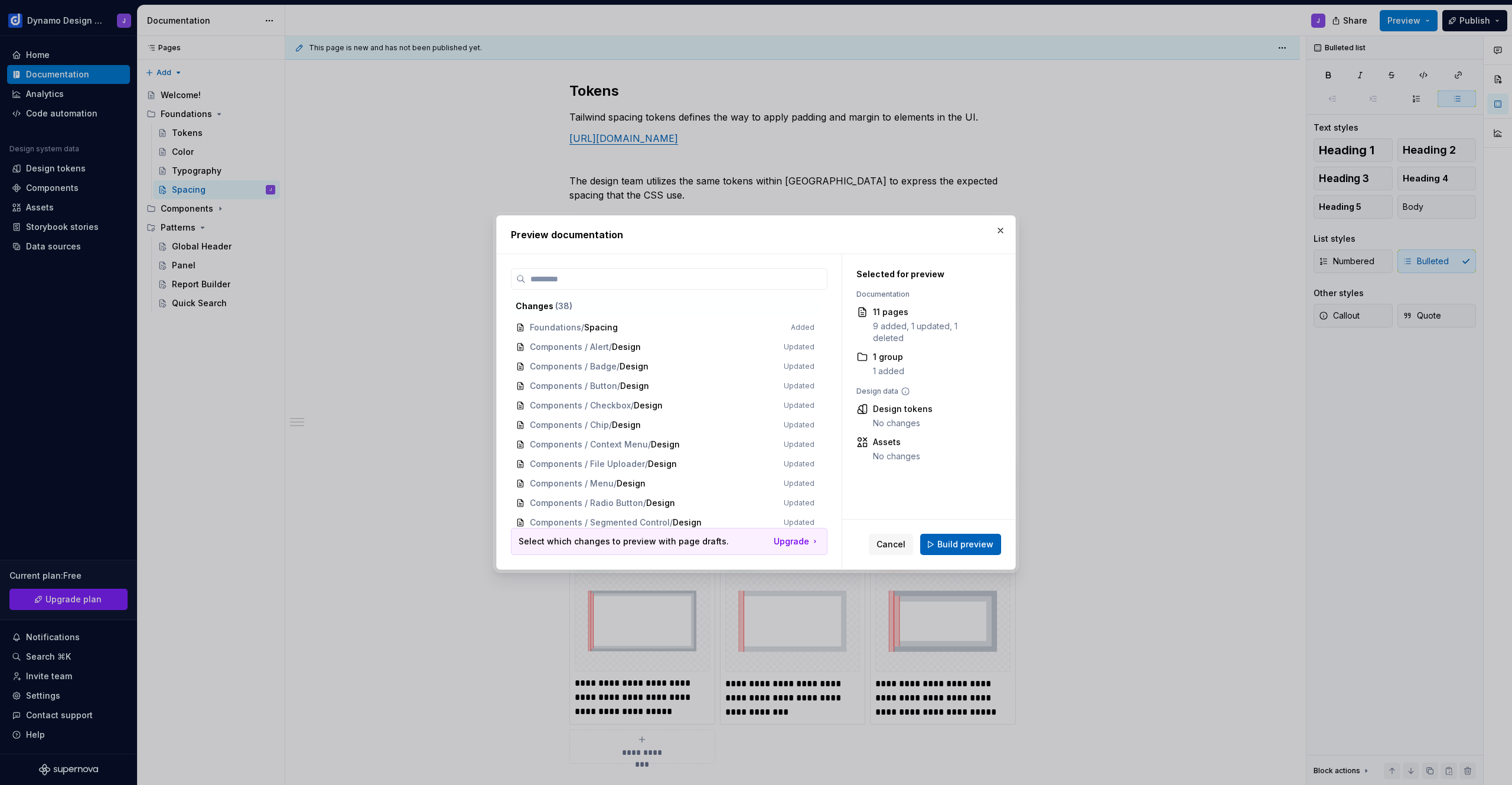
click at [983, 553] on button "Build preview" at bounding box center [961, 544] width 81 height 21
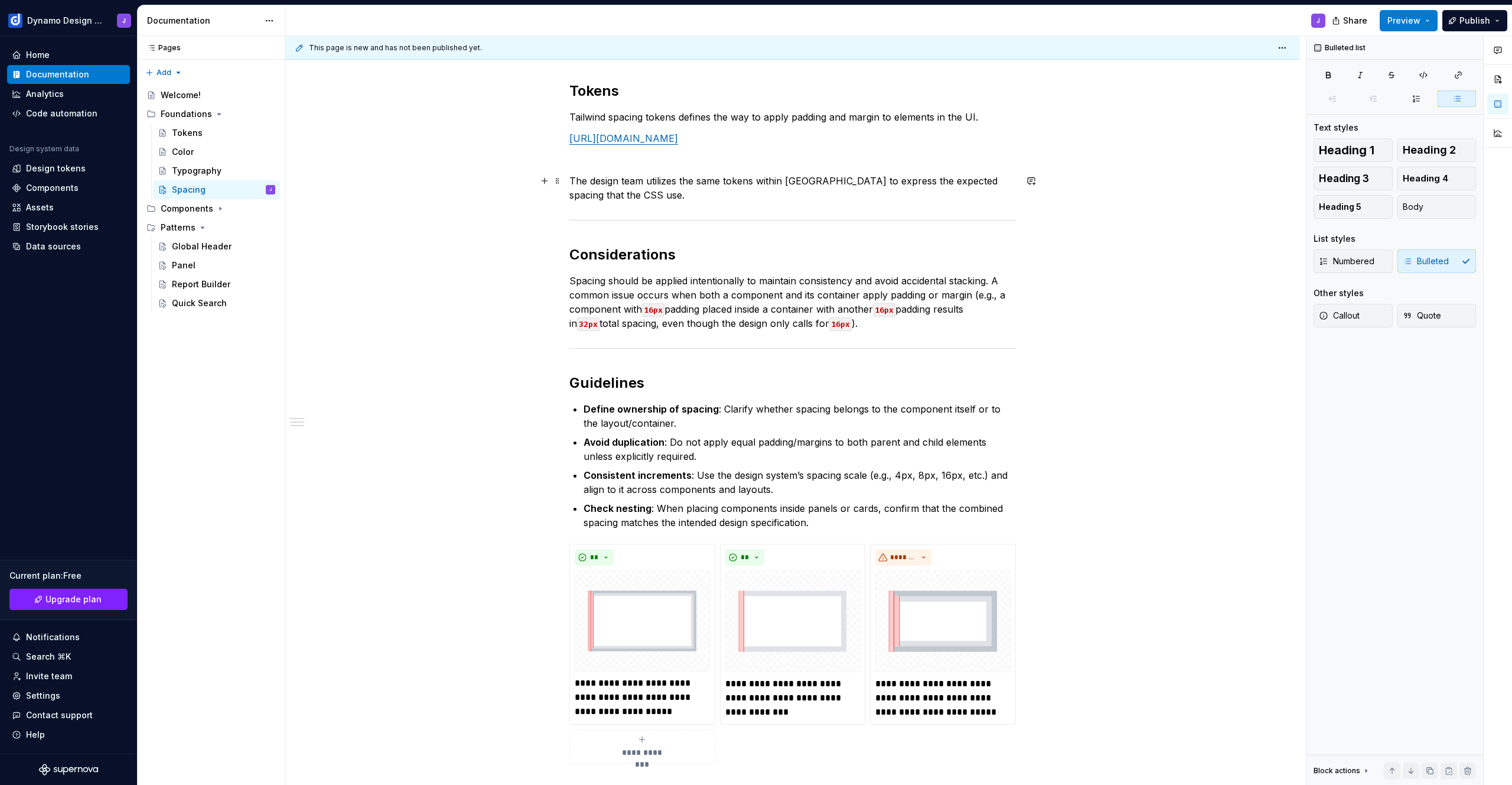
click at [589, 195] on p "The design team utilizes the same tokens within [GEOGRAPHIC_DATA] to express th…" at bounding box center [793, 187] width 447 height 28
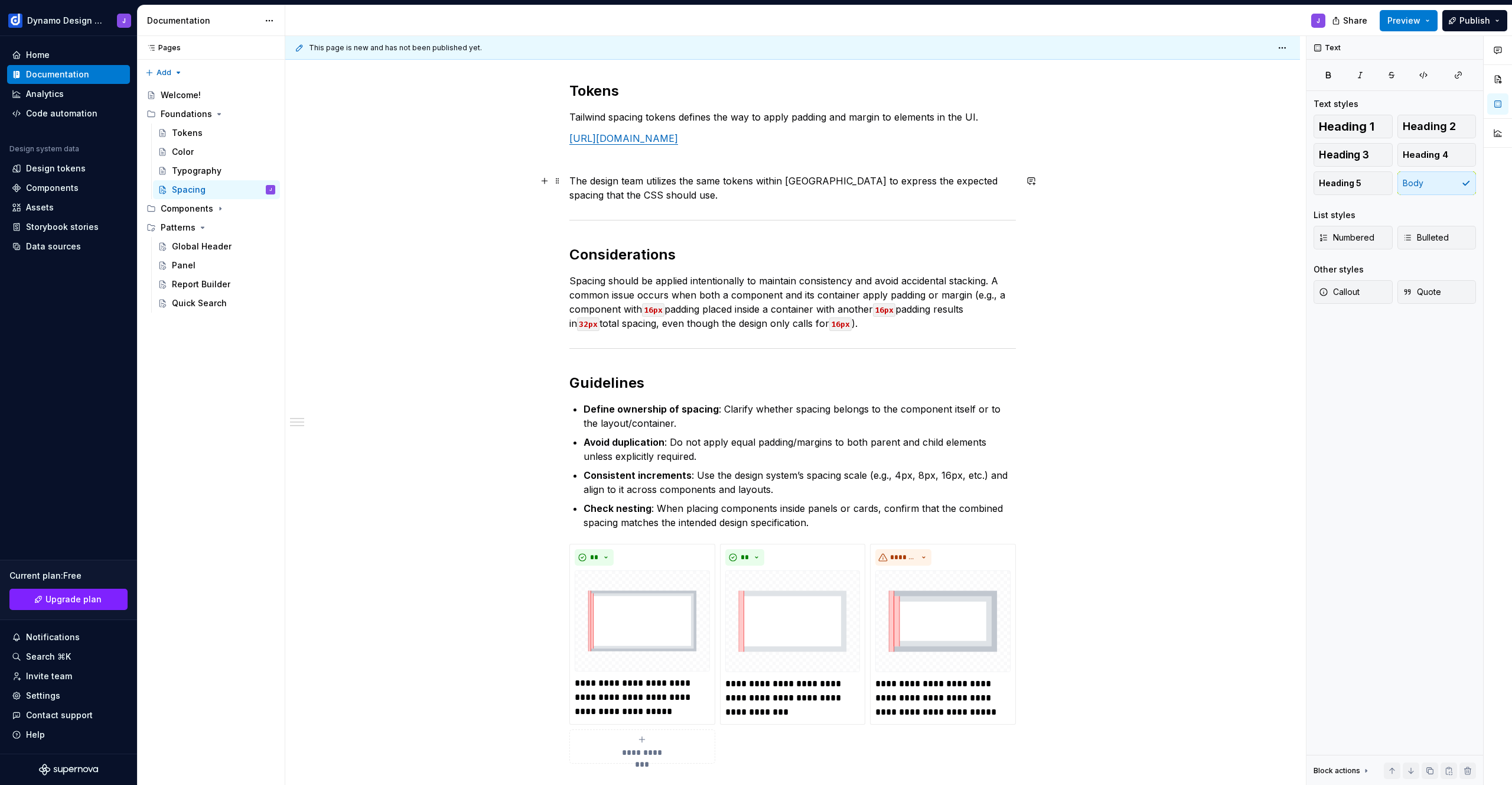
click at [752, 181] on p "The design team utilizes the same tokens within [GEOGRAPHIC_DATA] to express th…" at bounding box center [793, 187] width 447 height 28
click at [721, 197] on p "The design team utilizes the same token convention within [GEOGRAPHIC_DATA] to …" at bounding box center [793, 187] width 447 height 28
drag, startPoint x: 853, startPoint y: 280, endPoint x: 986, endPoint y: 278, distance: 133.0
click at [986, 278] on p "Spacing should be applied intentionally to maintain consistency and avoid accid…" at bounding box center [793, 302] width 447 height 57
click at [861, 279] on p "Spacing should be applied intentionally to maintain consistency and avoid accid…" at bounding box center [793, 302] width 447 height 57
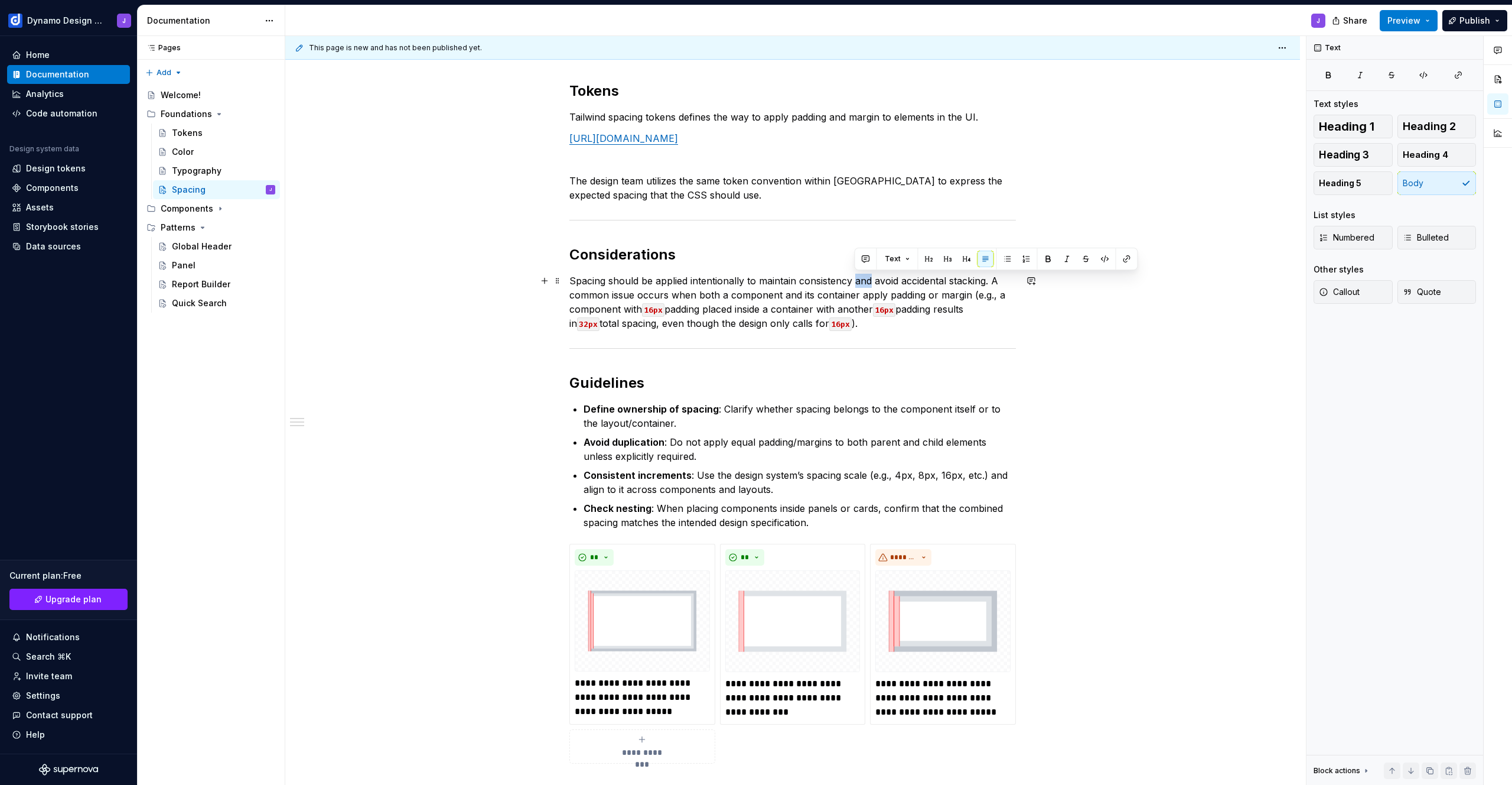
click at [861, 279] on p "Spacing should be applied intentionally to maintain consistency and avoid accid…" at bounding box center [793, 302] width 447 height 57
click at [969, 280] on p "Spacing should be applied intentionally to maintain consistency. Avoid accident…" at bounding box center [793, 302] width 447 height 57
click at [1410, 15] on span "Preview" at bounding box center [1404, 21] width 33 height 12
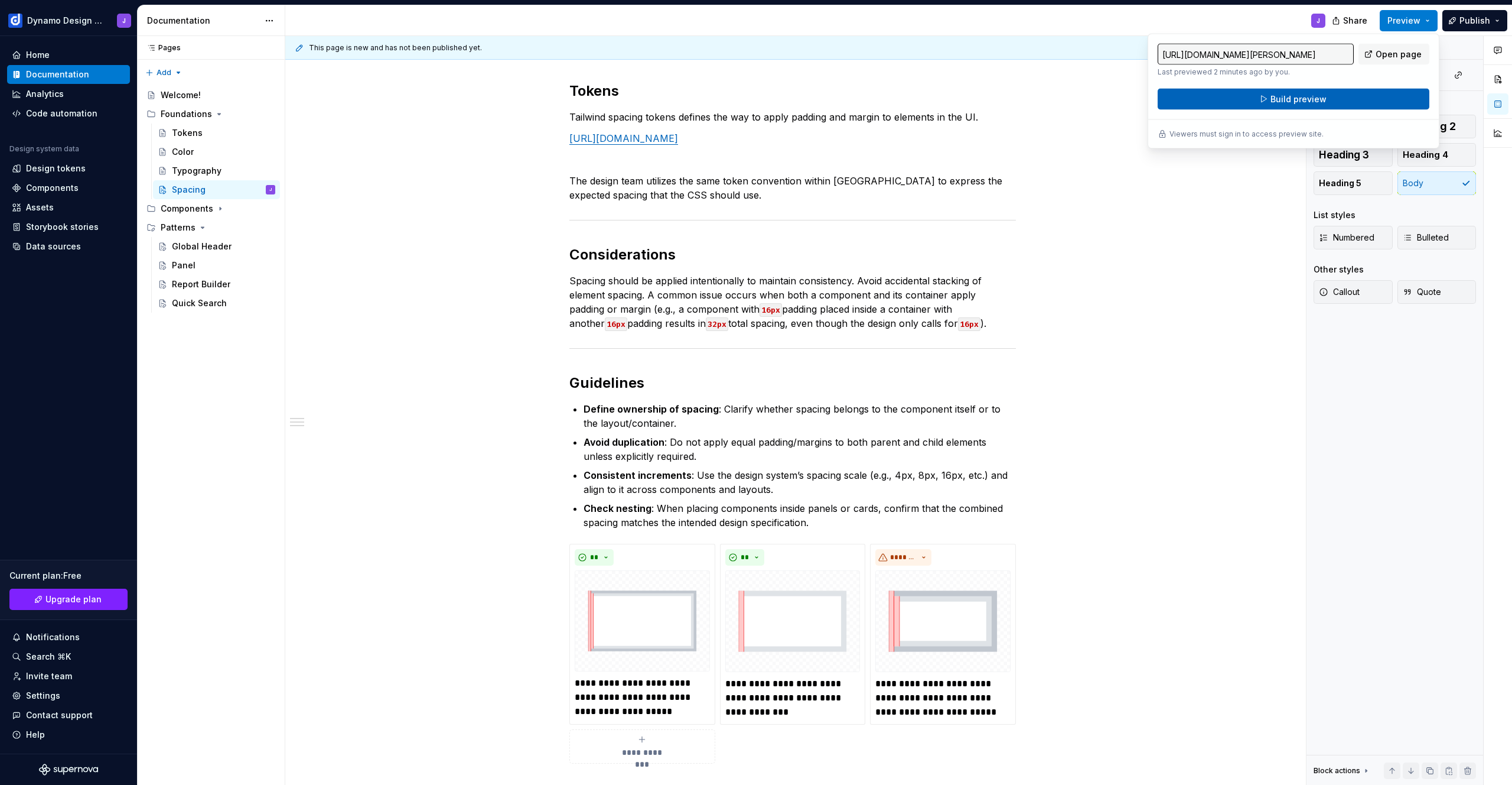
click at [1310, 101] on span "Build preview" at bounding box center [1299, 99] width 56 height 12
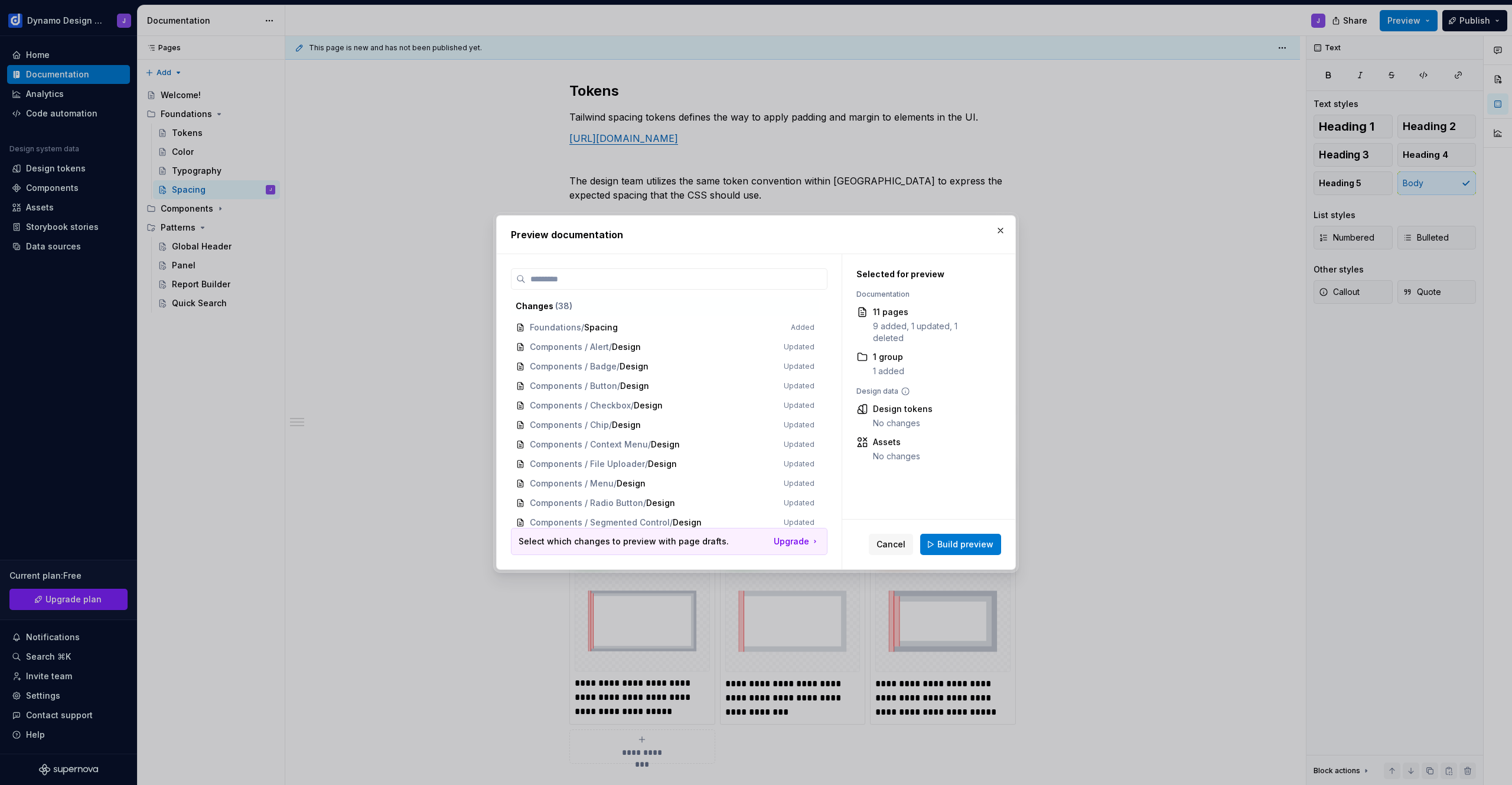
drag, startPoint x: 964, startPoint y: 547, endPoint x: 1040, endPoint y: 489, distance: 95.6
click at [965, 547] on span "Build preview" at bounding box center [966, 544] width 56 height 12
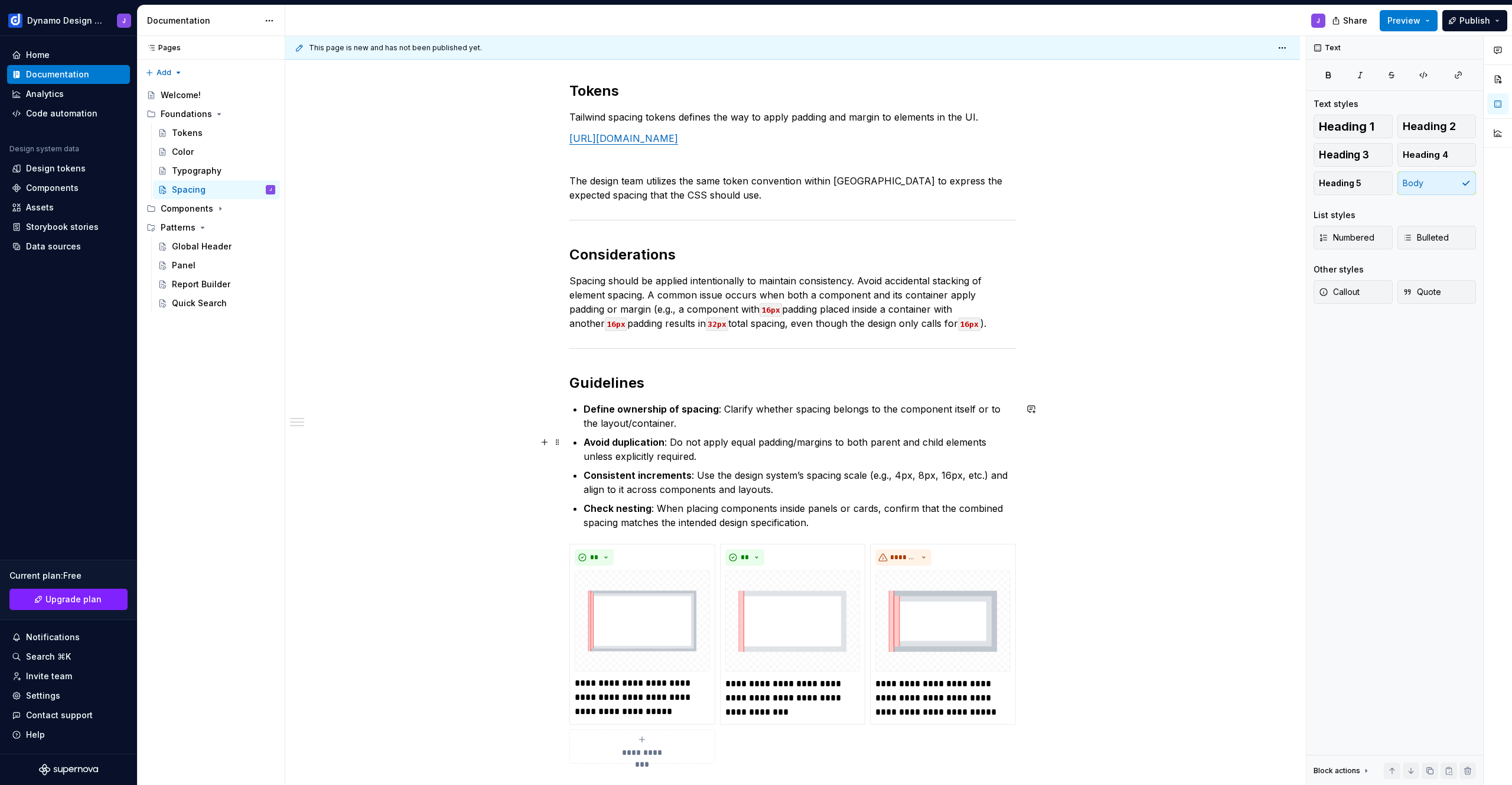
click at [725, 452] on p "Avoid duplication : Do not apply equal padding/margins to both parent and child…" at bounding box center [799, 448] width 432 height 28
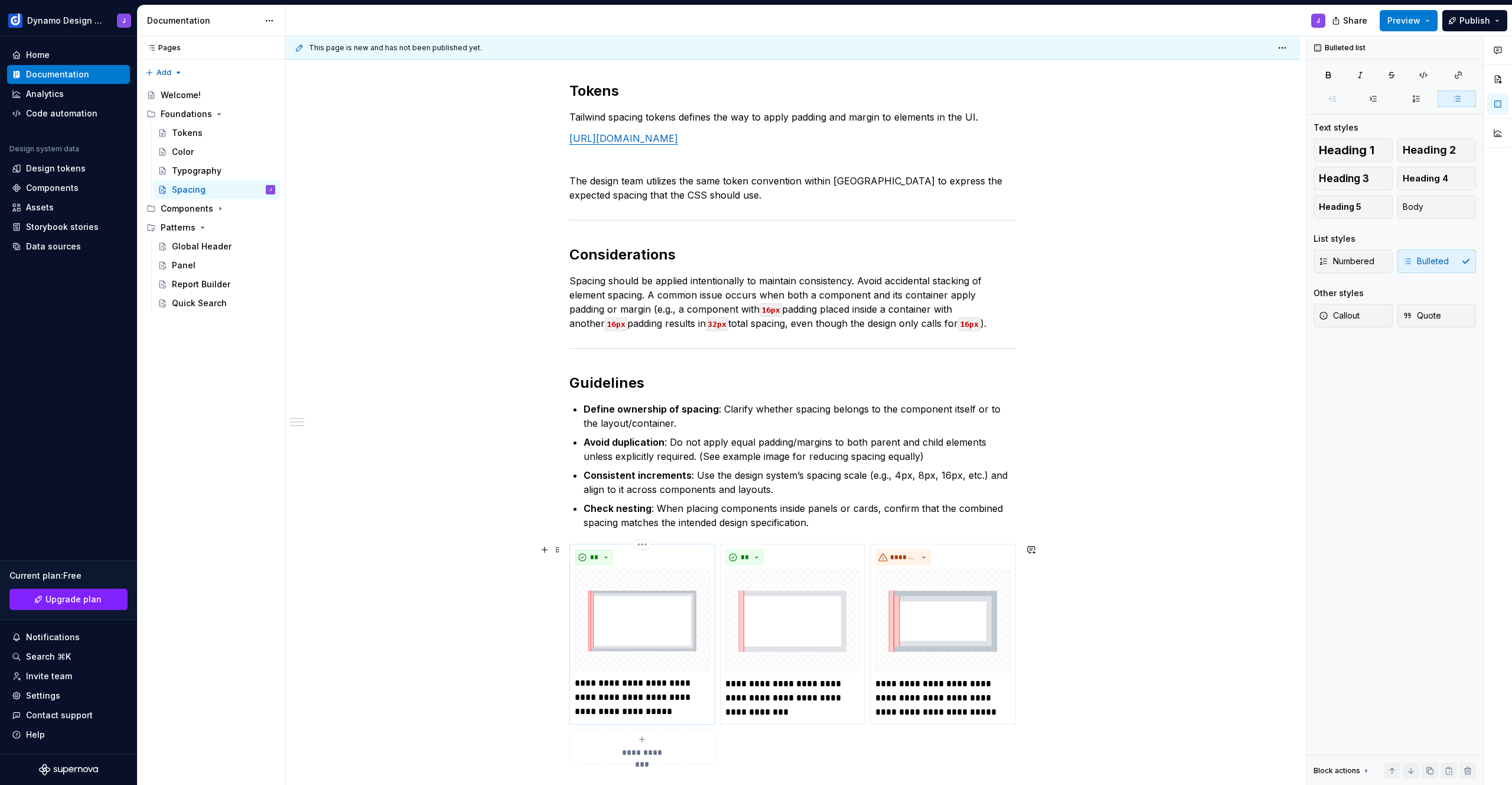
click at [676, 712] on p "**********" at bounding box center [642, 697] width 135 height 43
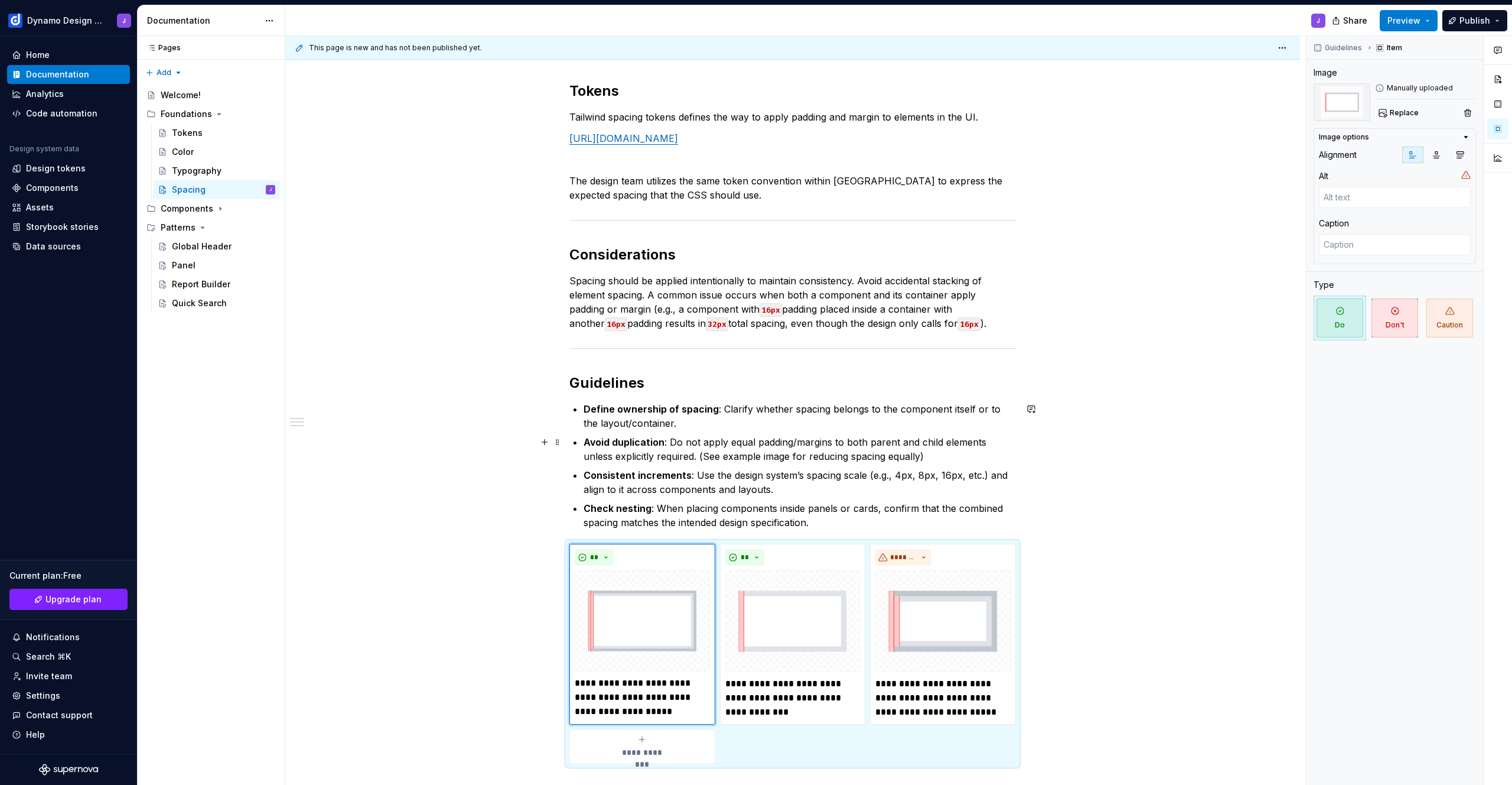
click at [918, 455] on p "Avoid duplication : Do not apply equal padding/margins to both parent and child…" at bounding box center [799, 448] width 432 height 28
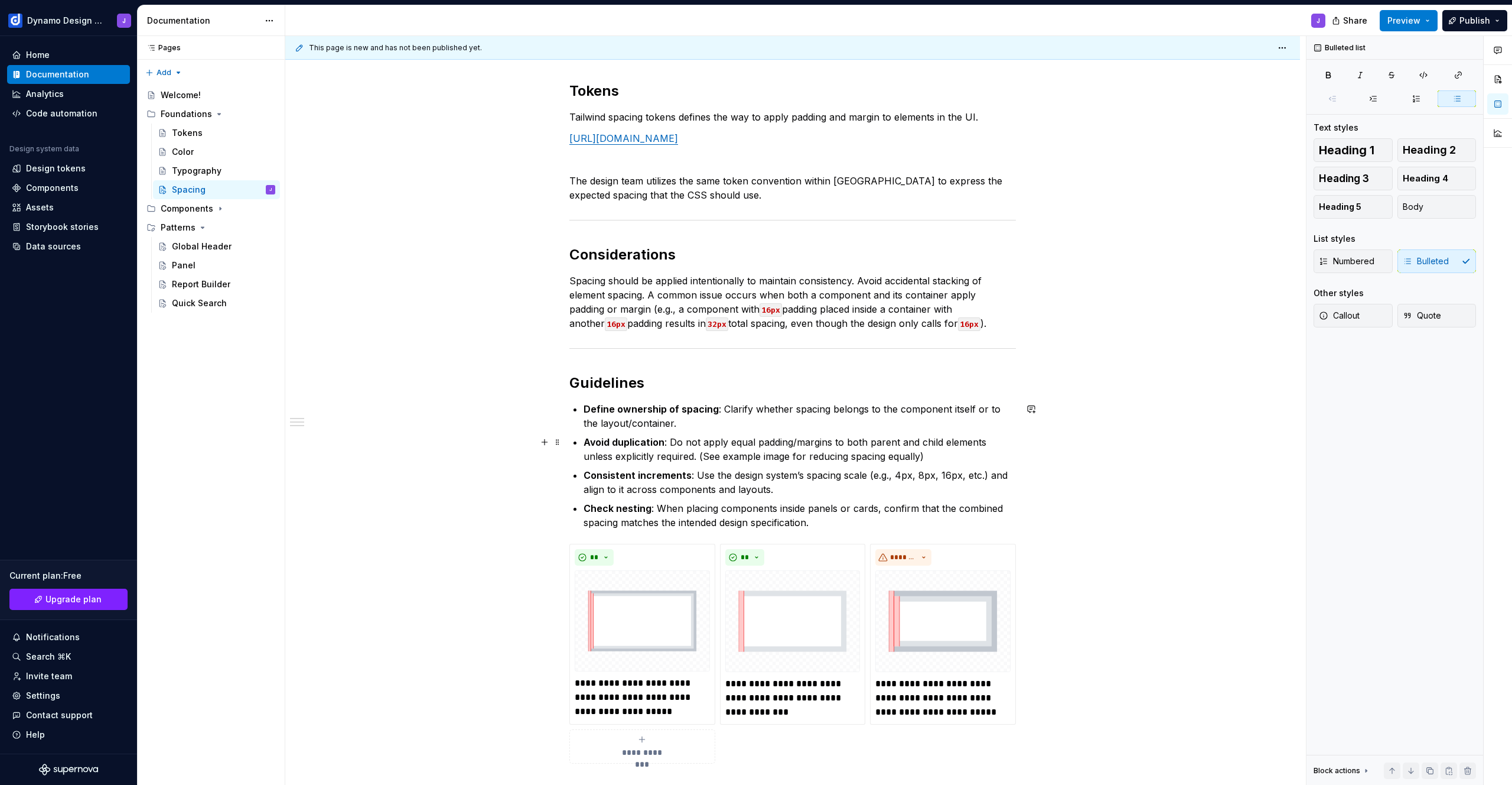
click at [742, 443] on p "Avoid duplication : Do not apply equal padding/margins to both parent and child…" at bounding box center [799, 448] width 432 height 28
click at [759, 455] on p "Avoid duplication : Do not apply both padding/margins to both parent and child …" at bounding box center [799, 448] width 432 height 28
click at [844, 457] on p "Avoid duplication : Do not apply both padding/margins to both parent and child …" at bounding box center [799, 448] width 432 height 28
click at [1409, 19] on span "Preview" at bounding box center [1404, 21] width 33 height 12
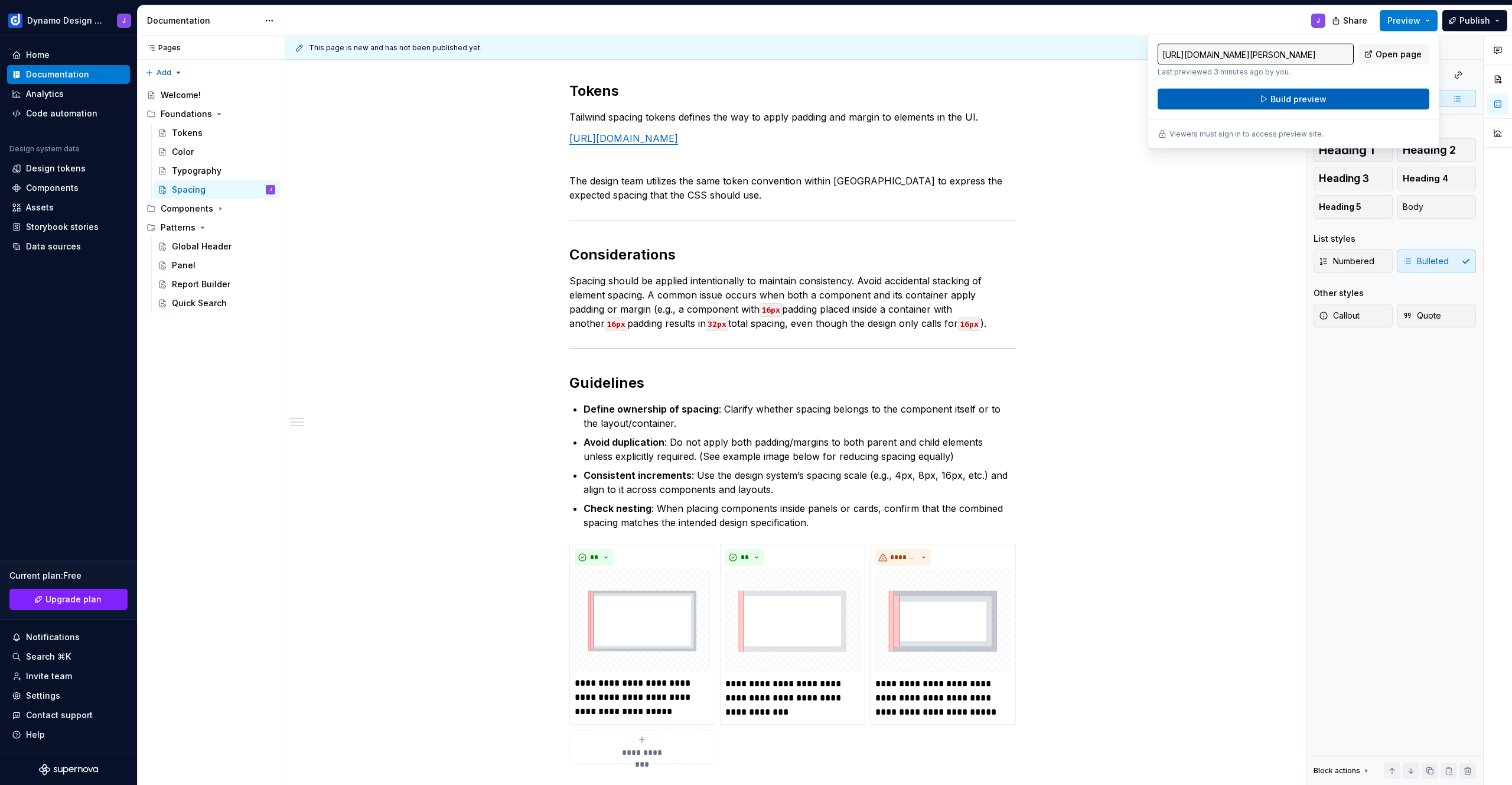
click at [1321, 98] on span "Build preview" at bounding box center [1299, 99] width 56 height 12
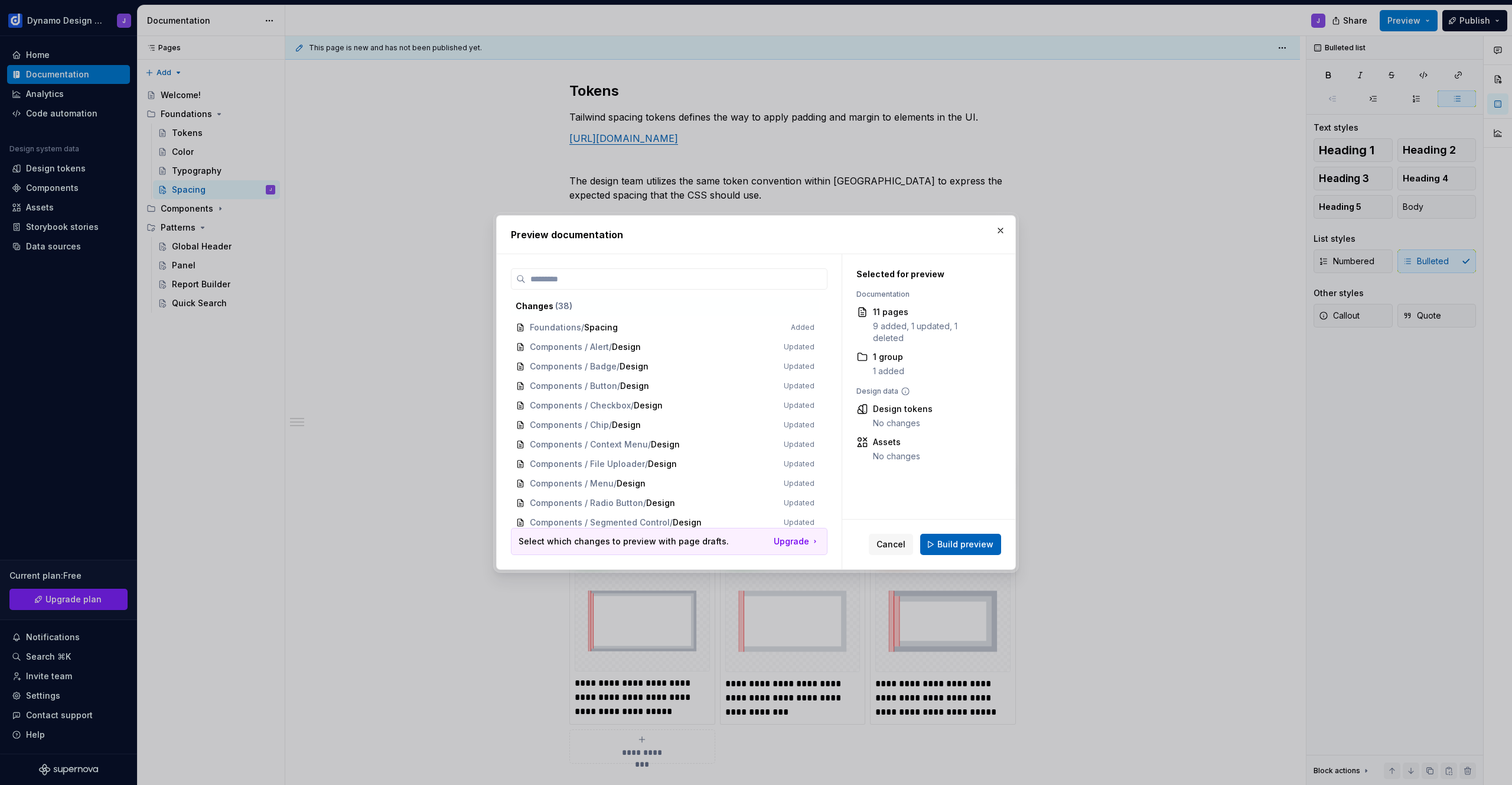
click at [966, 551] on button "Build preview" at bounding box center [961, 544] width 81 height 21
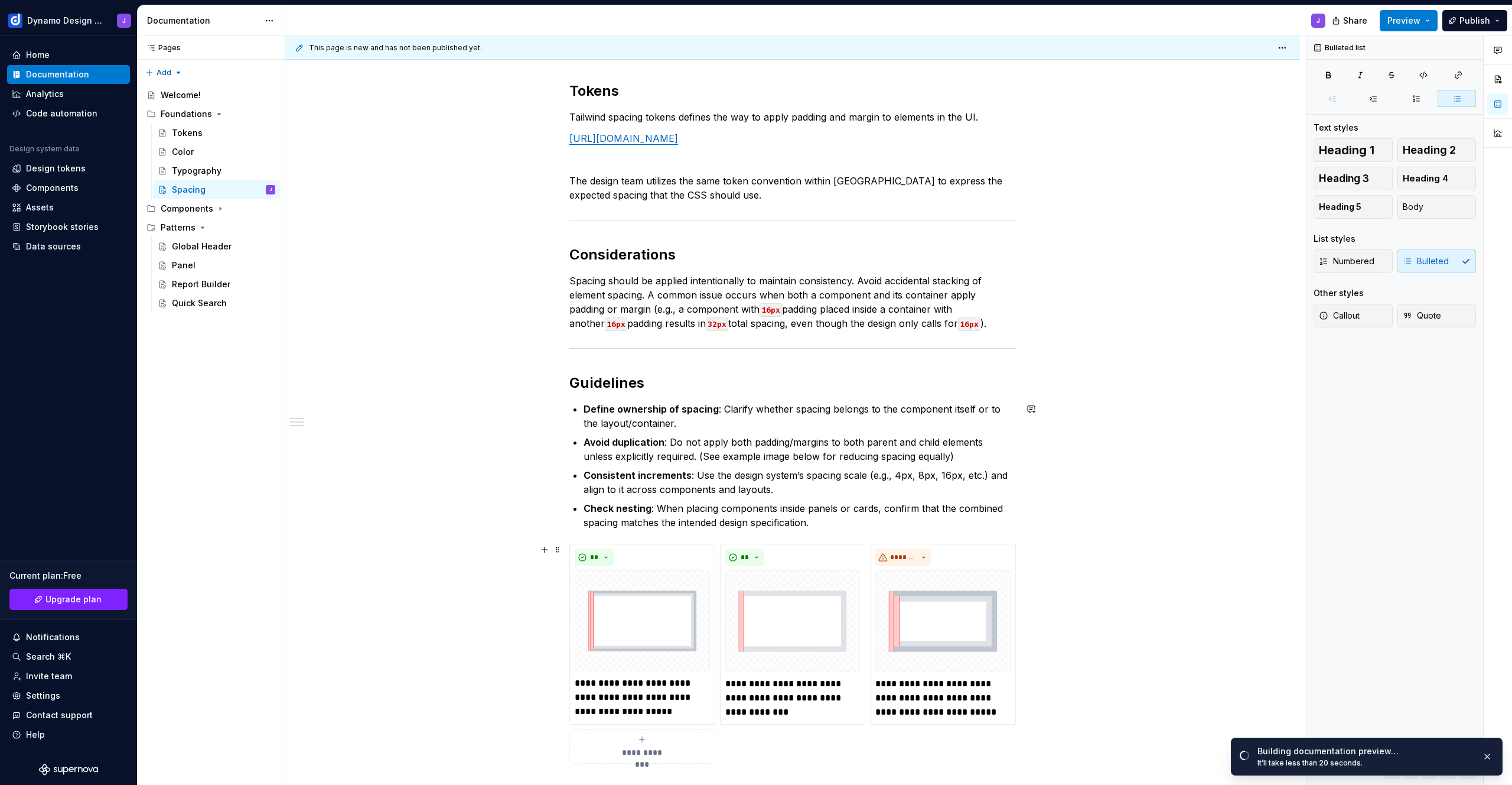
scroll to position [385, 0]
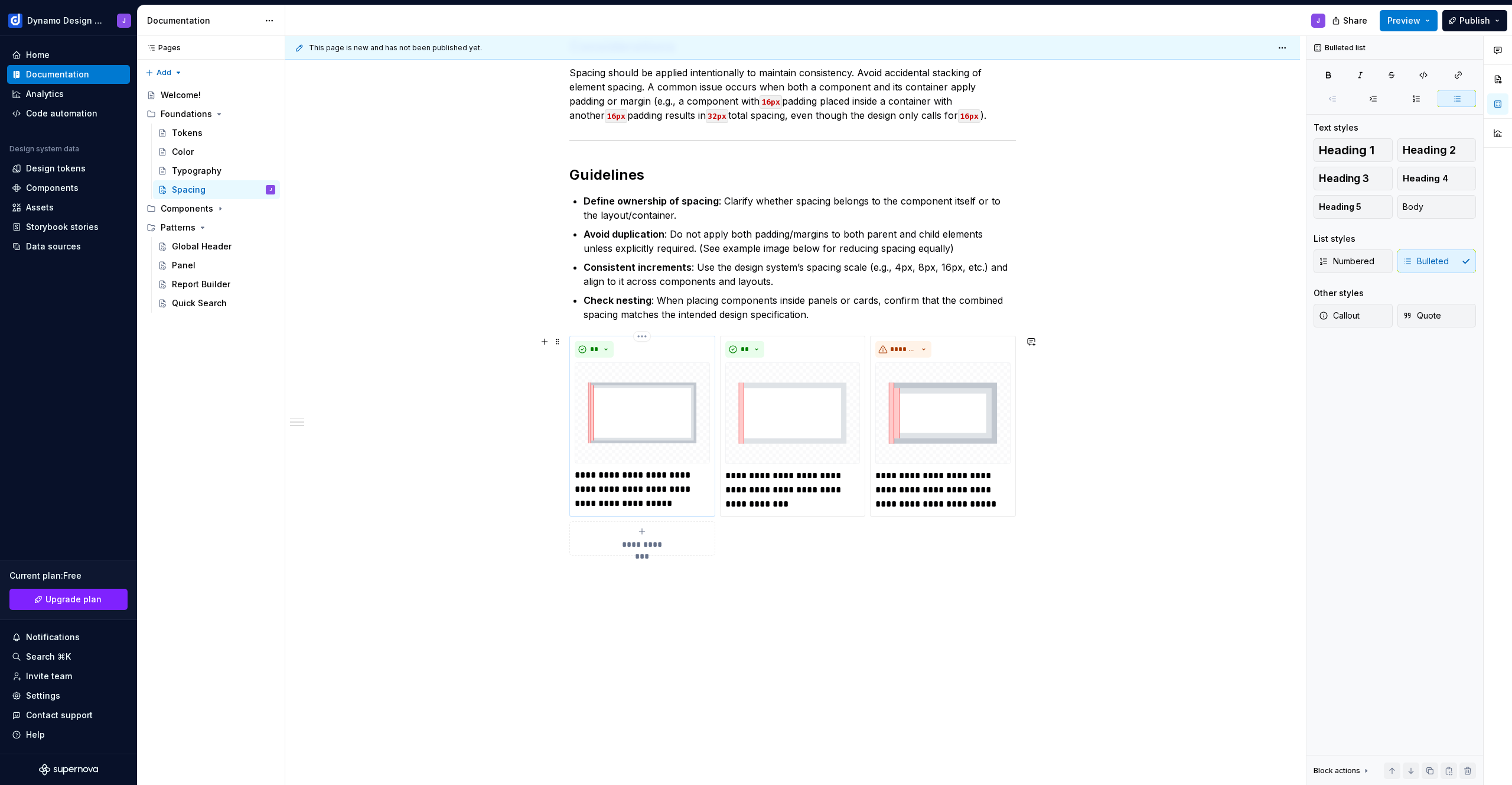
click at [634, 424] on img at bounding box center [642, 412] width 135 height 101
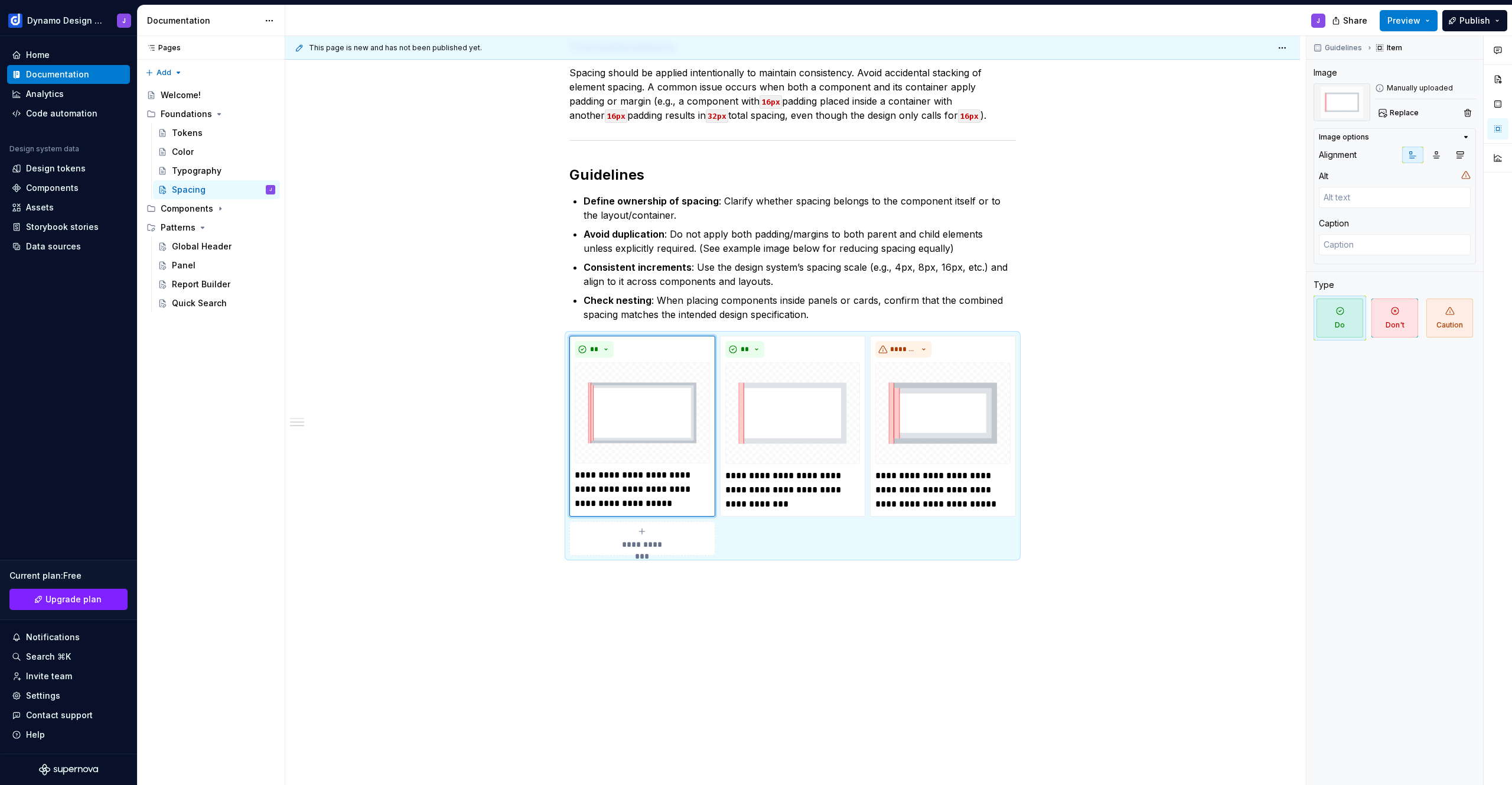
type textarea "*"
